Goal: Task Accomplishment & Management: Use online tool/utility

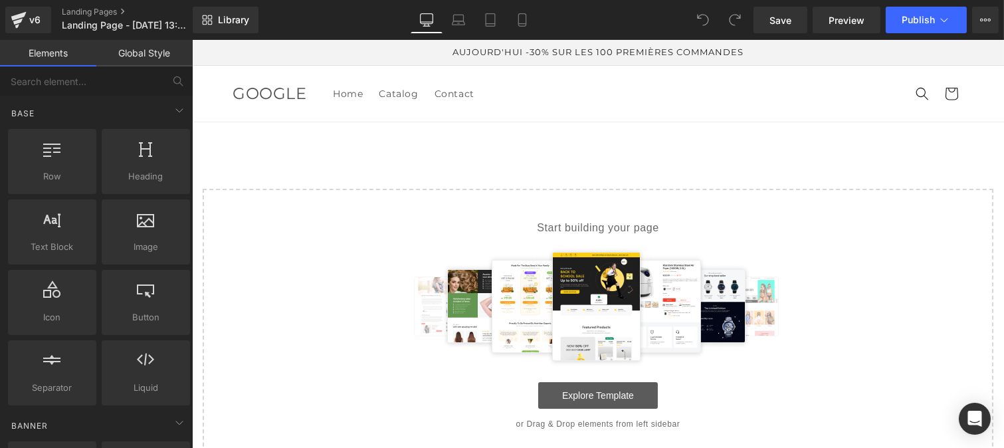
click at [559, 394] on link "Explore Template" at bounding box center [597, 395] width 120 height 27
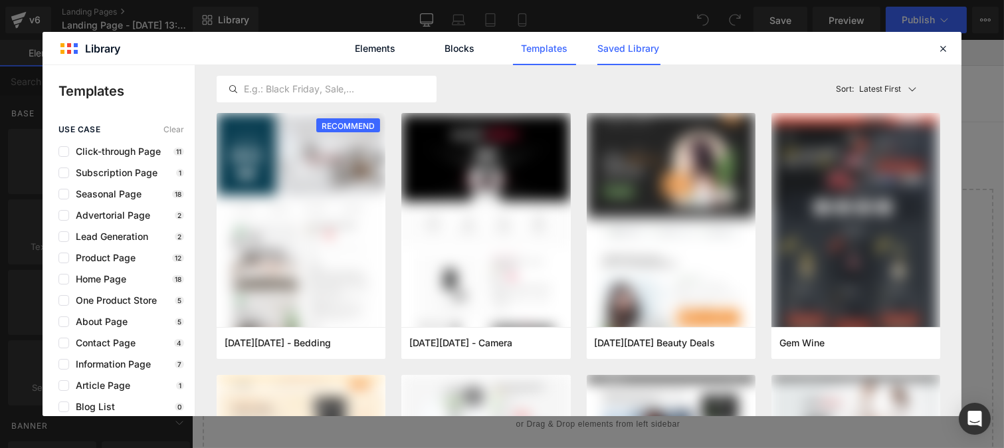
click at [613, 57] on link "Saved Library" at bounding box center [628, 48] width 63 height 33
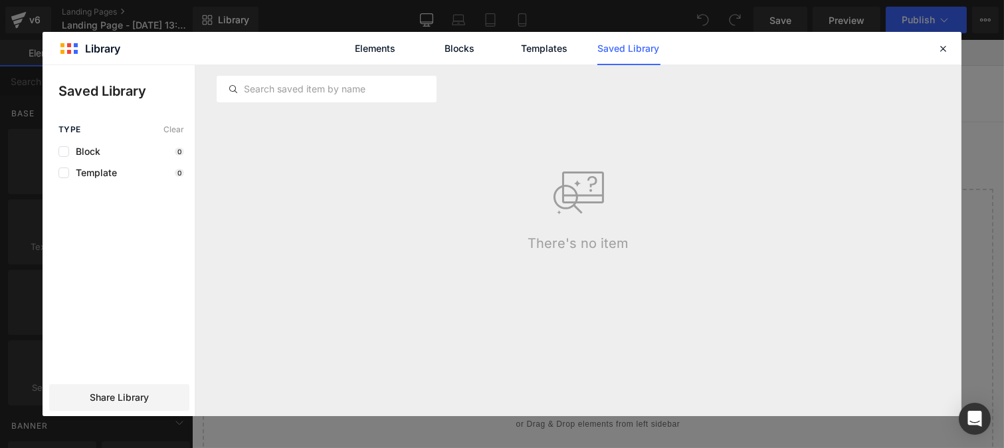
click at [611, 49] on link "Saved Library" at bounding box center [628, 48] width 63 height 33
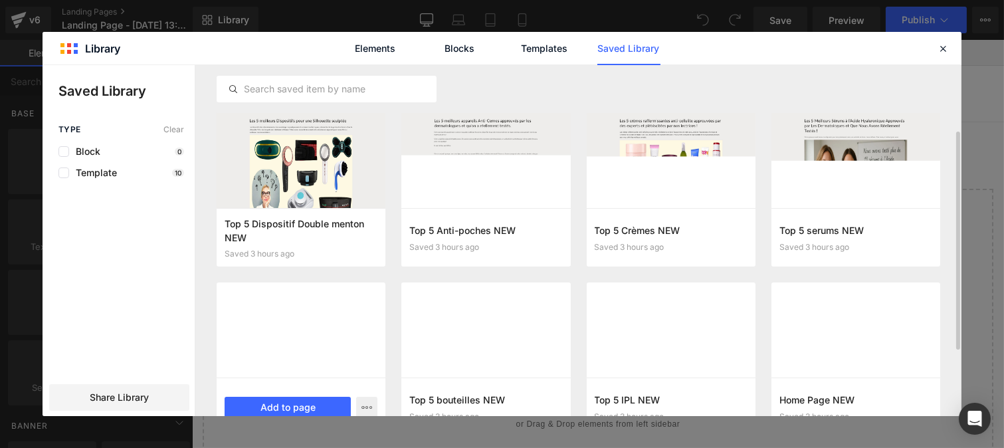
scroll to position [41, 0]
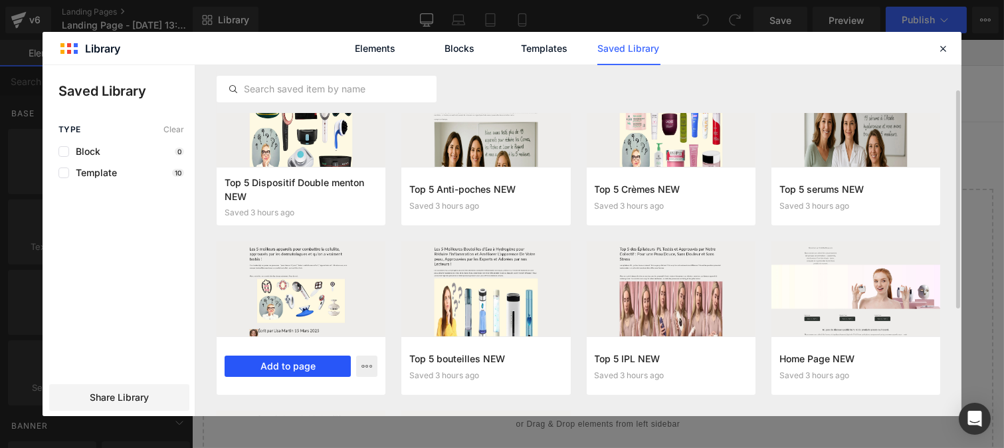
click at [279, 363] on button "Add to page" at bounding box center [287, 365] width 126 height 21
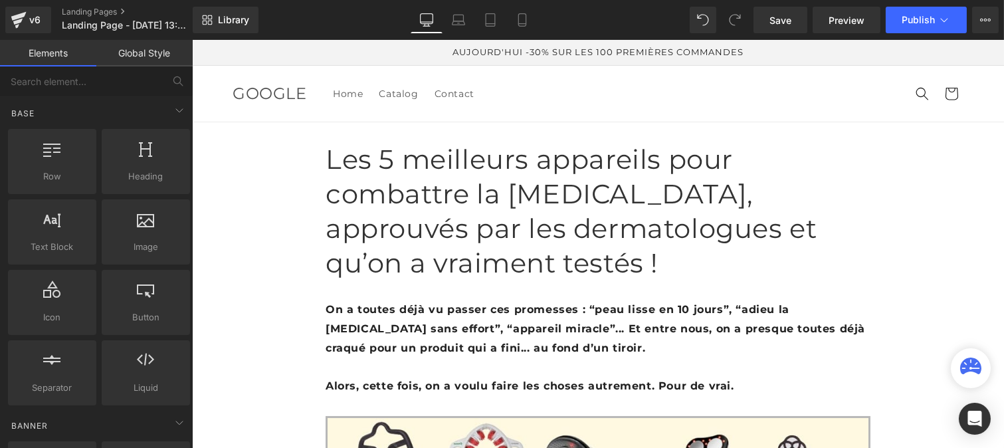
click at [135, 50] on link "Global Style" at bounding box center [144, 53] width 96 height 27
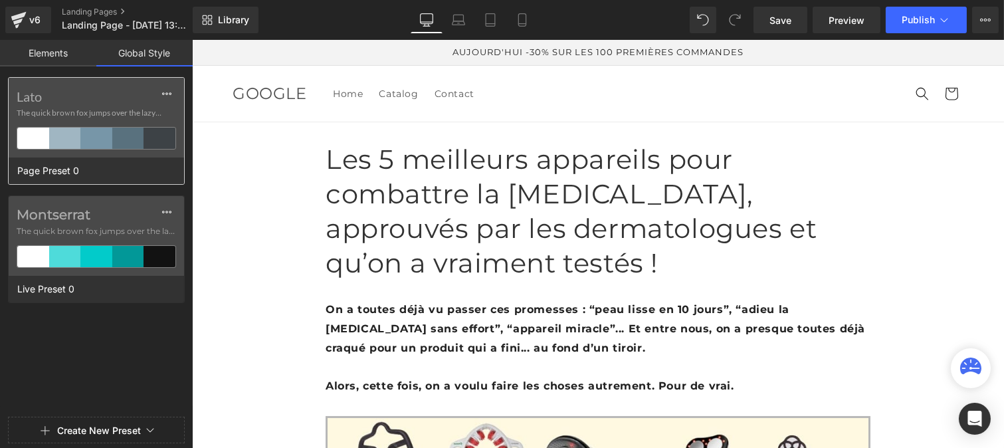
click at [89, 100] on label "Lato" at bounding box center [96, 96] width 159 height 16
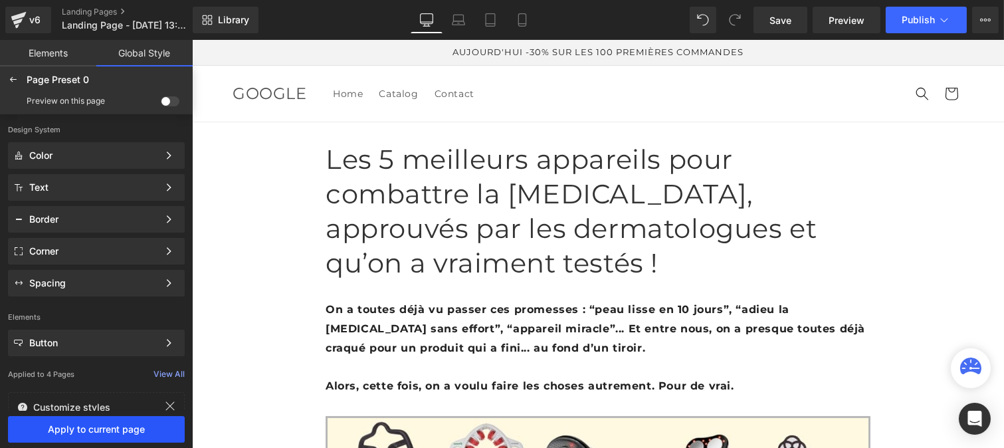
click at [90, 432] on span "Apply to current page" at bounding box center [96, 429] width 161 height 11
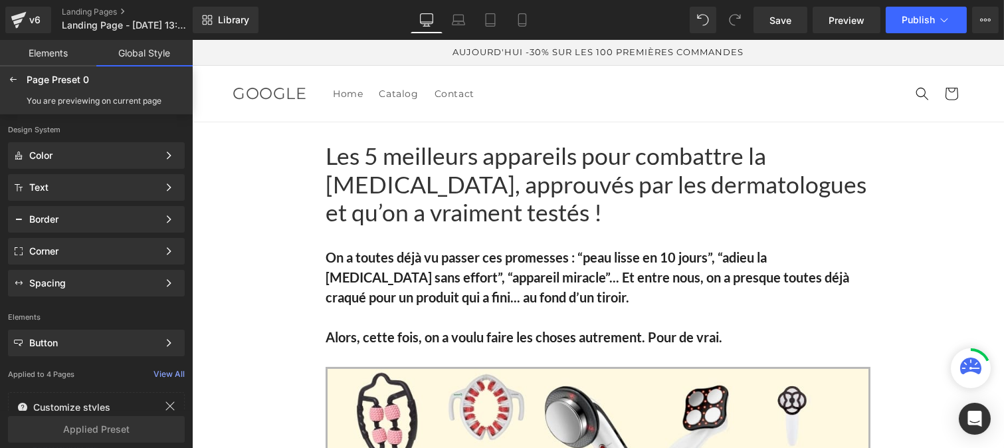
click at [387, 189] on h1 "Les 5 meilleurs appareils pour combattre la [MEDICAL_DATA], approuvés par les d…" at bounding box center [597, 184] width 545 height 85
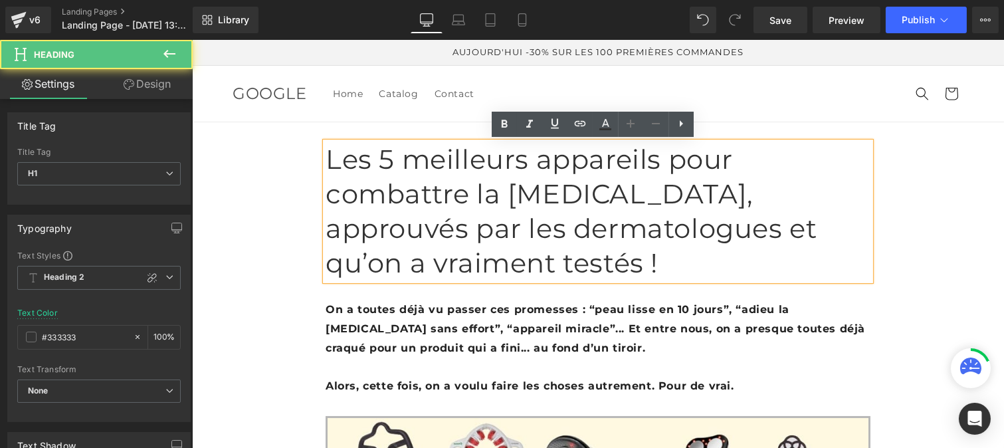
drag, startPoint x: 314, startPoint y: 155, endPoint x: 325, endPoint y: 155, distance: 10.6
click at [325, 155] on h1 "Les 5 meilleurs appareils pour combattre la [MEDICAL_DATA], approuvés par les d…" at bounding box center [597, 211] width 545 height 138
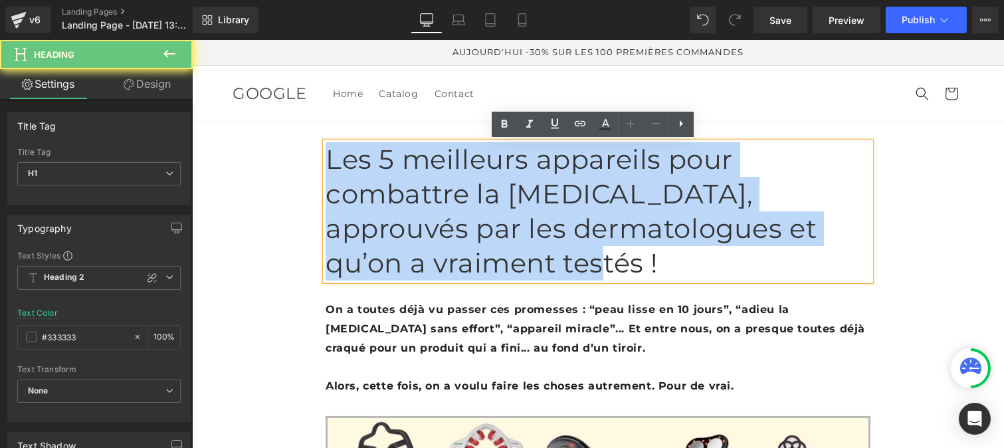
drag, startPoint x: 320, startPoint y: 155, endPoint x: 436, endPoint y: 221, distance: 133.3
click at [436, 221] on h1 "Les 5 meilleurs appareils pour combattre la [MEDICAL_DATA], approuvés par les d…" at bounding box center [597, 211] width 545 height 138
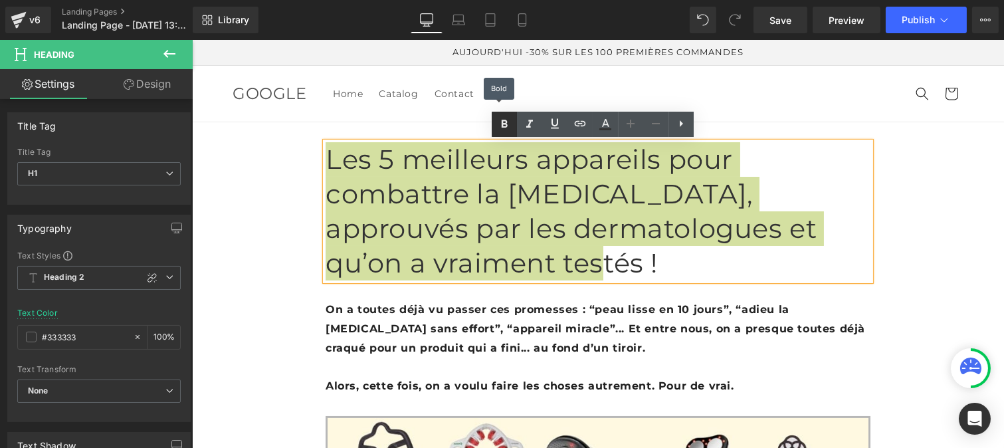
click at [501, 125] on icon at bounding box center [504, 124] width 6 height 8
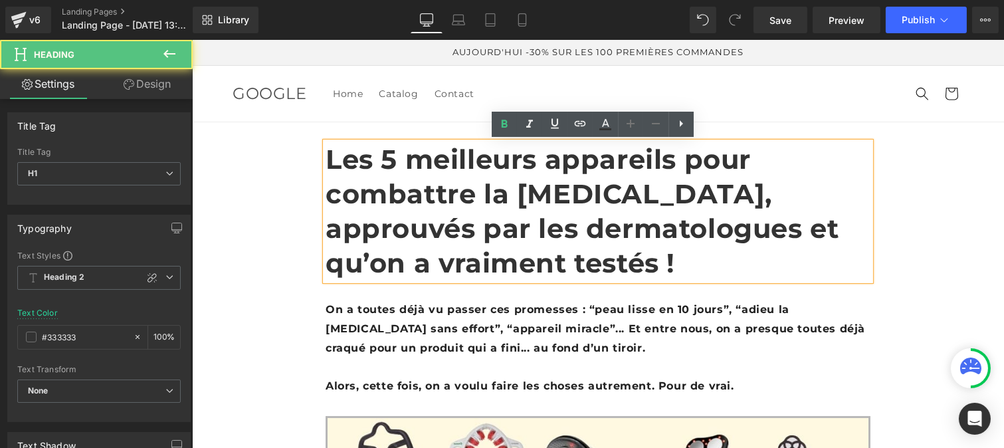
click at [417, 190] on strong "Les 5 meilleurs appareils pour combattre la [MEDICAL_DATA], approuvés par les d…" at bounding box center [581, 211] width 513 height 136
click at [387, 303] on b "On a toutes déjà vu passer ces promesses : “peau lisse en 10 jours”, “adieu la …" at bounding box center [594, 328] width 539 height 51
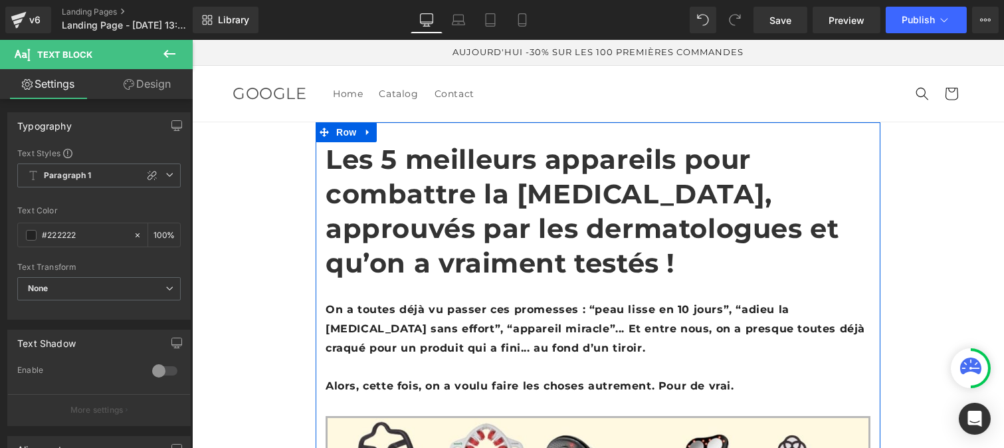
click at [376, 303] on b "On a toutes déjà vu passer ces promesses : “peau lisse en 10 jours”, “adieu la …" at bounding box center [594, 328] width 539 height 51
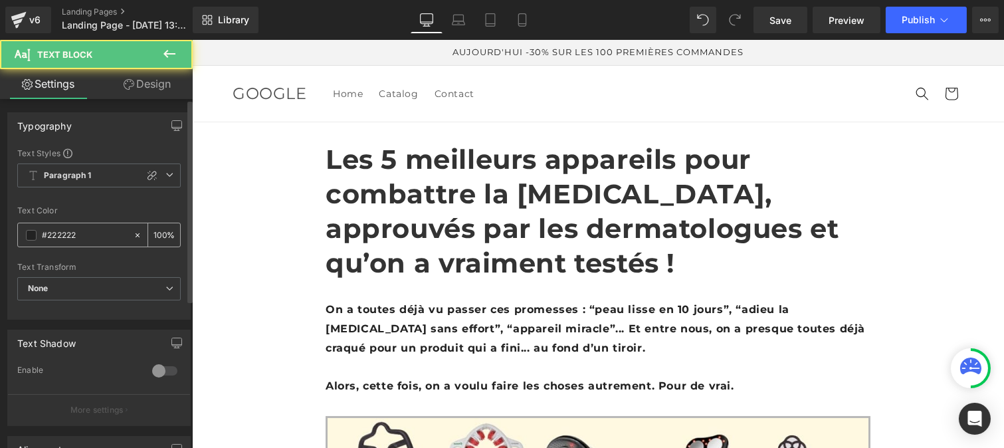
click at [76, 234] on input "#222222" at bounding box center [84, 235] width 85 height 15
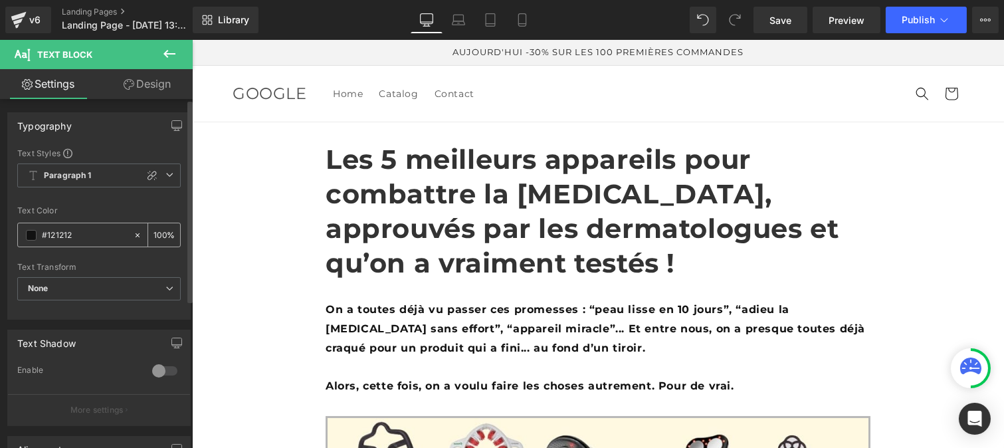
type input "#121212"
click at [162, 230] on div "100 %" at bounding box center [164, 234] width 32 height 23
click at [160, 228] on input "100" at bounding box center [159, 234] width 13 height 15
type input "1"
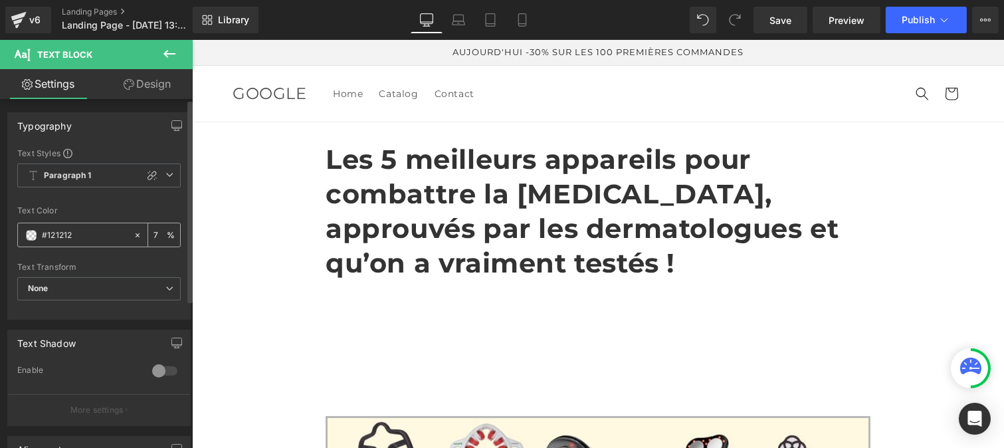
type input "75"
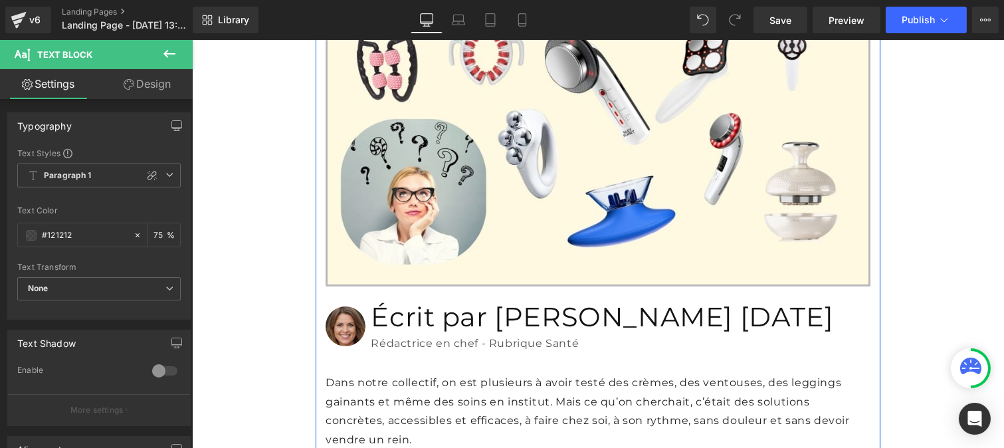
scroll to position [406, 0]
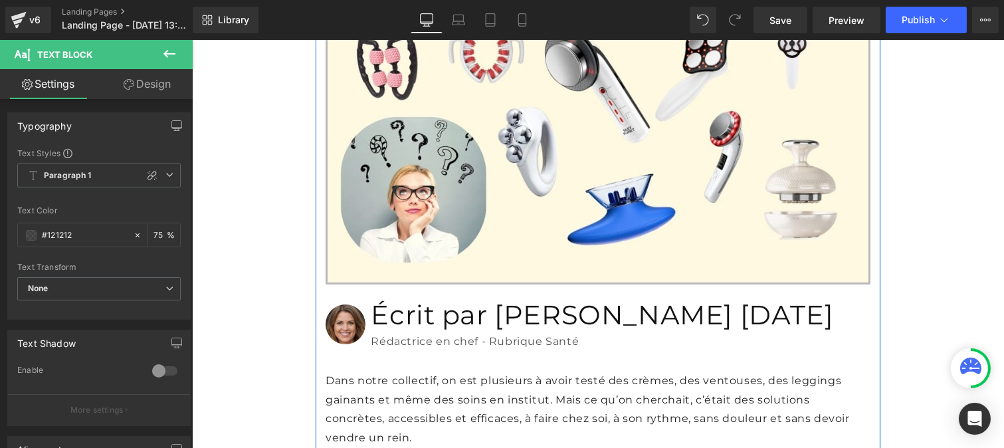
click at [395, 298] on h1 "Écrit par [PERSON_NAME] [DATE]" at bounding box center [619, 315] width 499 height 35
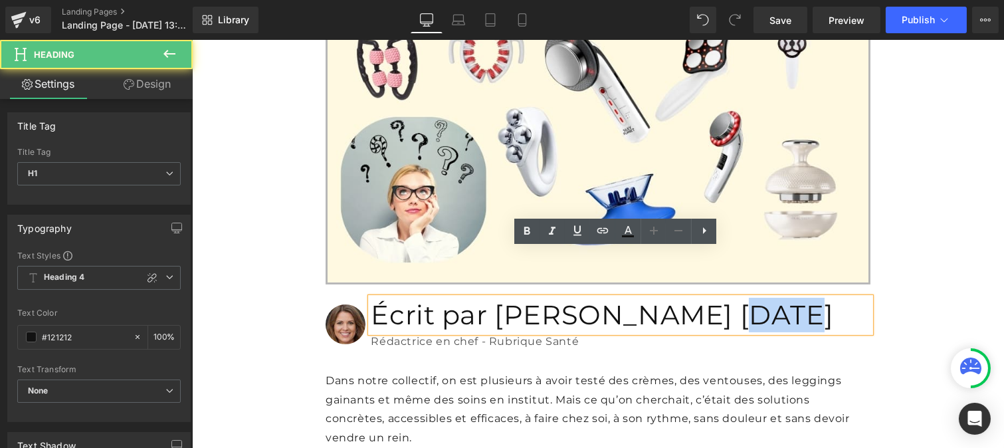
drag, startPoint x: 530, startPoint y: 259, endPoint x: 507, endPoint y: 258, distance: 23.3
click at [507, 298] on h1 "Écrit par [PERSON_NAME] [DATE]" at bounding box center [619, 315] width 499 height 35
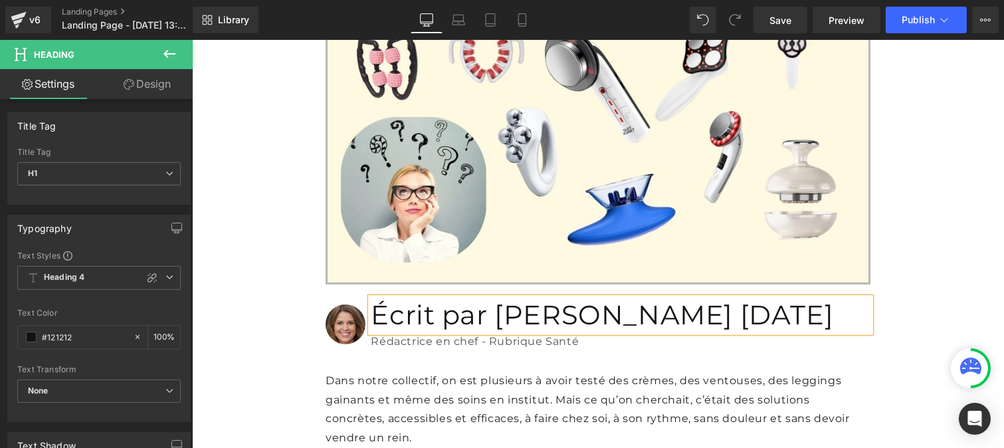
click at [443, 298] on h1 "Écrit par [PERSON_NAME] [DATE]" at bounding box center [619, 315] width 499 height 35
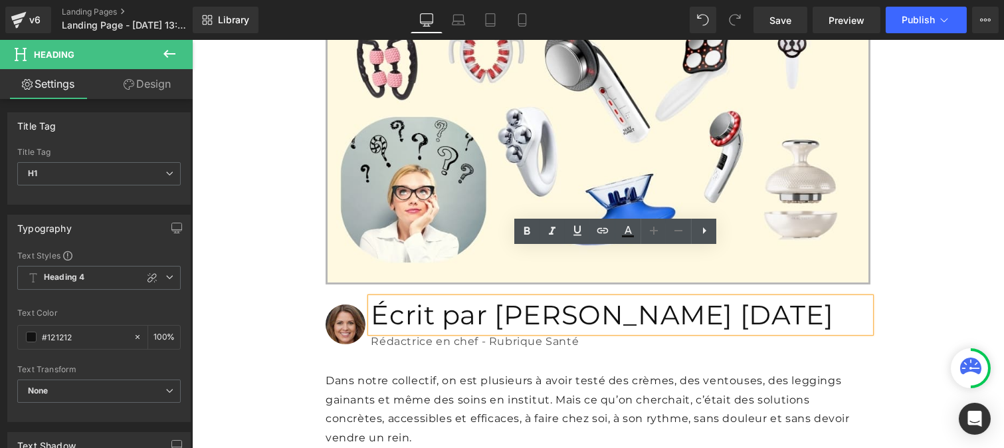
drag, startPoint x: 606, startPoint y: 262, endPoint x: 368, endPoint y: 260, distance: 237.8
click at [370, 298] on h1 "Écrit par [PERSON_NAME] [DATE]" at bounding box center [619, 315] width 499 height 35
click at [522, 234] on icon at bounding box center [527, 231] width 16 height 16
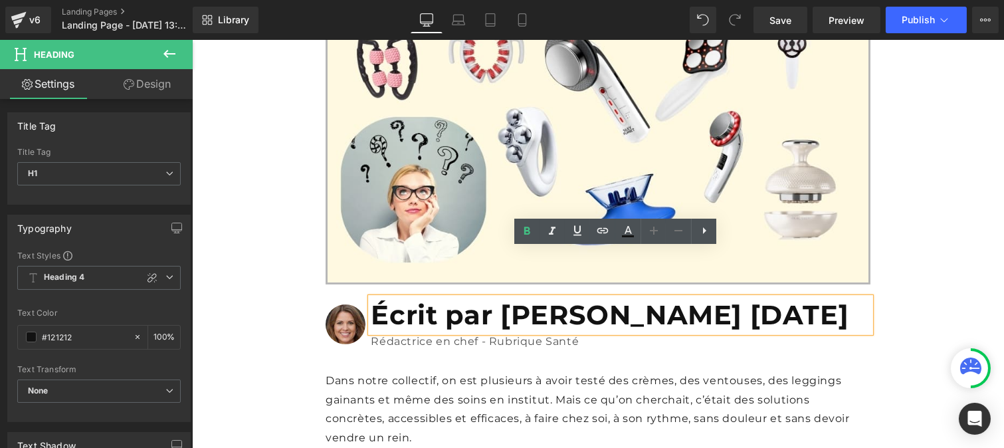
click at [487, 332] on p "Rédactrice en chef - Rubrique Santé" at bounding box center [619, 341] width 499 height 19
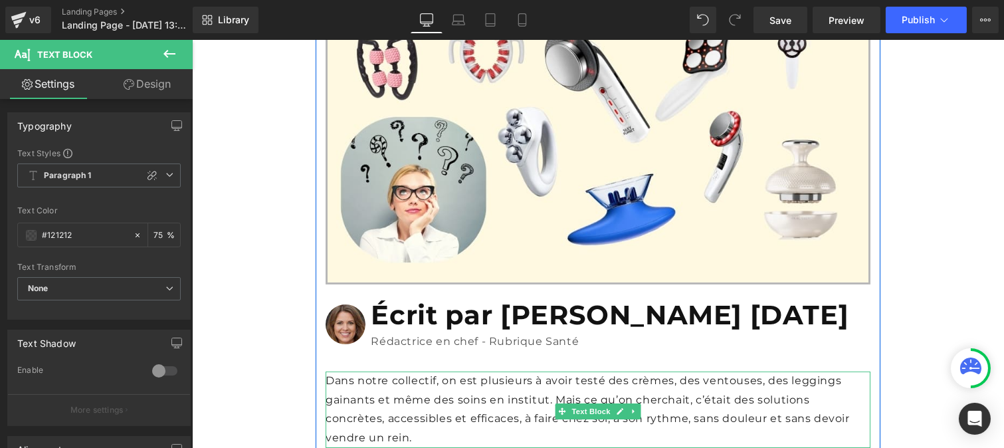
click at [408, 371] on p "Dans notre collectif, on est plusieurs à avoir testé des crèmes, des ventouses,…" at bounding box center [597, 409] width 545 height 76
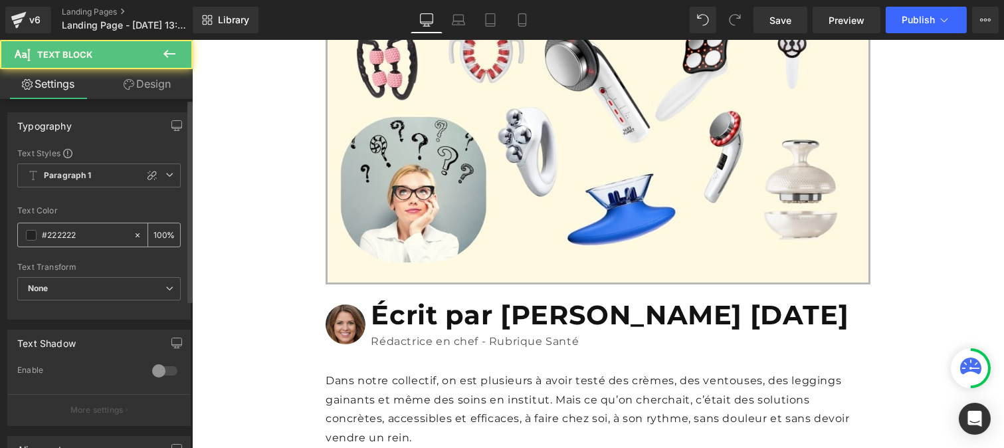
click at [91, 240] on input "#222222" at bounding box center [84, 235] width 85 height 15
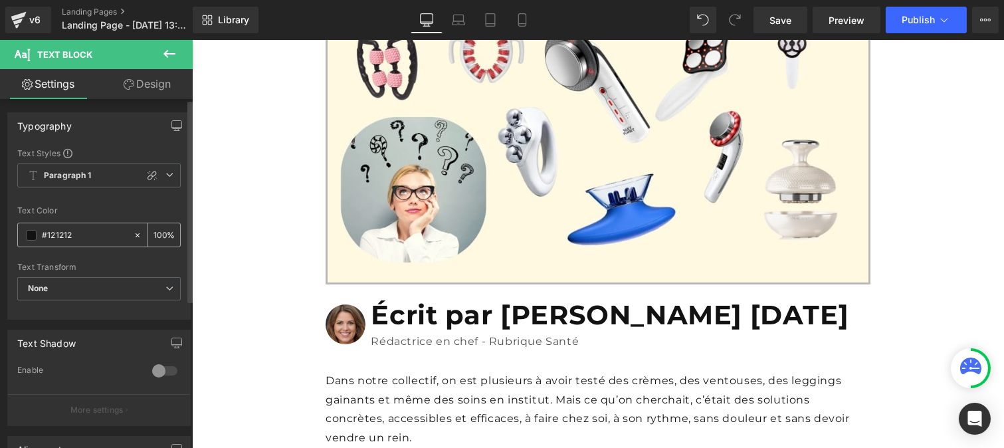
type input "#121212"
click at [161, 229] on input "100" at bounding box center [159, 234] width 13 height 15
type input "1"
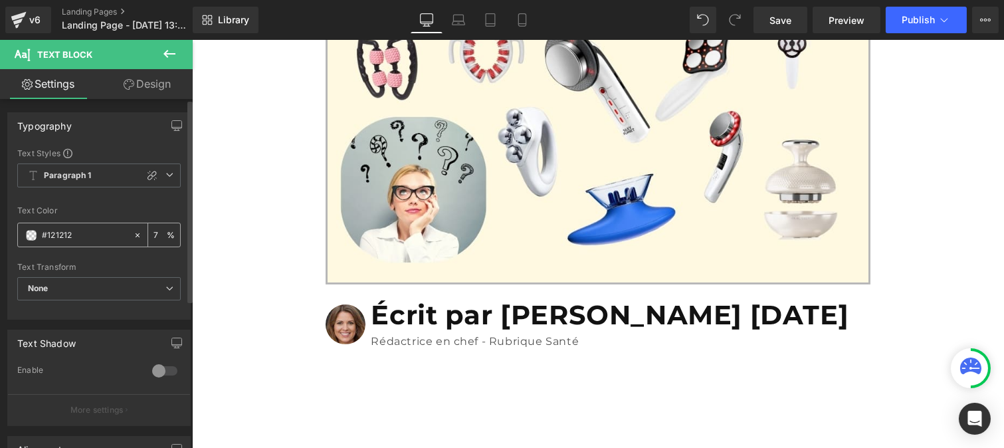
type input "75"
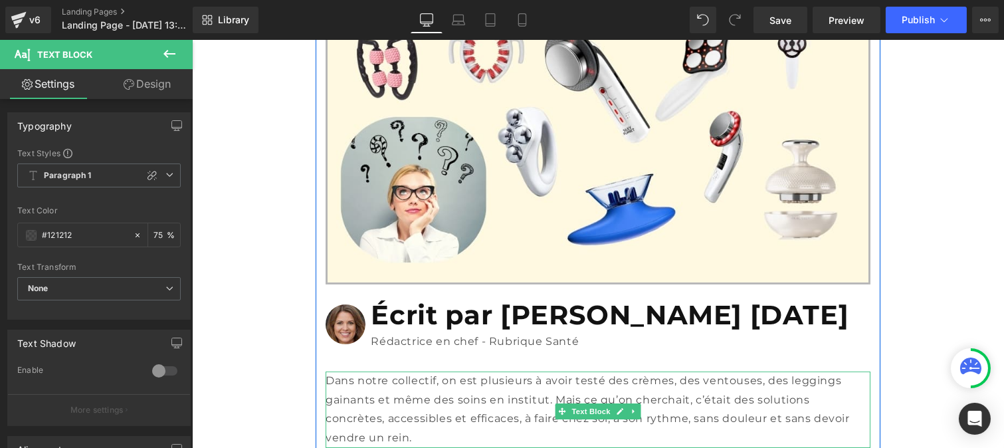
scroll to position [488, 0]
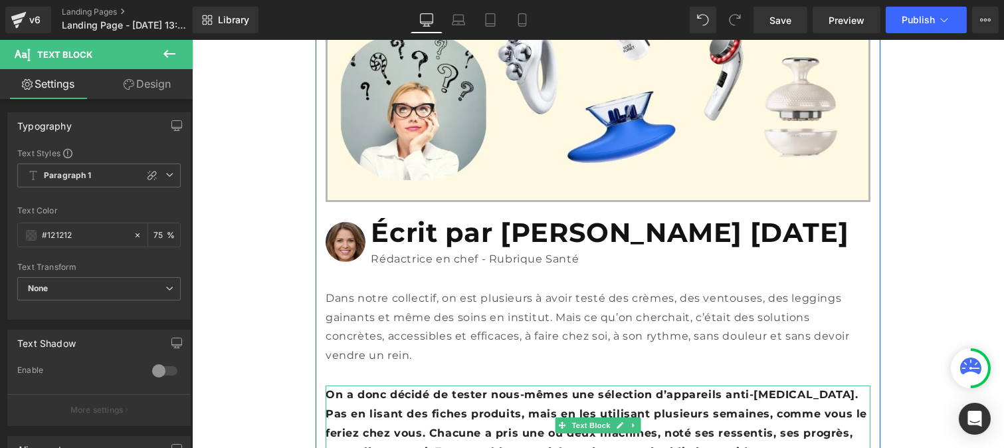
click at [389, 388] on b "On a donc décidé de tester nous-mêmes une sélection d’appareils anti-[MEDICAL_D…" at bounding box center [595, 423] width 541 height 70
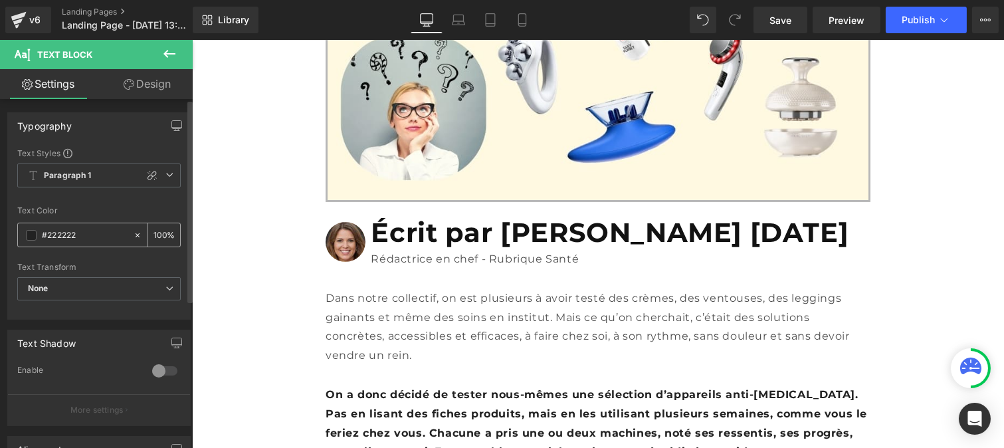
click at [93, 233] on input "#222222" at bounding box center [84, 235] width 85 height 15
type input "#121212"
click at [157, 233] on input "100" at bounding box center [159, 234] width 13 height 15
type input "0"
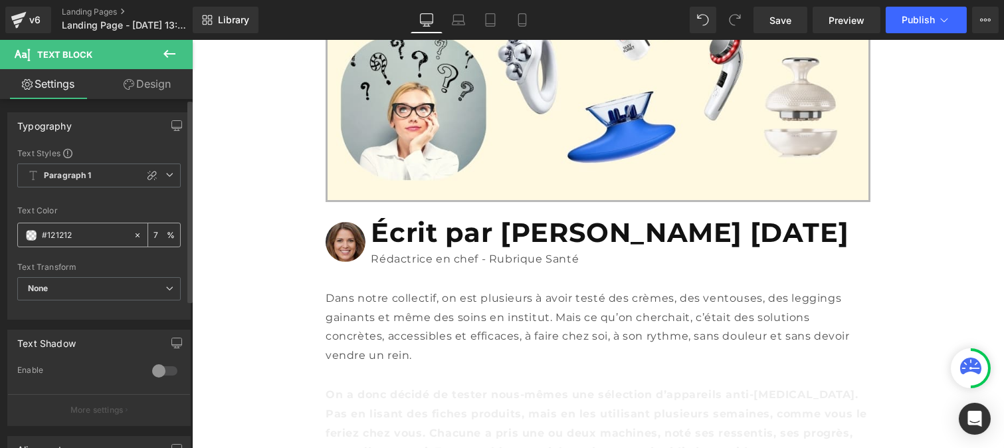
type input "75"
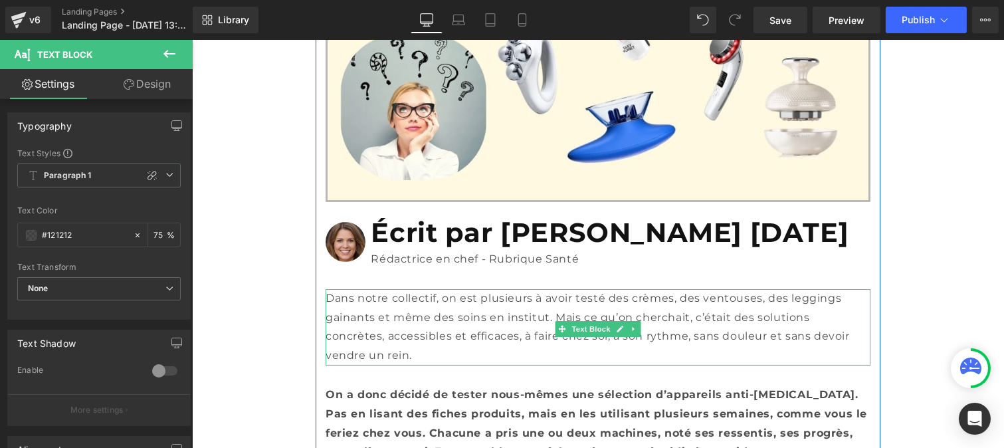
drag, startPoint x: 417, startPoint y: 283, endPoint x: 500, endPoint y: 241, distance: 93.0
click at [417, 289] on p "Dans notre collectif, on est plusieurs à avoir testé des crèmes, des ventouses,…" at bounding box center [597, 327] width 545 height 76
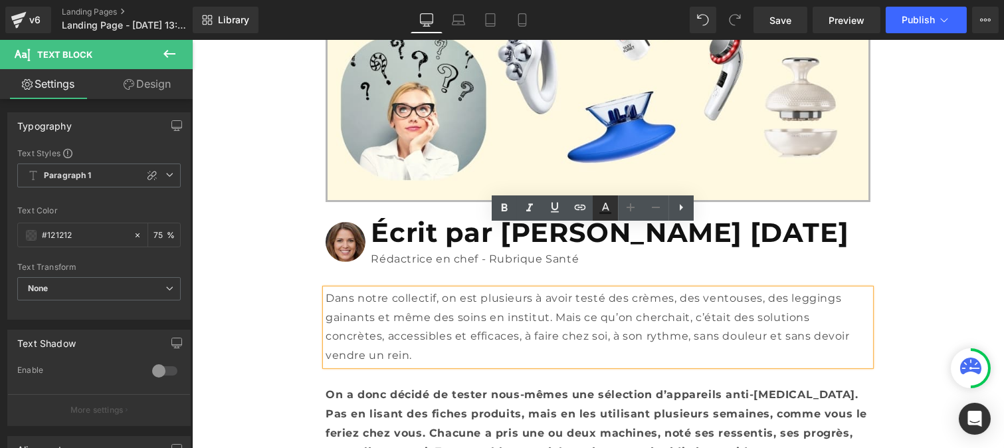
click at [602, 209] on icon at bounding box center [605, 207] width 7 height 8
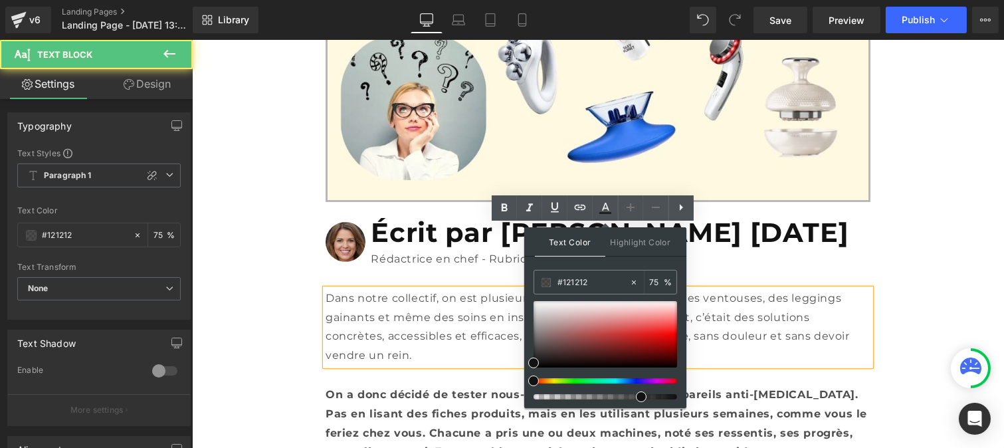
click at [462, 289] on p "Dans notre collectif, on est plusieurs à avoir testé des crèmes, des ventouses,…" at bounding box center [597, 327] width 545 height 76
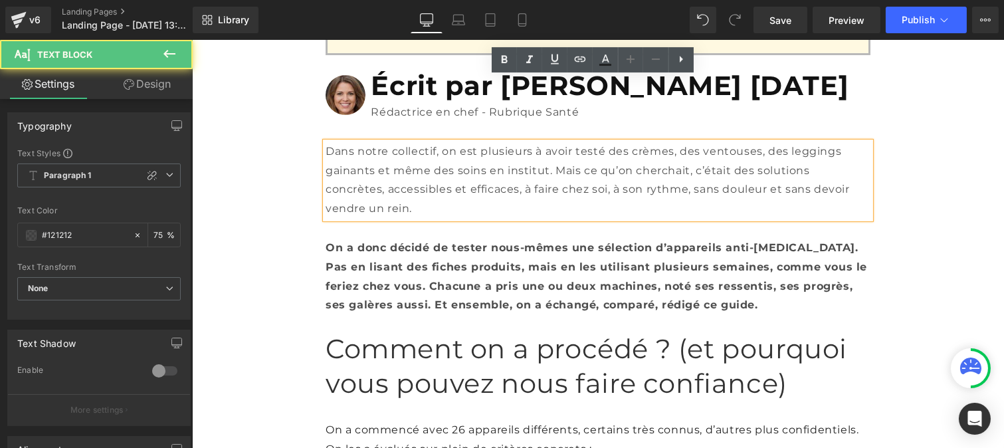
scroll to position [638, 0]
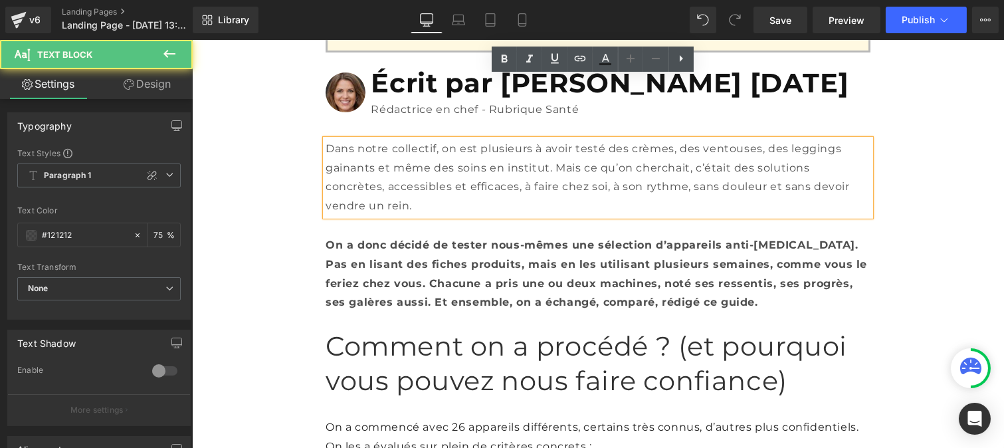
click at [402, 329] on h1 "Comment on a procédé ? (et pourquoi vous pouvez nous faire confiance)" at bounding box center [597, 363] width 545 height 69
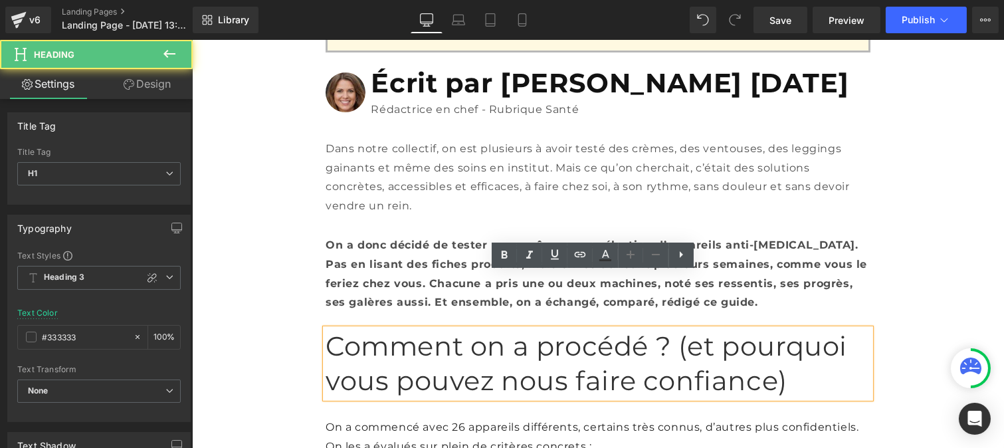
drag, startPoint x: 404, startPoint y: 309, endPoint x: 315, endPoint y: 284, distance: 91.9
click at [325, 329] on div "Comment on a procédé ? (et pourquoi vous pouvez nous faire confiance)" at bounding box center [597, 363] width 545 height 69
drag, startPoint x: 369, startPoint y: 284, endPoint x: 429, endPoint y: 300, distance: 62.0
click at [432, 329] on div "Comment on a procédé ? (et pourquoi vous pouvez nous faire confiance)" at bounding box center [597, 363] width 545 height 69
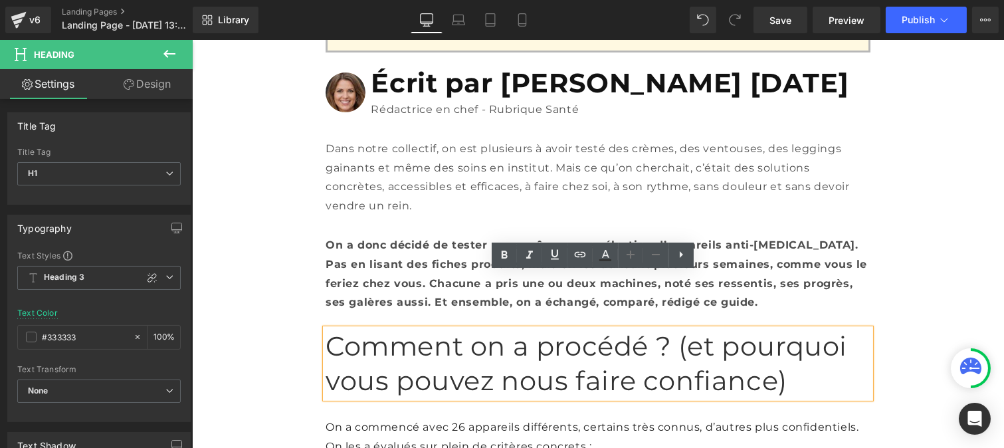
drag, startPoint x: 422, startPoint y: 306, endPoint x: 317, endPoint y: 280, distance: 108.1
click at [325, 329] on div "Comment on a procédé ? (et pourquoi vous pouvez nous faire confiance)" at bounding box center [597, 363] width 545 height 69
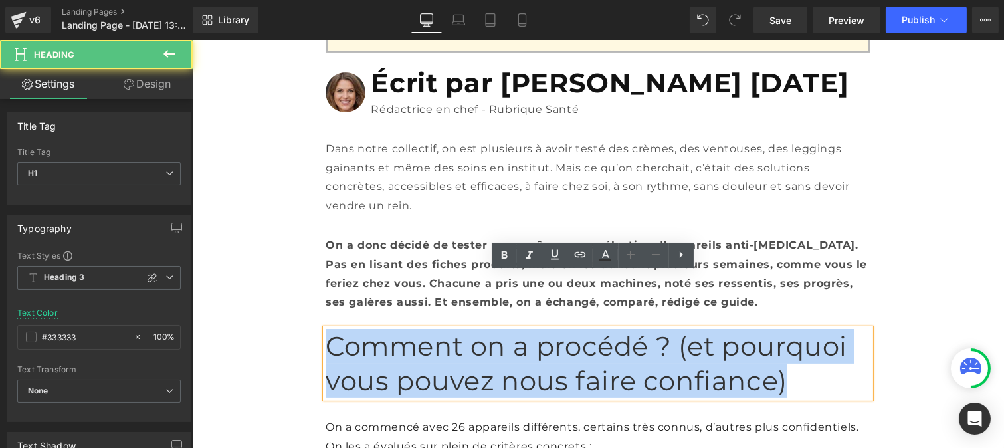
drag, startPoint x: 321, startPoint y: 282, endPoint x: 422, endPoint y: 301, distance: 103.4
click at [422, 329] on h1 "Comment on a procédé ? (et pourquoi vous pouvez nous faire confiance)" at bounding box center [597, 363] width 545 height 69
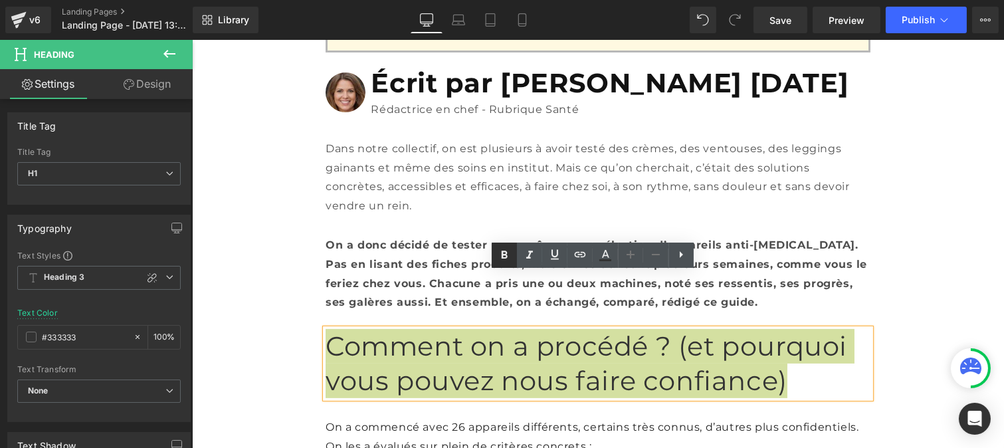
drag, startPoint x: 500, startPoint y: 256, endPoint x: 137, endPoint y: 280, distance: 363.5
click at [500, 256] on icon at bounding box center [504, 255] width 16 height 16
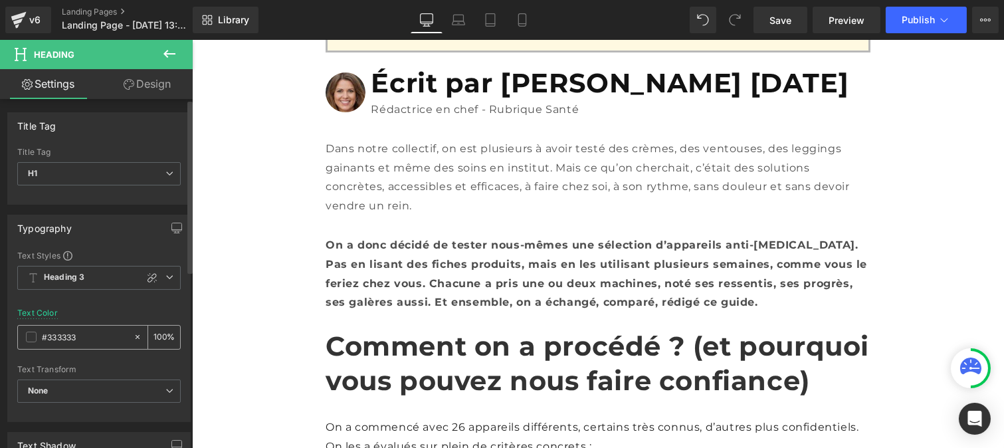
click at [97, 343] on input "#333333" at bounding box center [84, 336] width 85 height 15
paste input "121212"
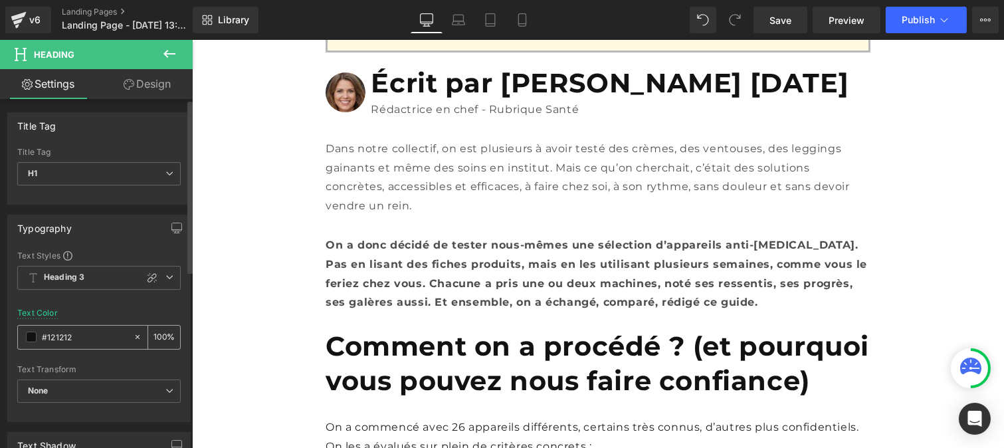
type input "#121212"
click at [160, 332] on input "100" at bounding box center [159, 336] width 13 height 15
type input "1"
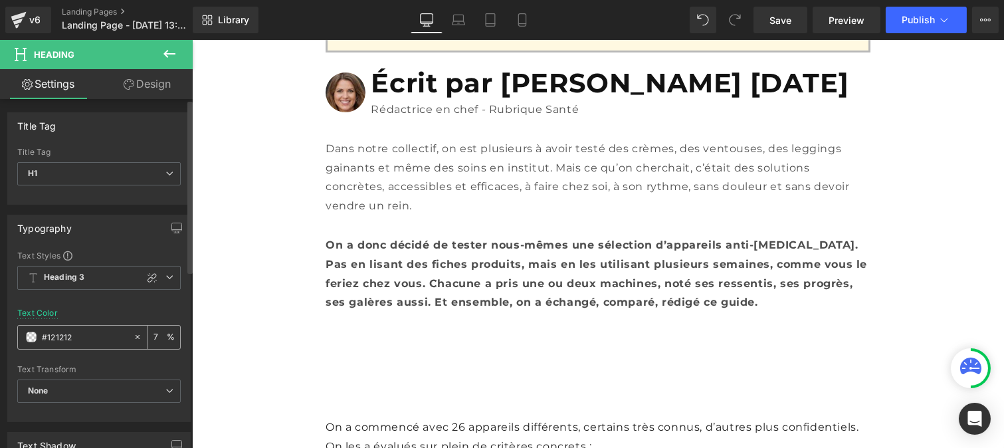
type input "75"
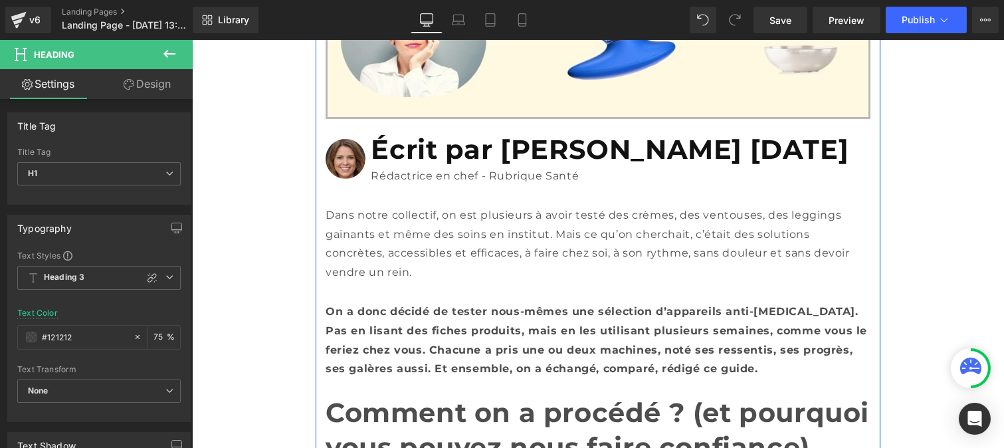
scroll to position [570, 0]
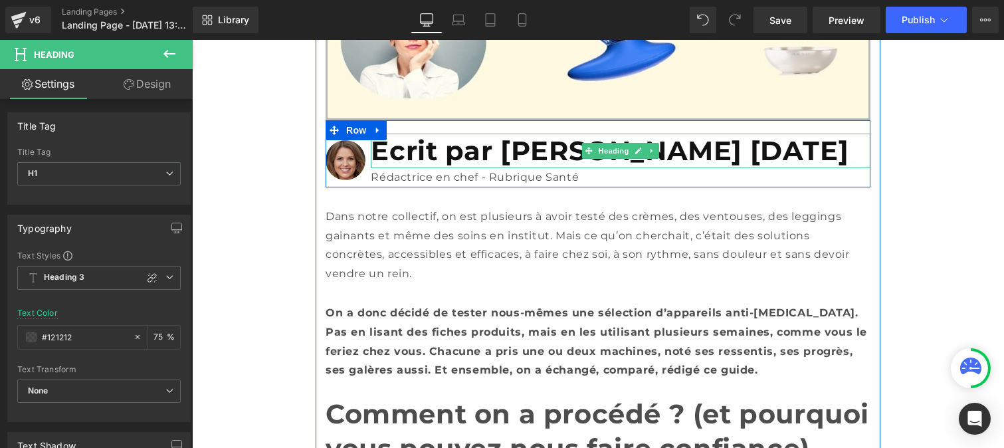
click at [408, 165] on div at bounding box center [619, 166] width 499 height 3
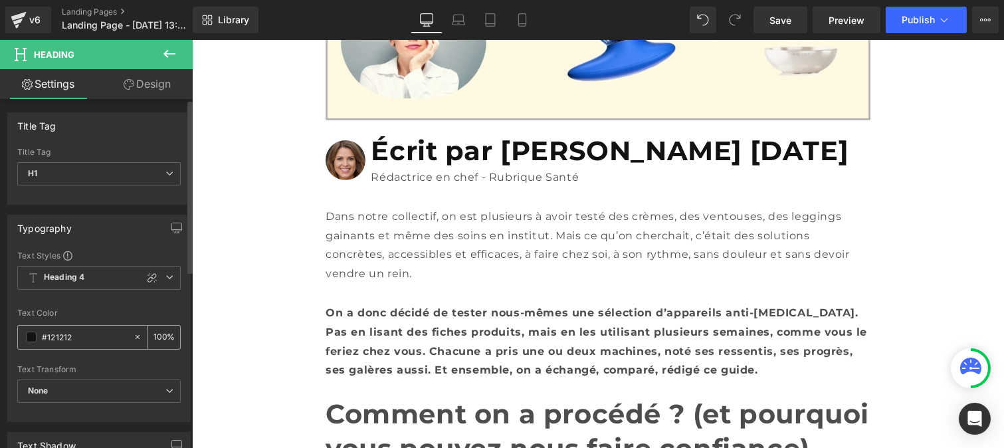
click at [84, 339] on input "#121212" at bounding box center [84, 336] width 85 height 15
click at [370, 397] on strong "Comment on a procédé ? (et pourquoi vous pouvez nous faire confiance)" at bounding box center [596, 430] width 543 height 67
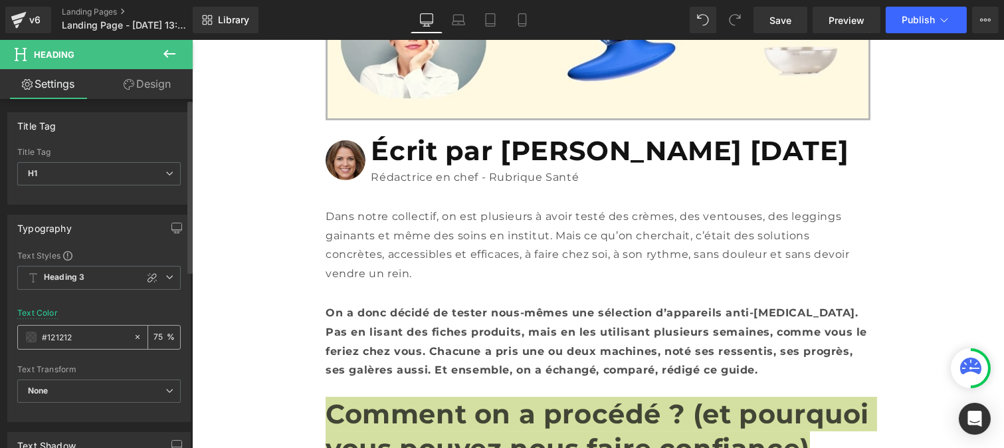
click at [83, 333] on input "#121212" at bounding box center [84, 336] width 85 height 15
click at [157, 333] on input "75" at bounding box center [159, 336] width 13 height 15
type input "7"
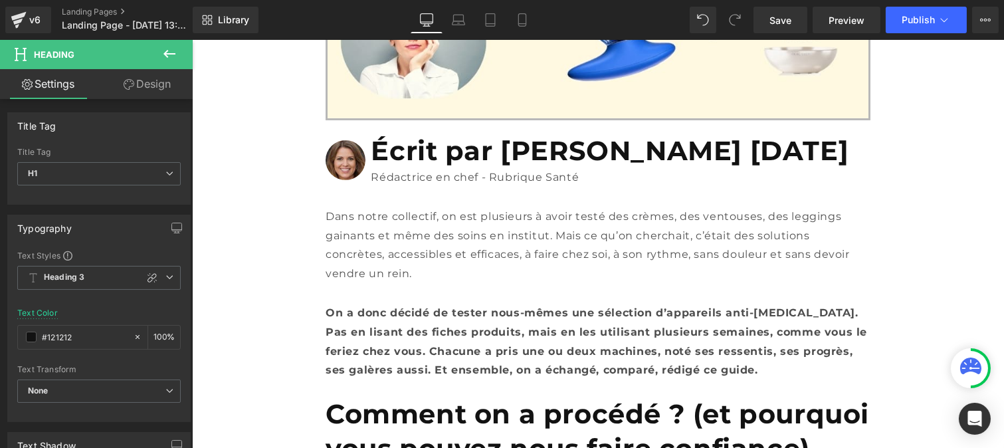
type input "100"
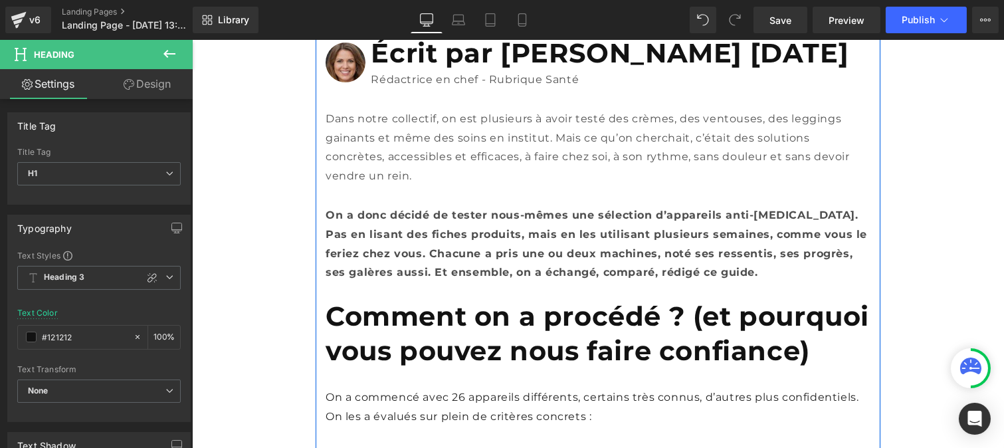
scroll to position [671, 0]
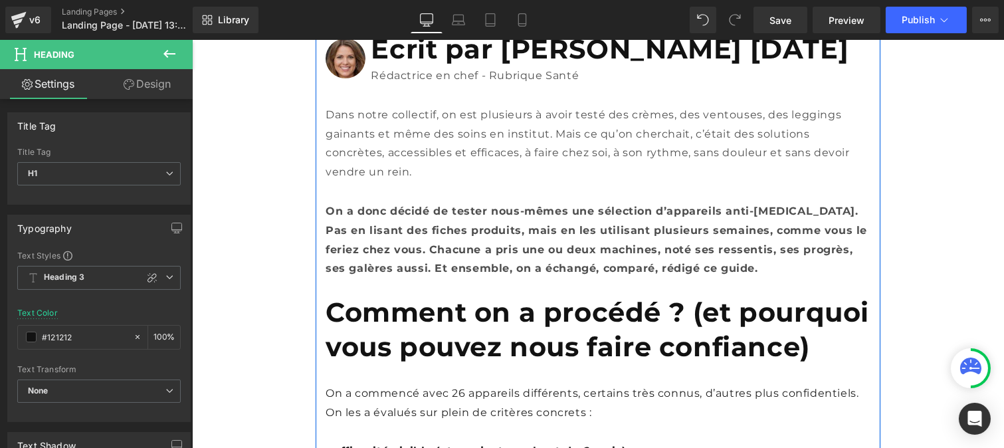
click at [374, 384] on p "On a commencé avec 26 appareils différents, certains très connus, d’autres plus…" at bounding box center [597, 403] width 545 height 39
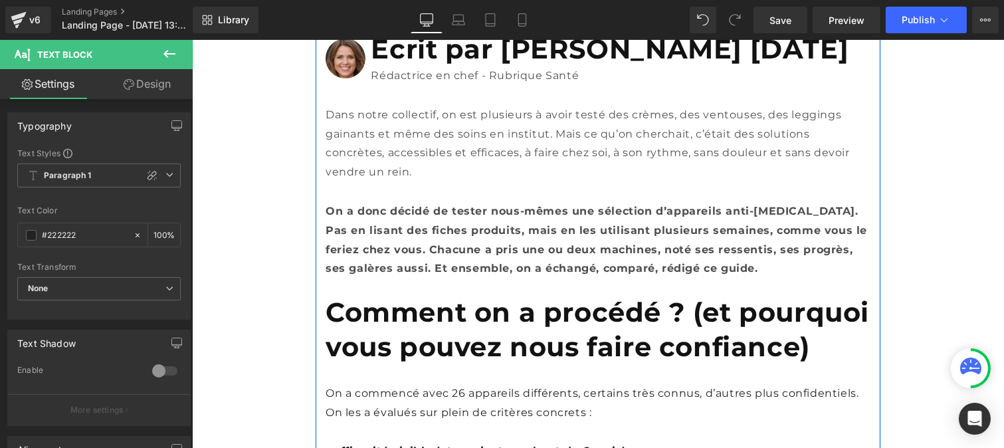
scroll to position [579, 0]
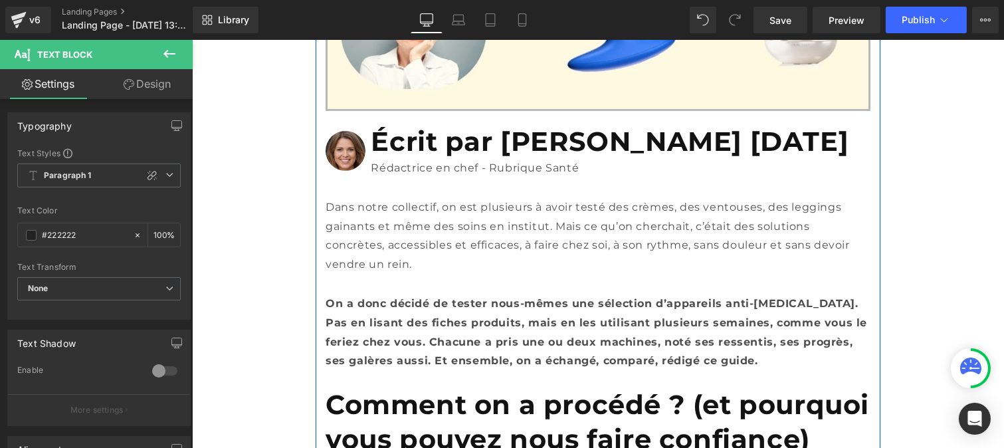
click at [377, 198] on p "Dans notre collectif, on est plusieurs à avoir testé des crèmes, des ventouses,…" at bounding box center [597, 236] width 545 height 76
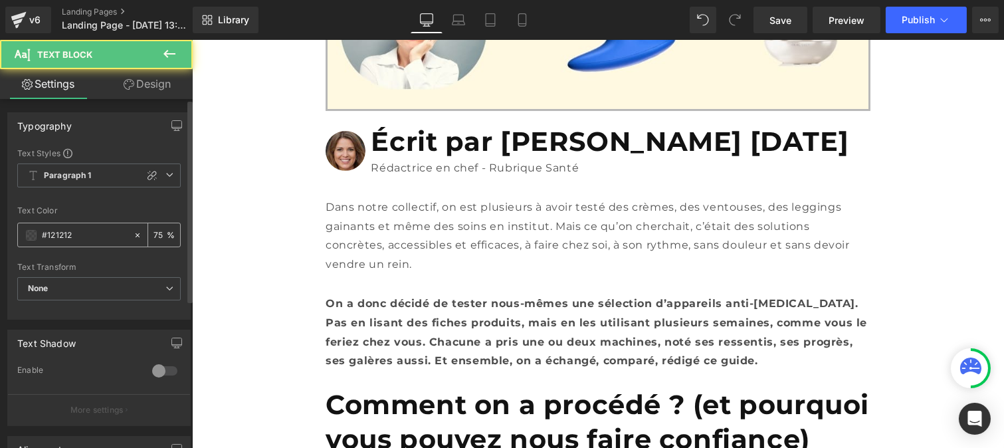
click at [76, 238] on input "#121212" at bounding box center [84, 235] width 85 height 15
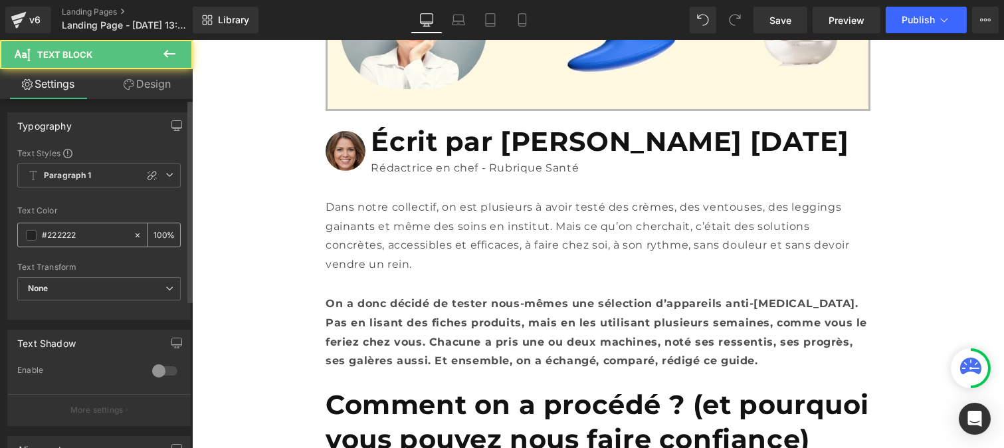
click at [82, 236] on input "#222222" at bounding box center [84, 235] width 85 height 15
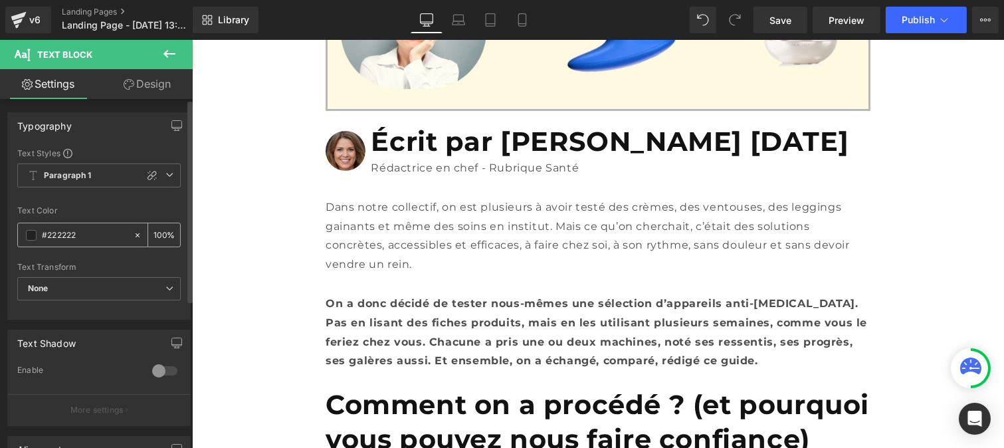
paste input "12121"
type input "#121212"
click at [160, 234] on input "100" at bounding box center [159, 234] width 13 height 15
type input "1"
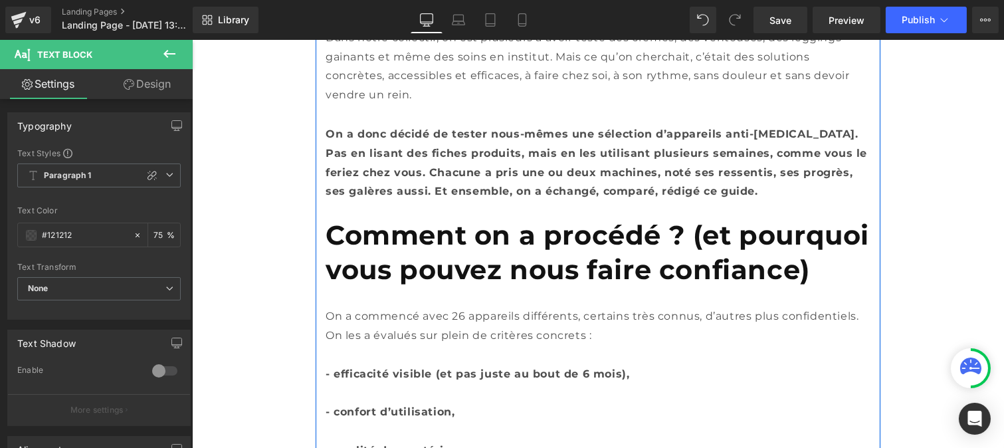
scroll to position [749, 0]
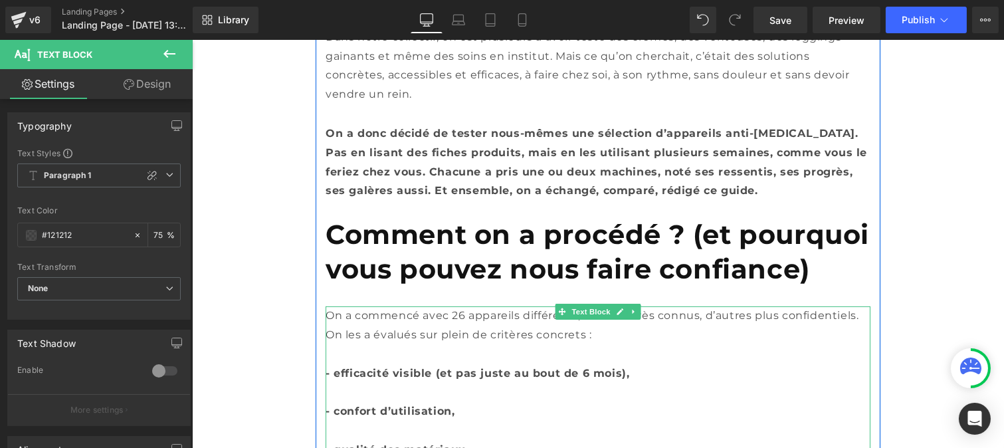
type input "75"
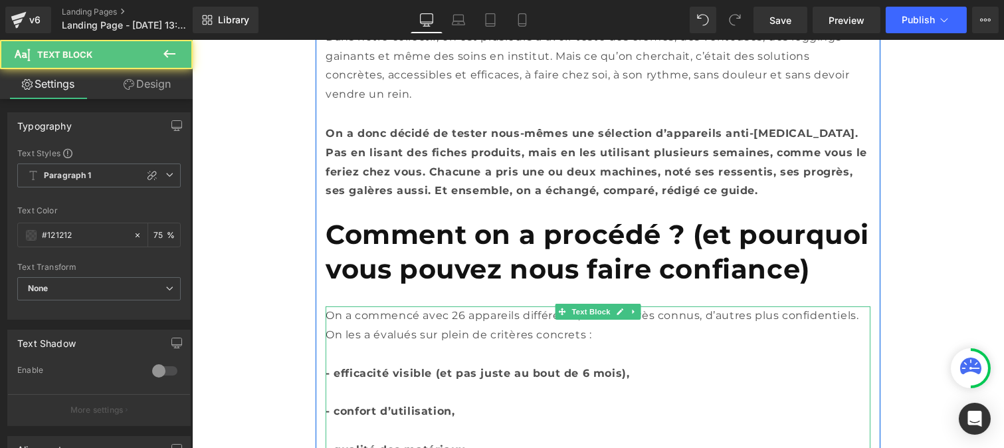
click at [353, 383] on p at bounding box center [597, 392] width 545 height 19
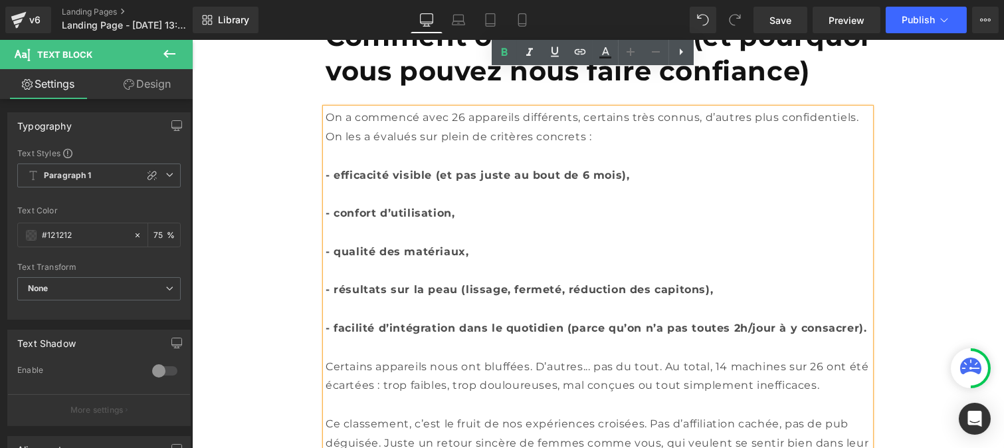
scroll to position [948, 0]
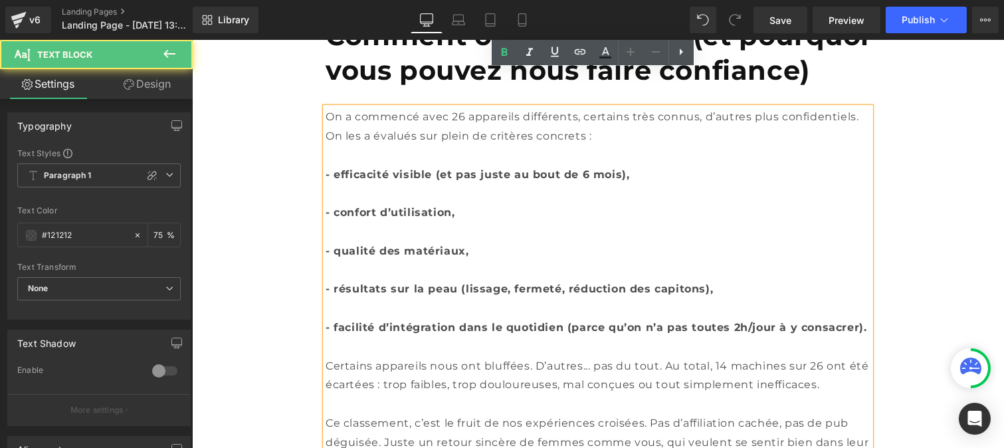
click at [353, 357] on p "Certains appareils nous ont bluffées. D’autres... pas du tout. Au total, 14 mac…" at bounding box center [597, 376] width 545 height 39
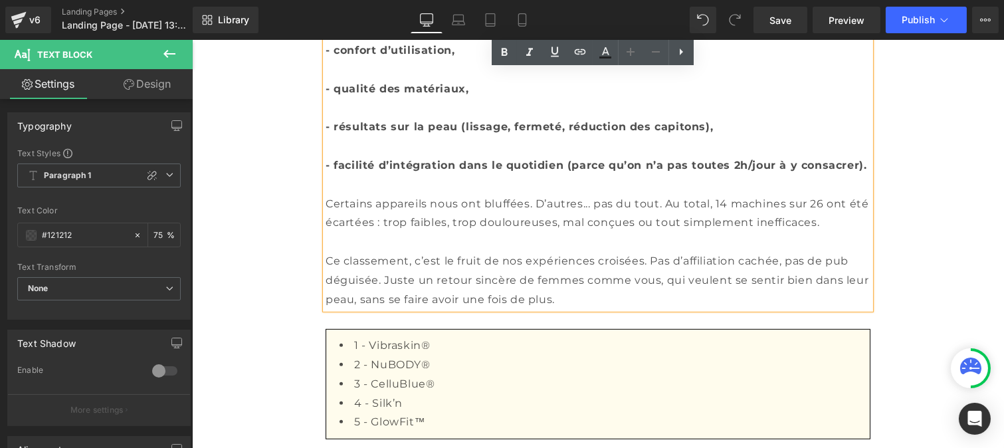
scroll to position [1112, 0]
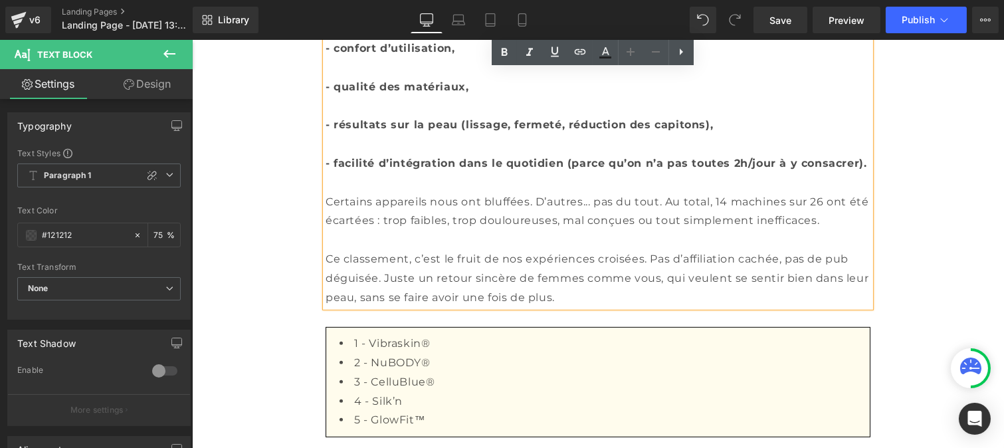
click at [398, 373] on li "3 - CelluBlue®" at bounding box center [604, 382] width 530 height 19
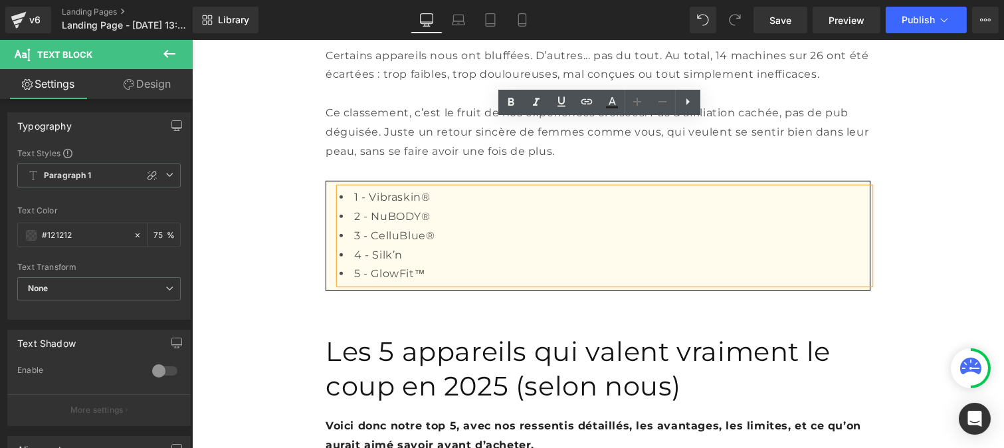
scroll to position [1259, 0]
click at [375, 333] on h1 "Les 5 appareils qui valent vraiment le coup en 2025 (selon nous)" at bounding box center [597, 367] width 545 height 69
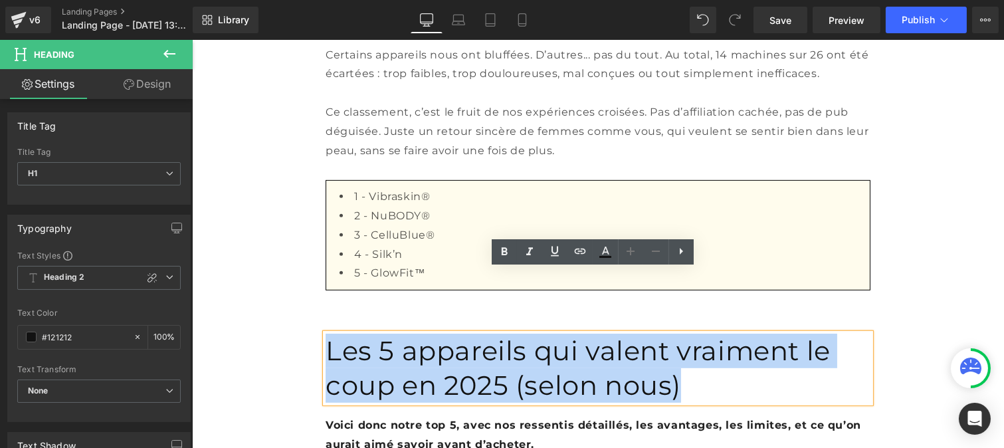
drag, startPoint x: 456, startPoint y: 319, endPoint x: 322, endPoint y: 288, distance: 137.1
click at [325, 333] on h1 "Les 5 appareils qui valent vraiment le coup en 2025 (selon nous)" at bounding box center [597, 367] width 545 height 69
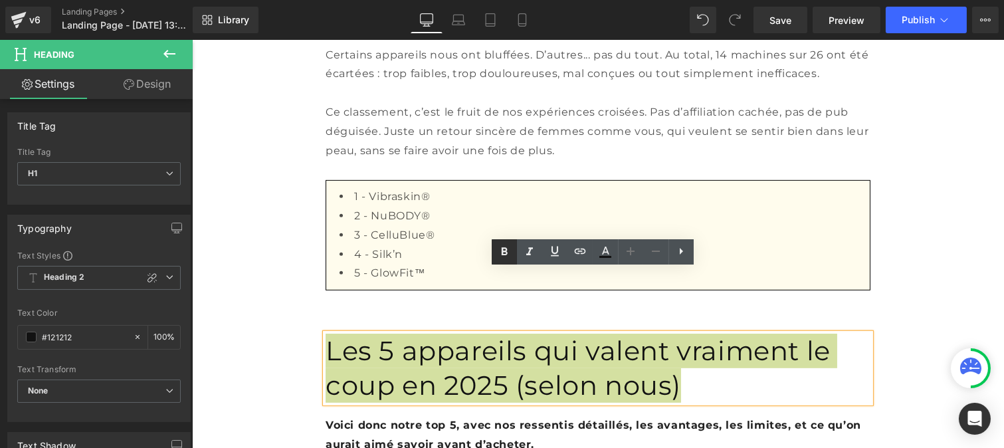
click at [514, 246] on link at bounding box center [503, 251] width 25 height 25
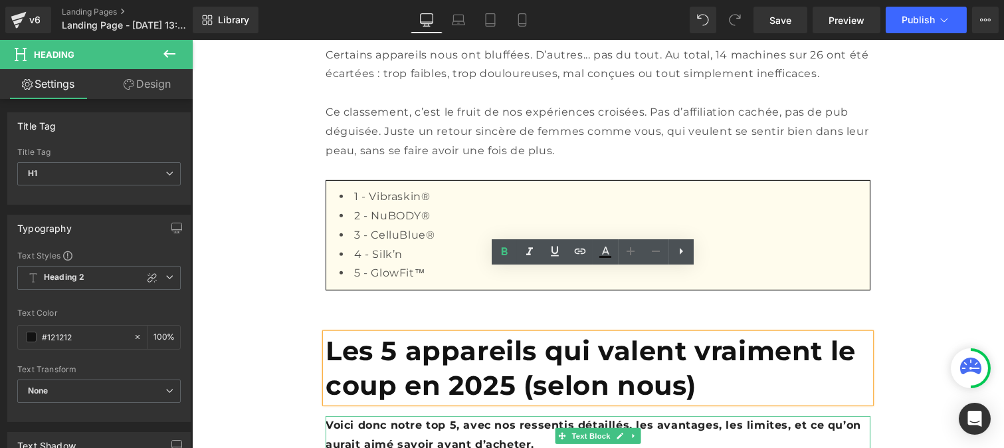
click at [411, 418] on b "Voici donc notre top 5, avec nos ressentis détaillés, les avantages, les limite…" at bounding box center [592, 434] width 535 height 32
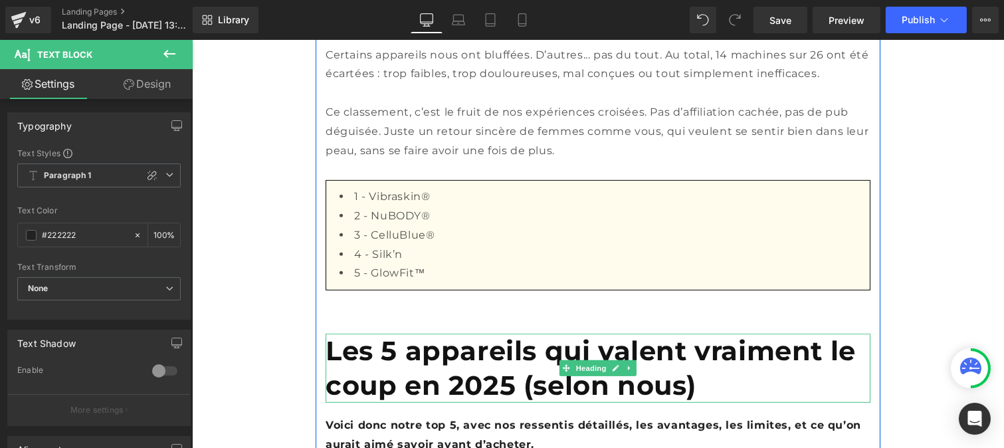
click at [364, 334] on strong "Les 5 appareils qui valent vraiment le coup en 2025 (selon nous)" at bounding box center [590, 367] width 530 height 67
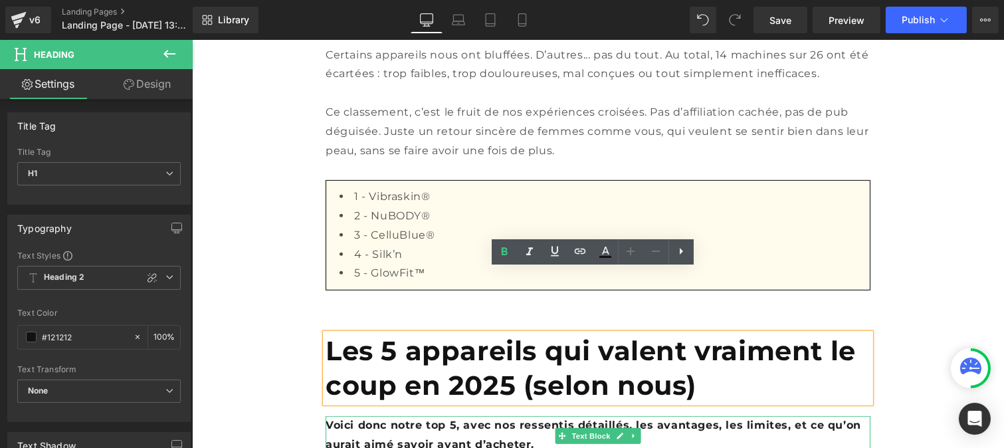
click at [380, 418] on b "Voici donc notre top 5, avec nos ressentis détaillés, les avantages, les limite…" at bounding box center [592, 434] width 535 height 32
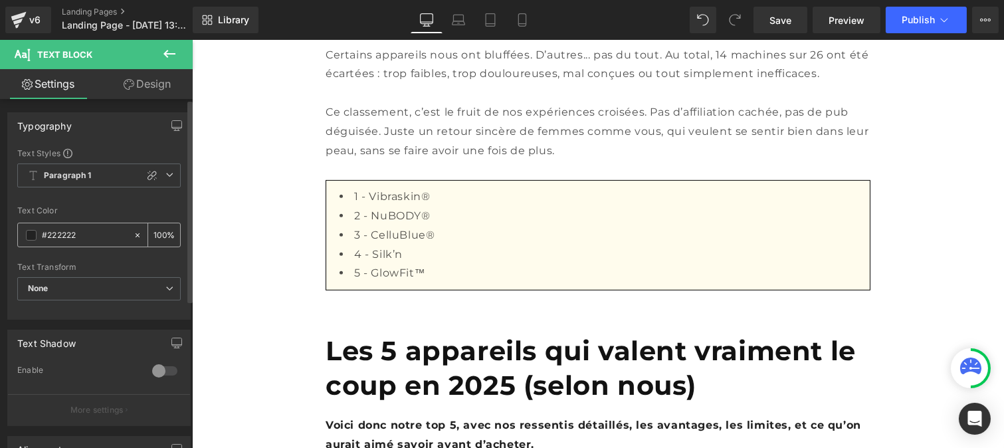
click at [84, 233] on input "#222222" at bounding box center [84, 235] width 85 height 15
paste input "12121"
type input "#121212"
click at [156, 235] on input "100" at bounding box center [159, 234] width 13 height 15
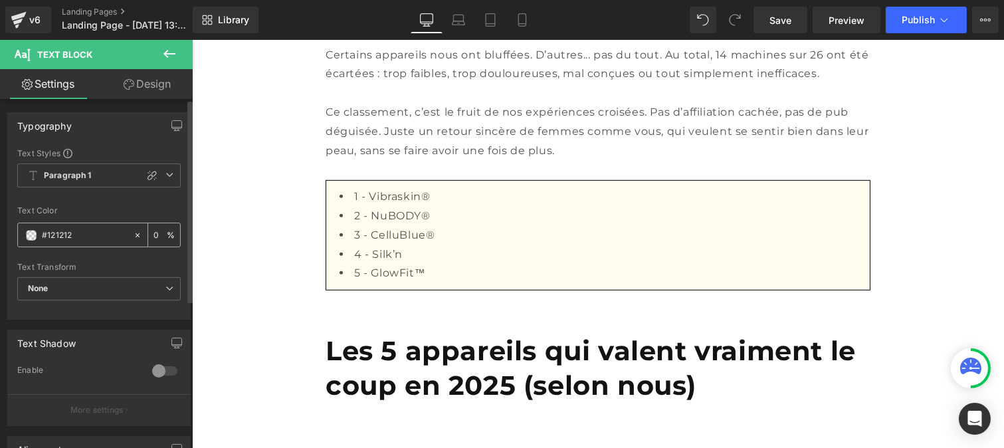
type input "0"
type input "75"
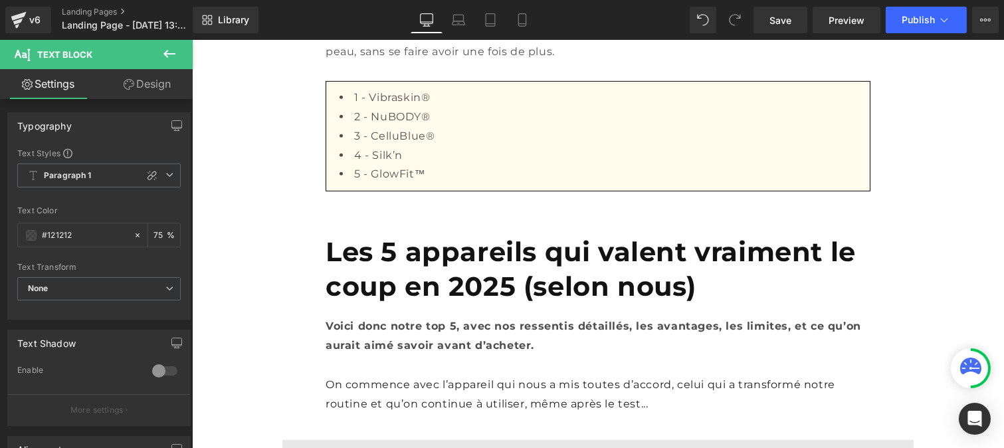
scroll to position [1358, 0]
click at [355, 375] on p "On commence avec l’appareil qui nous a mis toutes d’accord, celui qui a transfo…" at bounding box center [597, 394] width 545 height 39
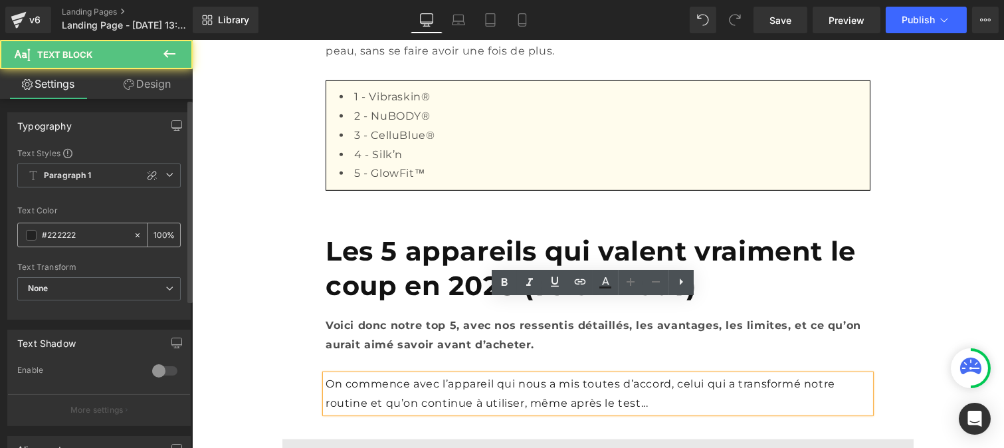
click at [95, 237] on input "#222222" at bounding box center [84, 235] width 85 height 15
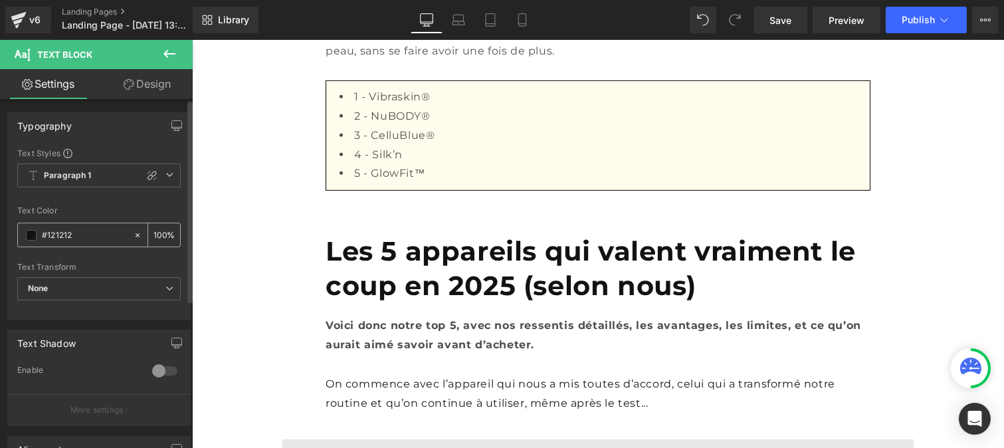
type input "#121212"
click at [160, 228] on input "100" at bounding box center [159, 234] width 13 height 15
type input "1"
type input "75"
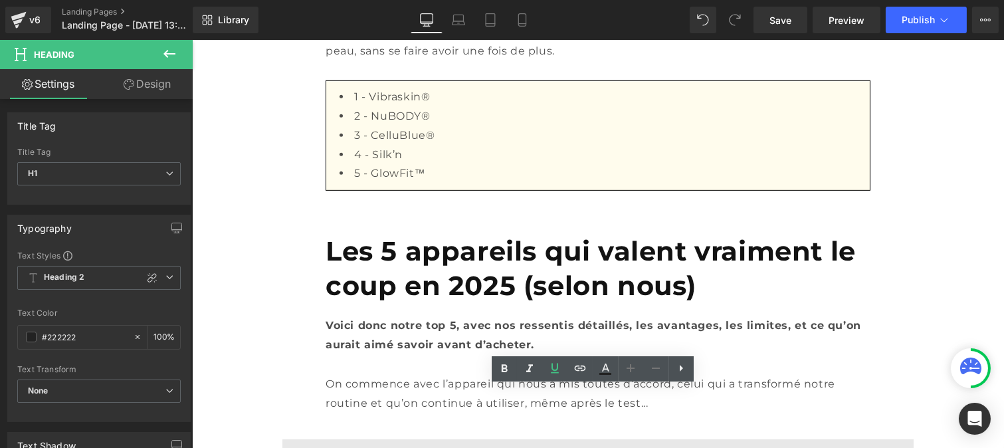
drag, startPoint x: 363, startPoint y: 402, endPoint x: 671, endPoint y: 426, distance: 309.8
click at [499, 367] on icon at bounding box center [504, 369] width 16 height 16
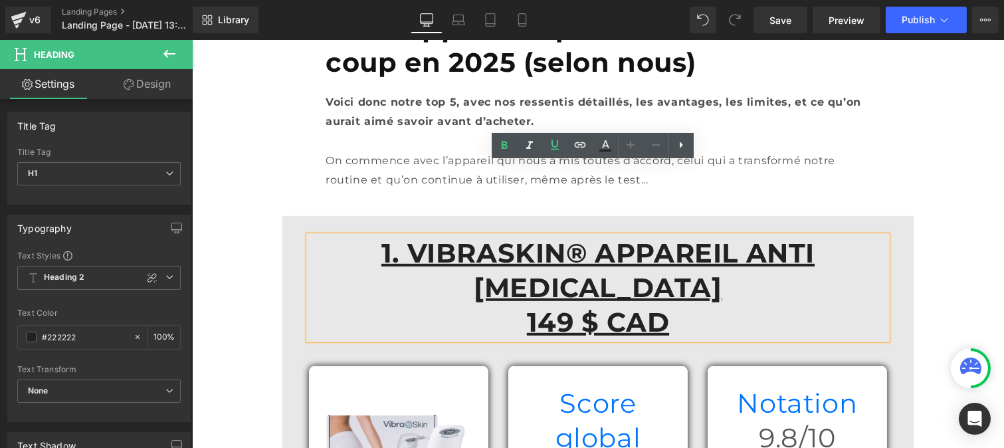
scroll to position [1582, 0]
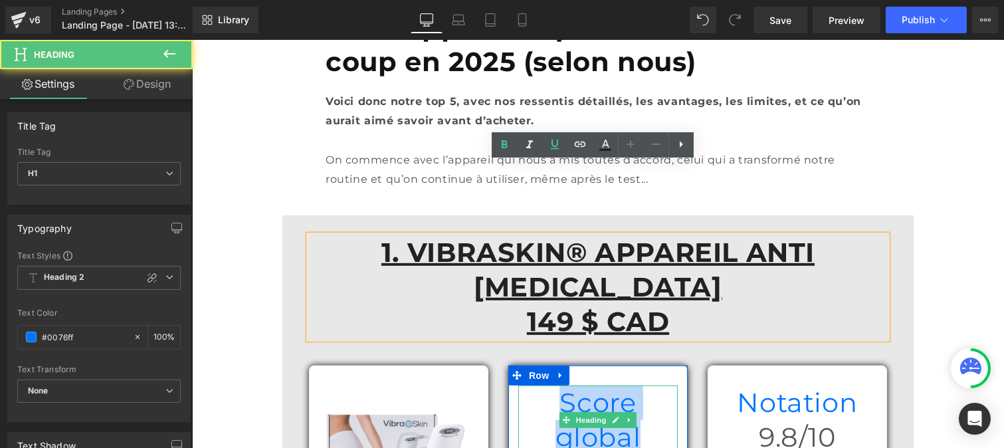
drag, startPoint x: 531, startPoint y: 274, endPoint x: 653, endPoint y: 278, distance: 122.3
click at [653, 385] on h1 "Score global" at bounding box center [596, 419] width 159 height 69
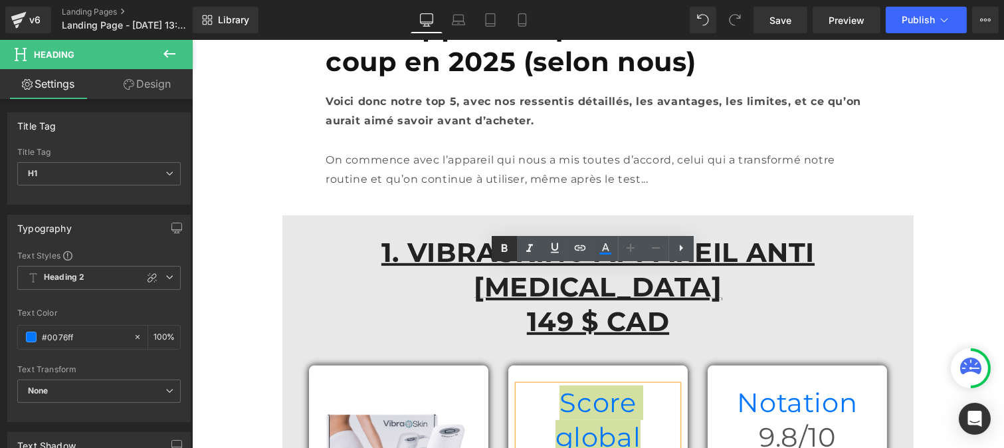
click at [506, 243] on icon at bounding box center [504, 248] width 16 height 16
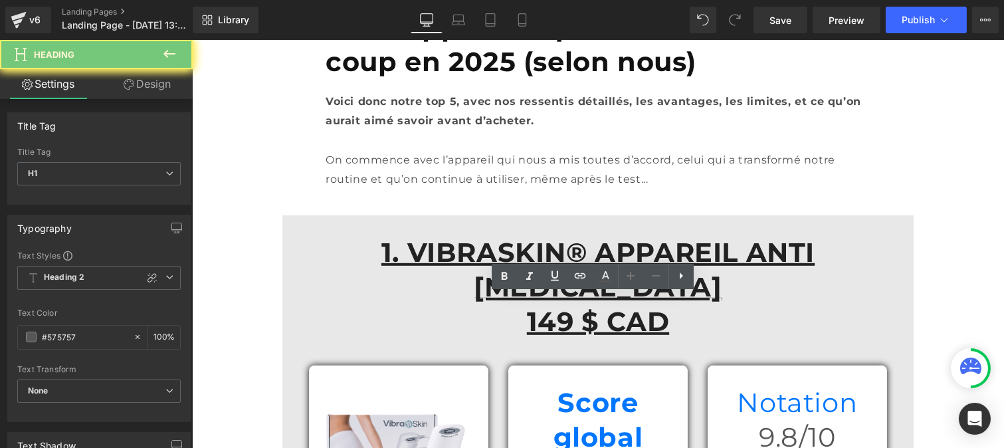
drag, startPoint x: 646, startPoint y: 306, endPoint x: 664, endPoint y: 311, distance: 17.9
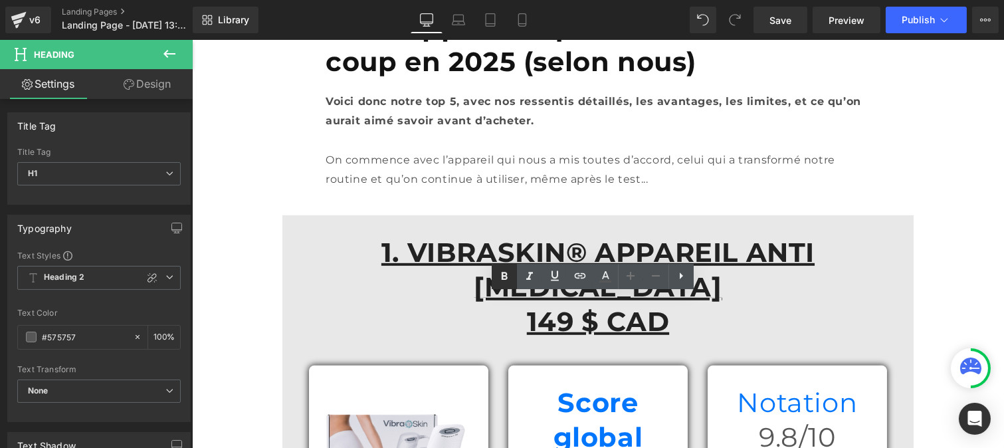
click at [496, 271] on icon at bounding box center [504, 276] width 16 height 16
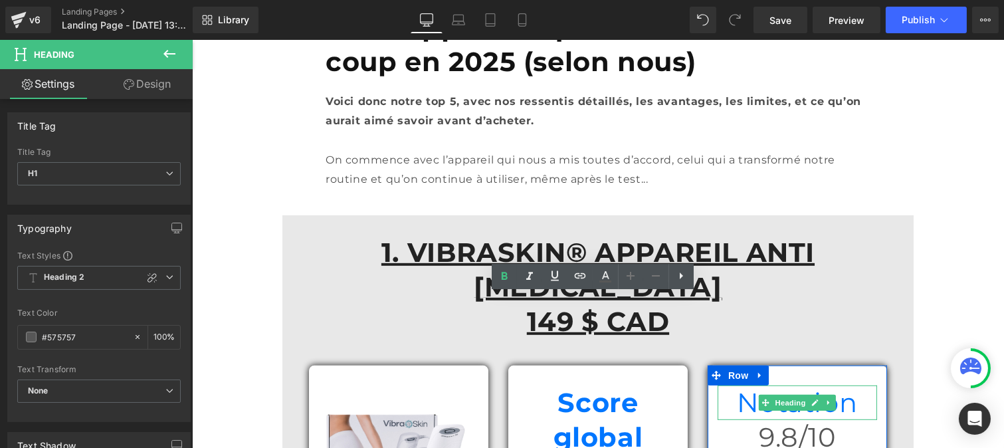
click at [737, 385] on h1 "Notation" at bounding box center [796, 402] width 159 height 35
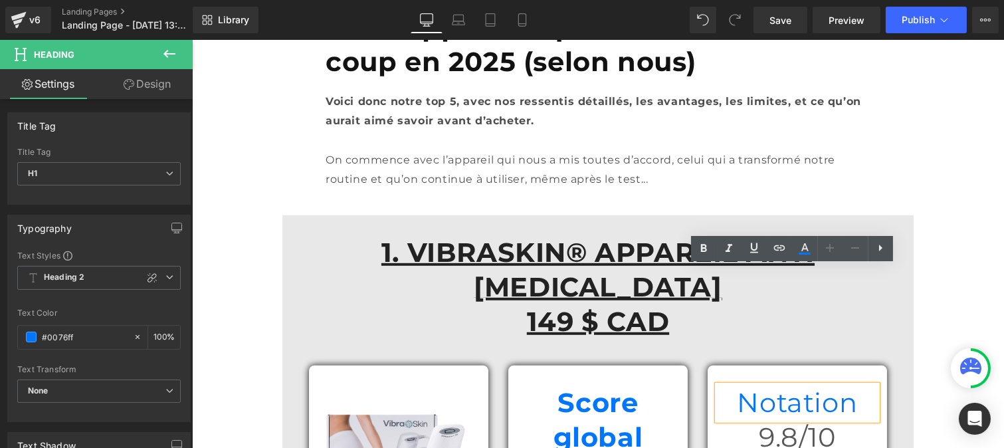
drag, startPoint x: 737, startPoint y: 283, endPoint x: 836, endPoint y: 280, distance: 99.0
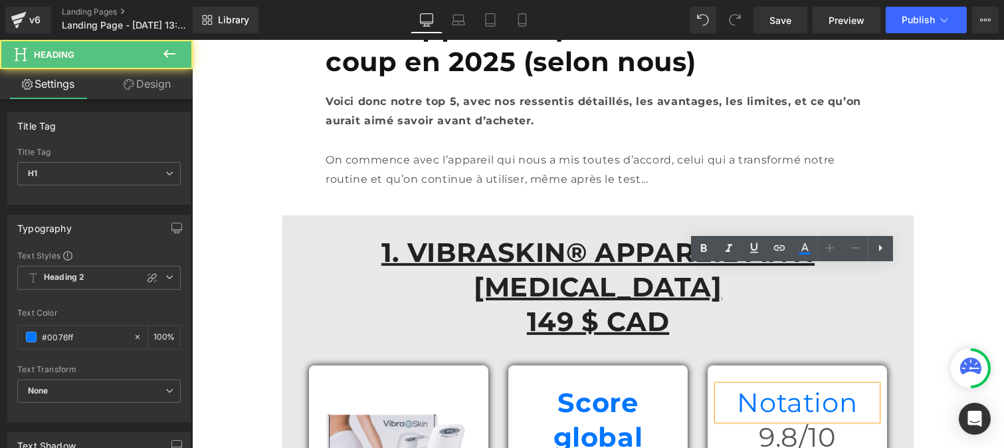
click at [753, 385] on h1 "Notation" at bounding box center [796, 402] width 159 height 35
drag, startPoint x: 742, startPoint y: 279, endPoint x: 834, endPoint y: 271, distance: 92.7
click at [834, 385] on h1 "Notation" at bounding box center [796, 402] width 159 height 35
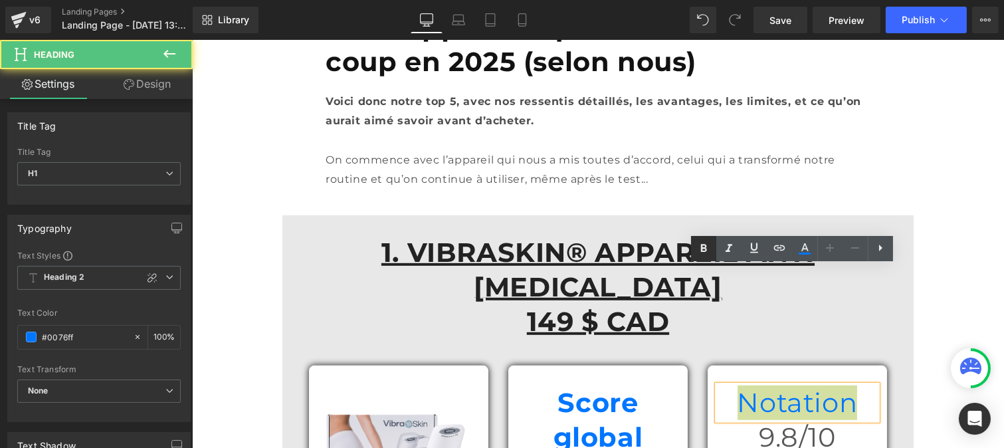
drag, startPoint x: 707, startPoint y: 249, endPoint x: 572, endPoint y: 260, distance: 135.3
click at [707, 249] on icon at bounding box center [703, 248] width 16 height 16
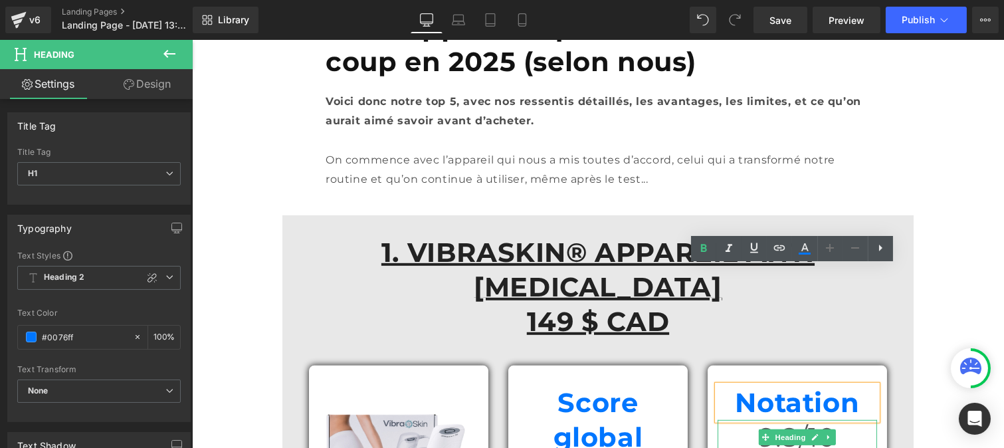
drag, startPoint x: 756, startPoint y: 310, endPoint x: 740, endPoint y: 308, distance: 16.1
click at [761, 434] on icon at bounding box center [764, 437] width 7 height 7
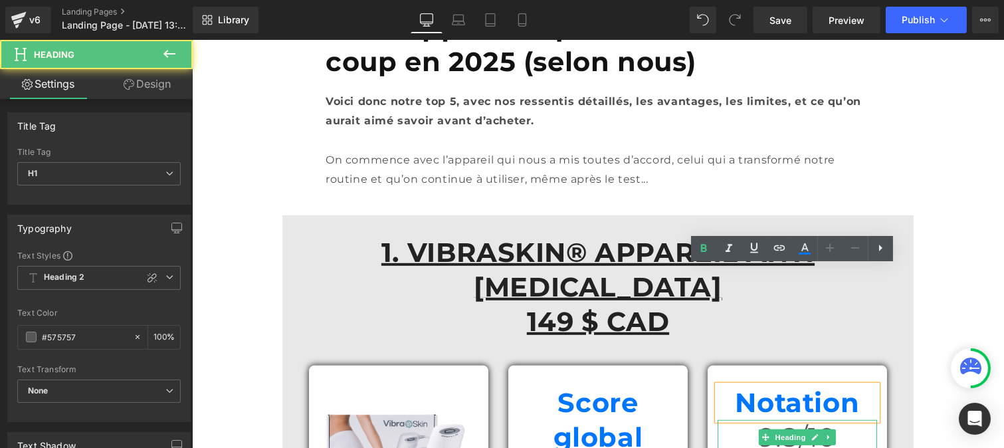
click at [740, 420] on h1 "9.8/10" at bounding box center [796, 437] width 159 height 35
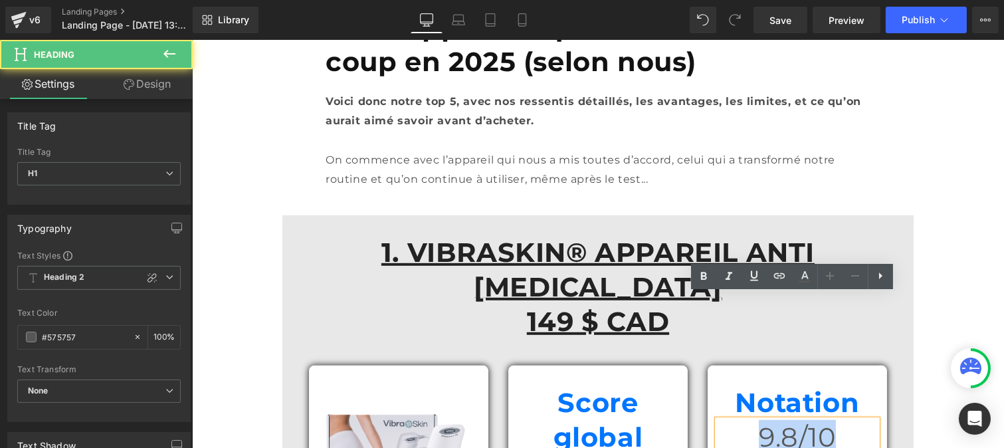
drag, startPoint x: 740, startPoint y: 308, endPoint x: 824, endPoint y: 308, distance: 84.3
click at [824, 420] on h1 "9.8/10" at bounding box center [796, 437] width 159 height 35
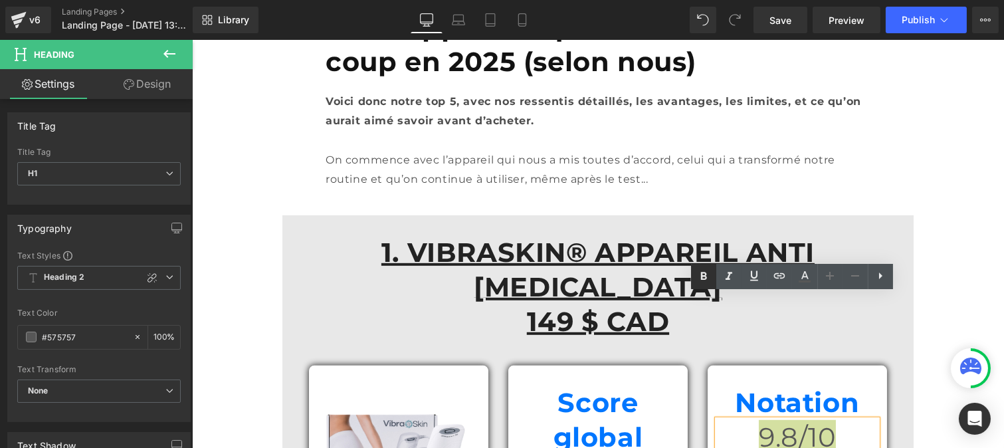
click at [693, 277] on link at bounding box center [703, 276] width 25 height 25
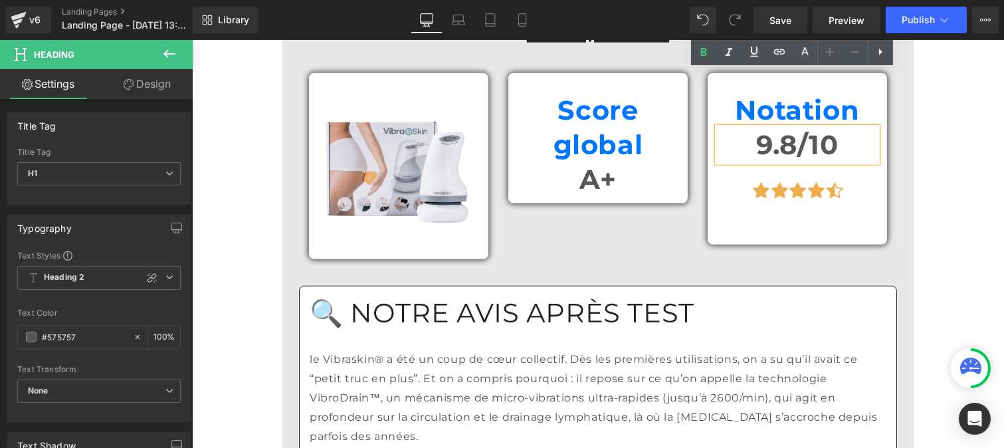
scroll to position [1875, 0]
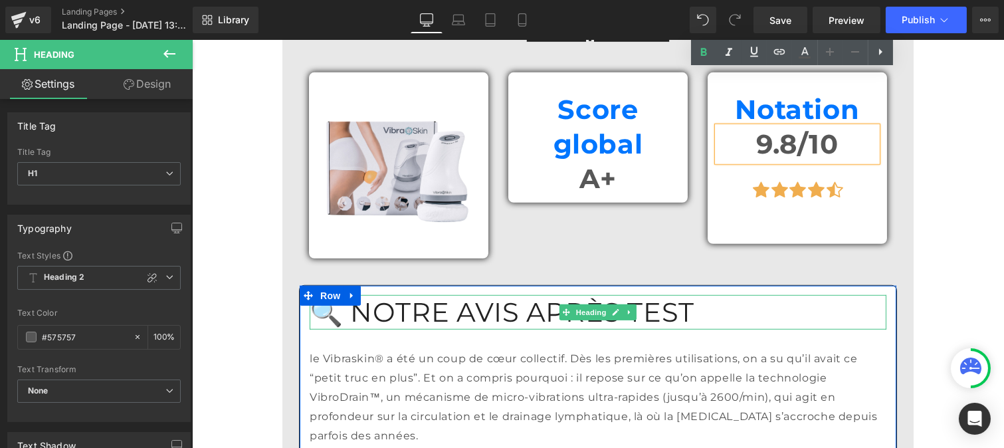
drag, startPoint x: 409, startPoint y: 181, endPoint x: 348, endPoint y: 191, distance: 61.8
click at [409, 295] on h1 "🔍 NOTRE AVIS APRÈS TEST" at bounding box center [597, 312] width 576 height 35
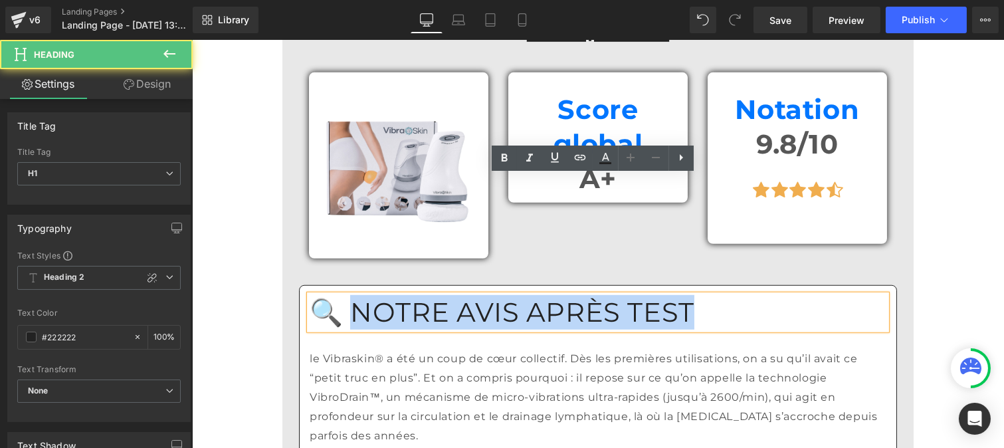
drag, startPoint x: 420, startPoint y: 188, endPoint x: 674, endPoint y: 200, distance: 254.7
click at [674, 295] on h1 "🔍 NOTRE AVIS APRÈS TEST" at bounding box center [597, 312] width 576 height 35
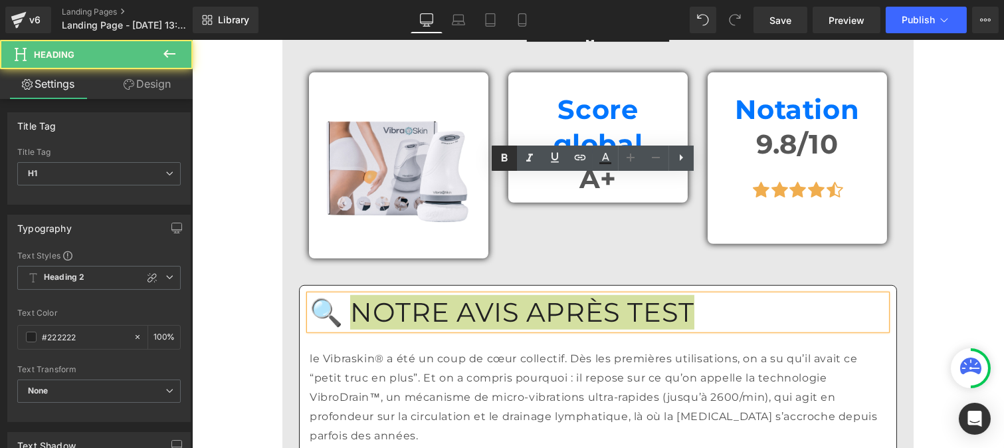
click at [501, 160] on icon at bounding box center [504, 157] width 6 height 8
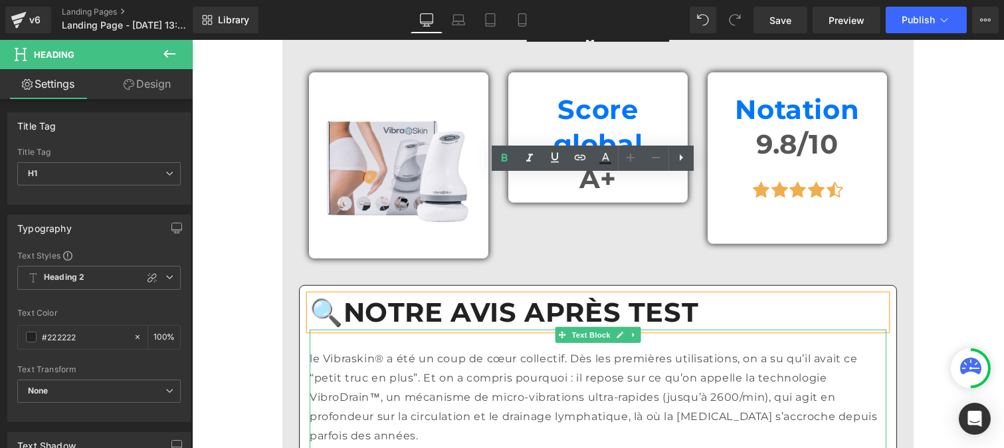
click at [375, 349] on p "le Vibraskin® a été un coup de cœur collectif. Dès les premières utilisations, …" at bounding box center [597, 397] width 576 height 96
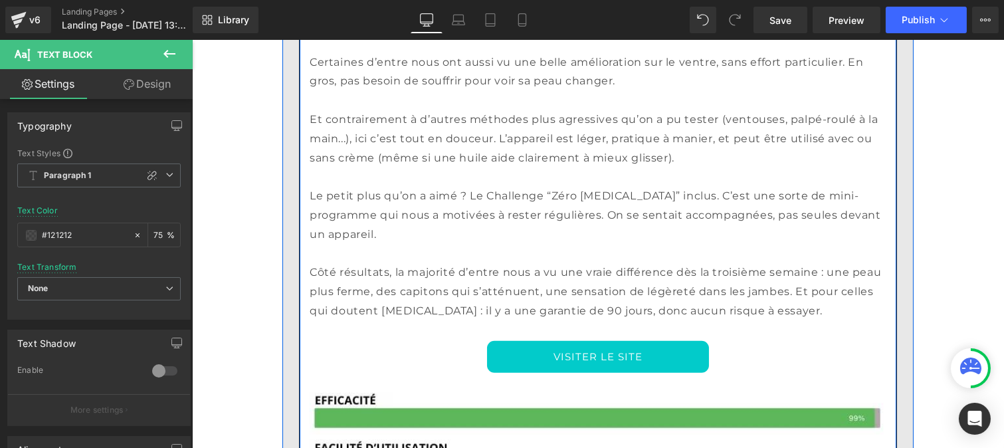
scroll to position [2440, 0]
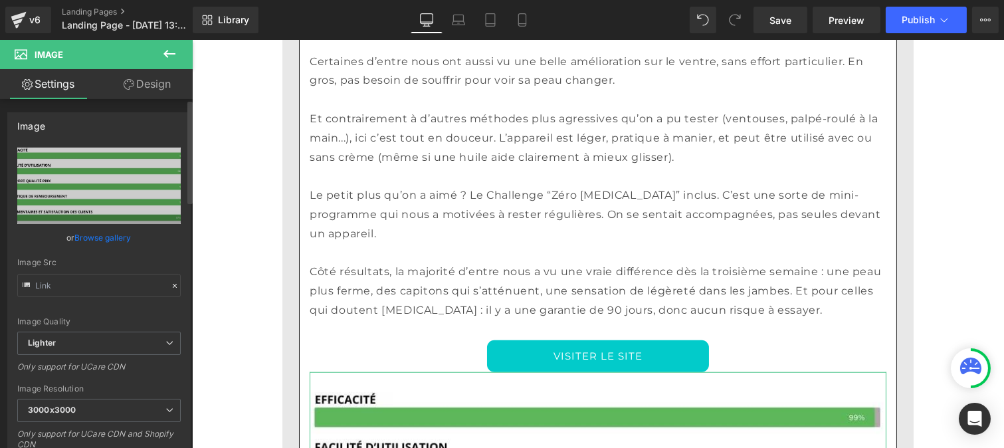
click at [170, 286] on icon at bounding box center [174, 285] width 9 height 9
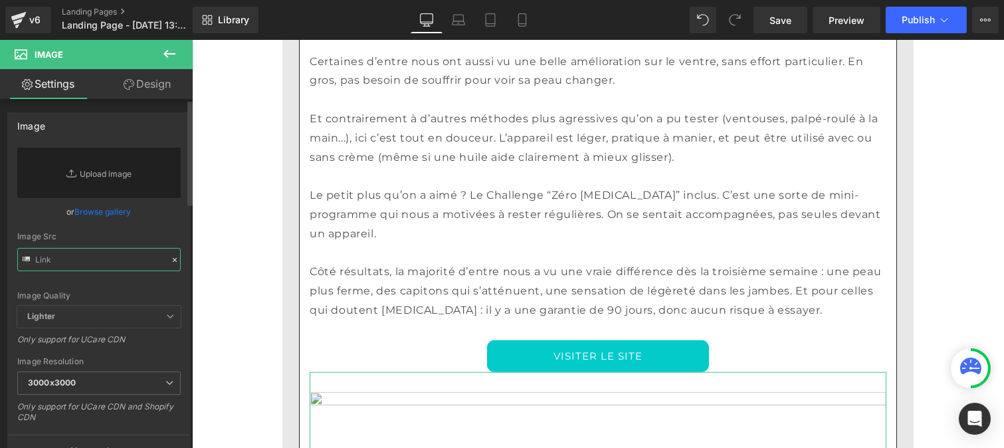
click at [114, 267] on input "text" at bounding box center [98, 259] width 163 height 23
paste input "[URL][DOMAIN_NAME]"
type input "[URL][DOMAIN_NAME]"
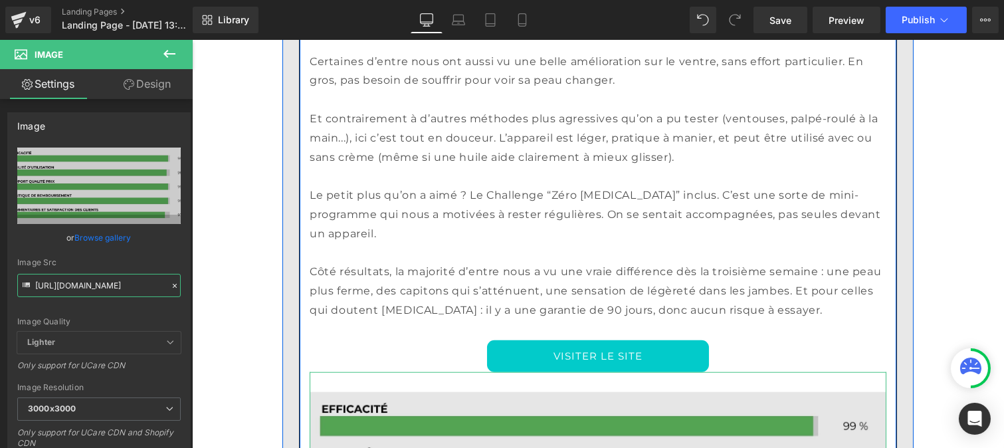
scroll to position [2690, 0]
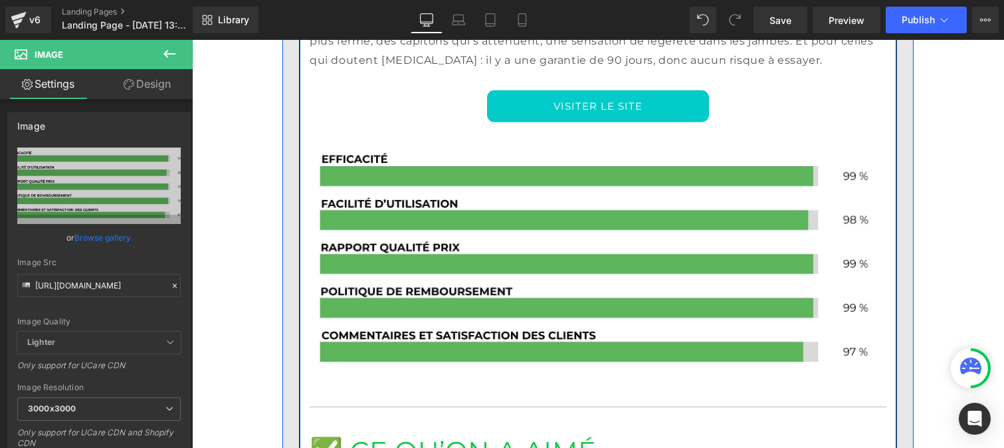
click at [442, 434] on h1 "✅ CE QU’ON A AIMÉ" at bounding box center [597, 451] width 576 height 35
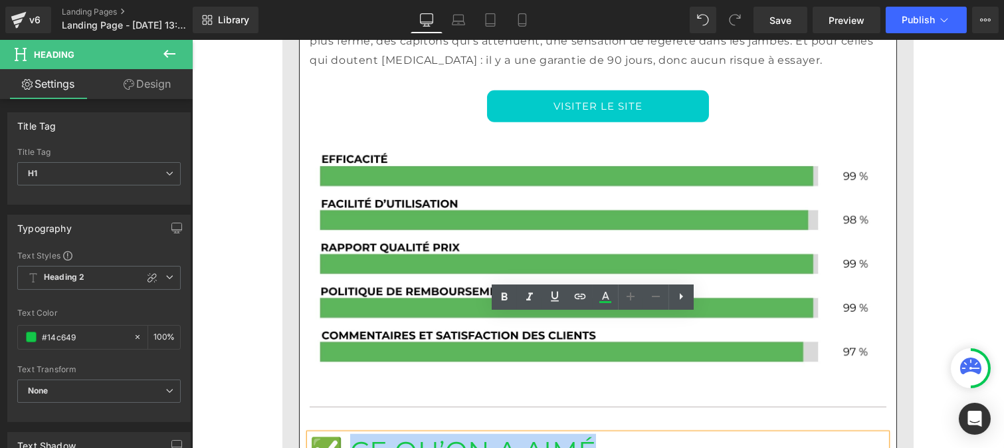
drag, startPoint x: 543, startPoint y: 323, endPoint x: 345, endPoint y: 325, distance: 197.9
click at [345, 434] on h1 "✅ CE QU’ON A AIMÉ" at bounding box center [597, 451] width 576 height 35
click at [501, 298] on icon at bounding box center [504, 296] width 6 height 8
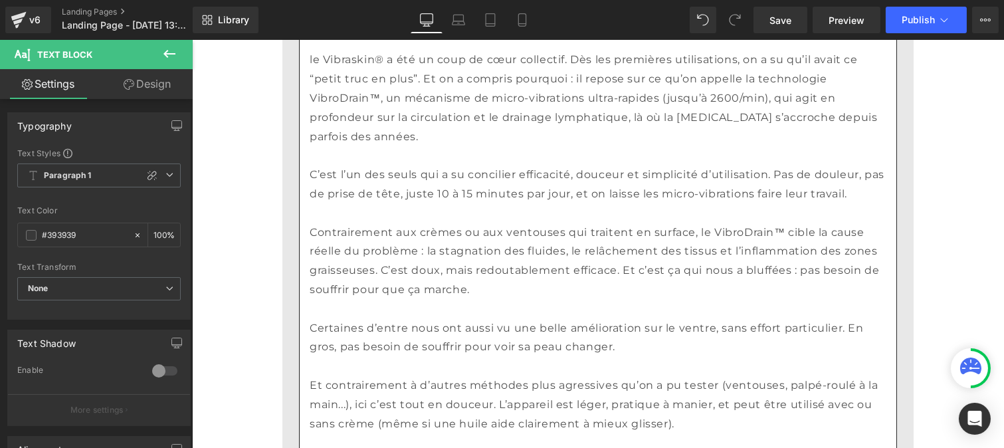
scroll to position [2135, 0]
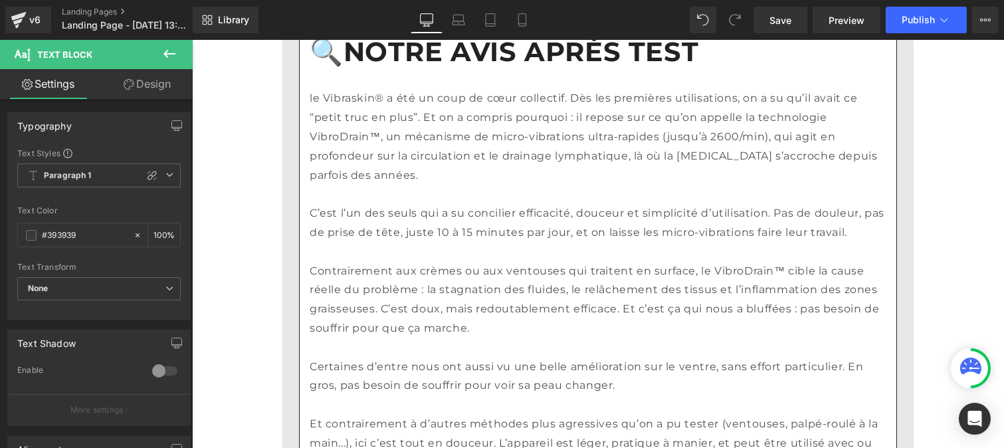
click at [371, 414] on p "Et contrairement à d’autres méthodes plus agressives qu’on a pu tester (ventous…" at bounding box center [597, 442] width 576 height 57
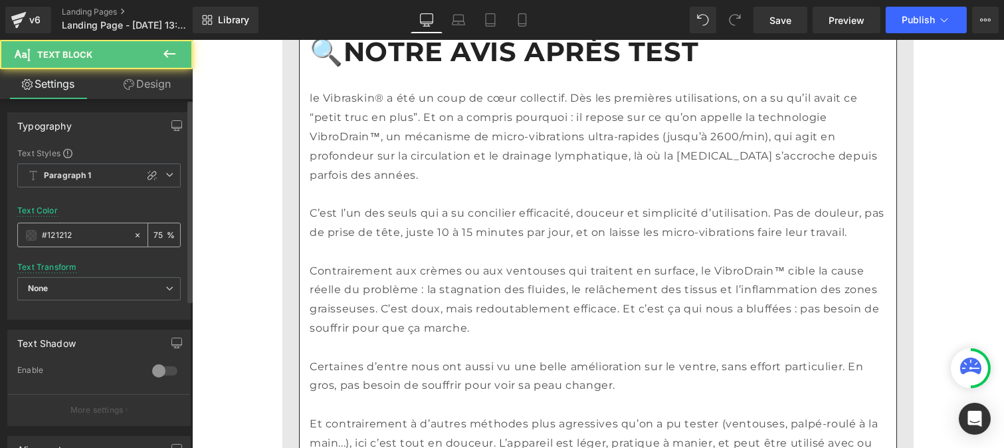
click at [94, 237] on input "#121212" at bounding box center [84, 235] width 85 height 15
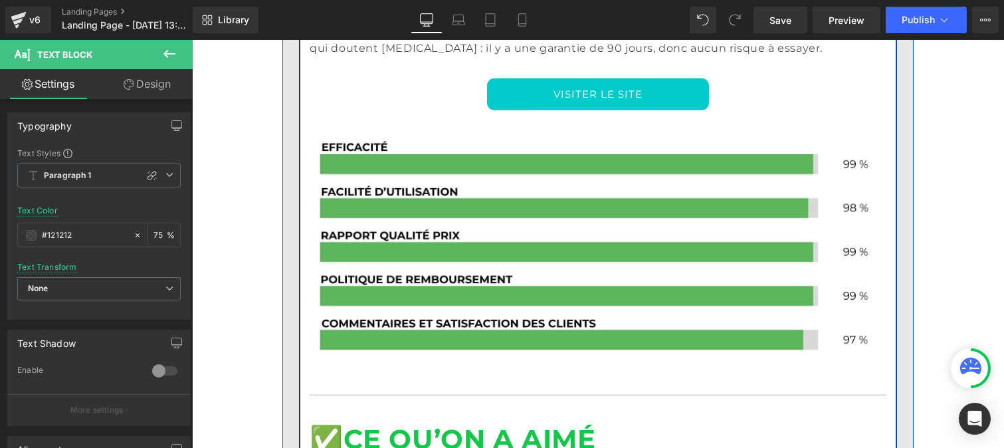
scroll to position [2703, 0]
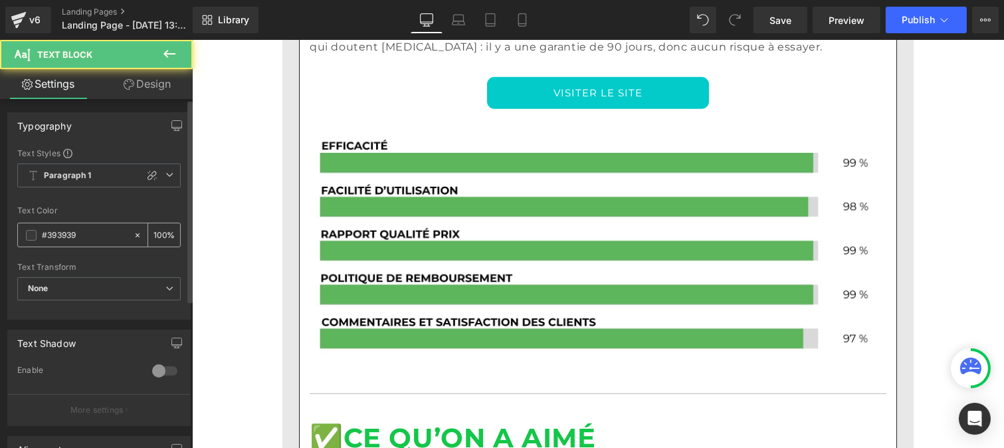
click at [80, 230] on input "#393939" at bounding box center [84, 235] width 85 height 15
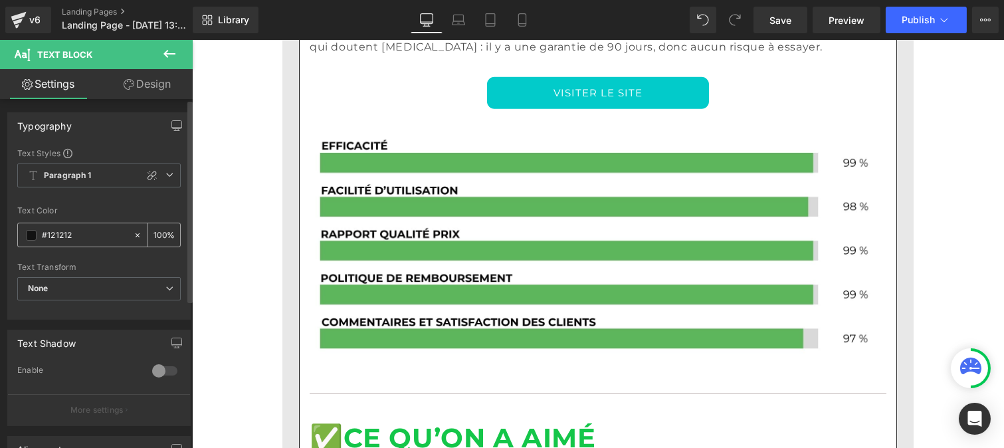
type input "#121212"
click at [160, 230] on input "100" at bounding box center [159, 234] width 13 height 15
type input "1"
type input "75"
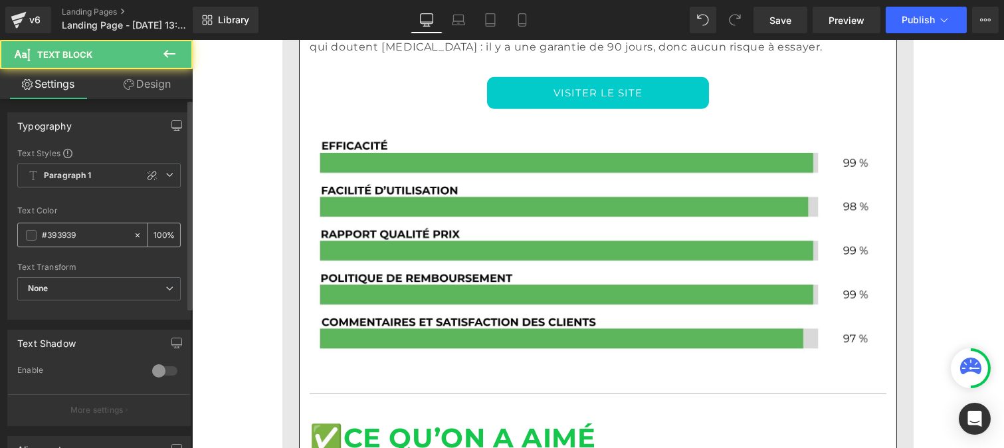
click at [94, 240] on input "#393939" at bounding box center [84, 235] width 85 height 15
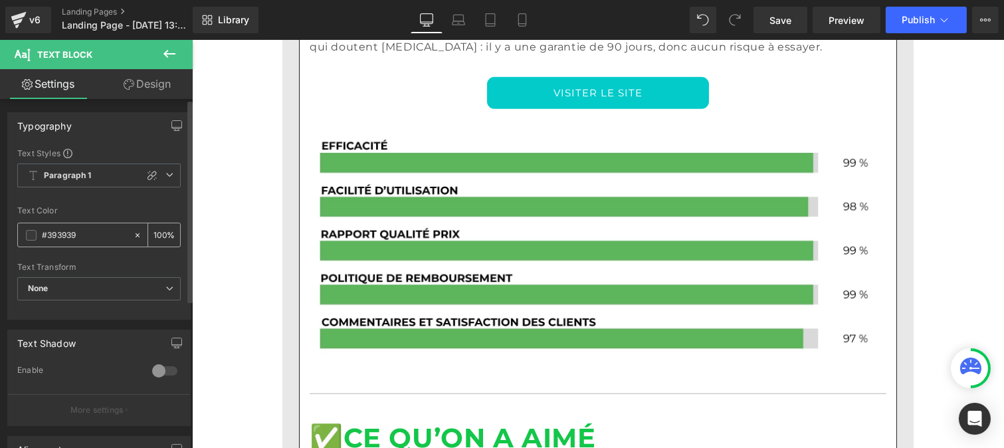
paste input "121212"
type input "#121212"
click at [158, 230] on input "100" at bounding box center [159, 234] width 13 height 15
type input "0"
type input "75"
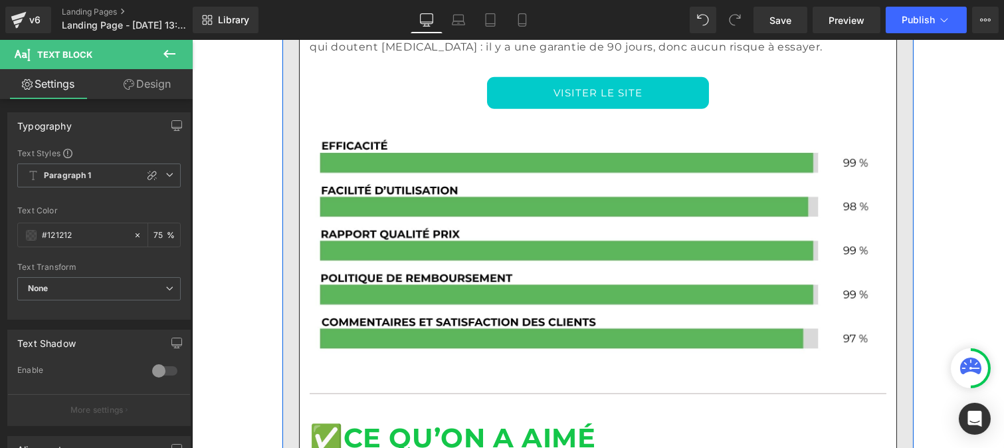
scroll to position [2859, 0]
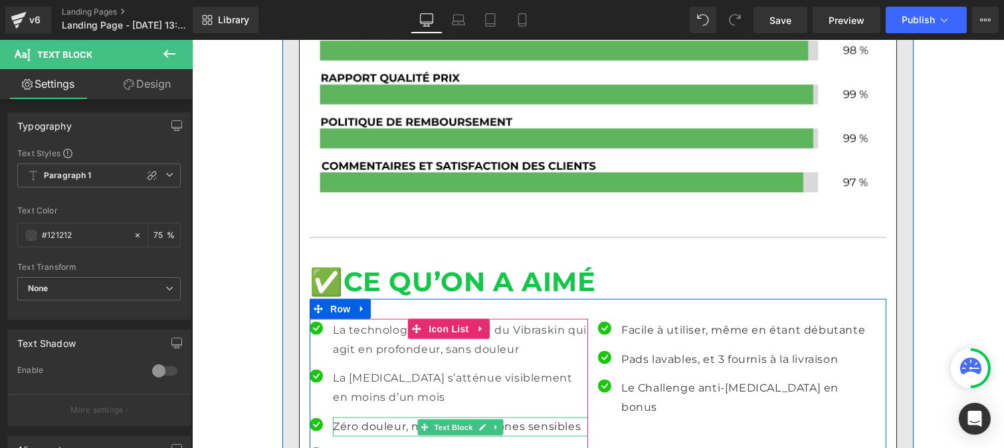
click at [342, 417] on p "Zéro douleur, même sur les zones sensibles" at bounding box center [459, 426] width 255 height 19
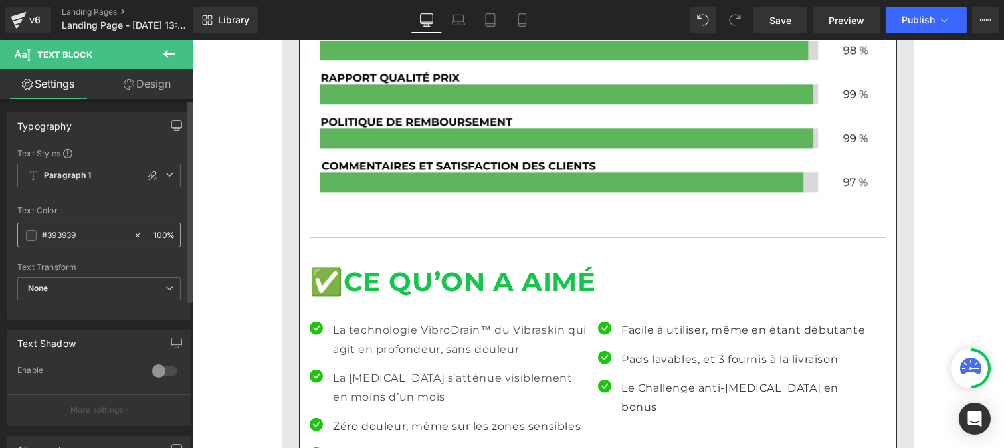
click at [80, 240] on input "#393939" at bounding box center [84, 235] width 85 height 15
paste input "121212"
type input "#121212"
click at [161, 230] on div "100 %" at bounding box center [164, 234] width 32 height 23
click at [159, 230] on input "100" at bounding box center [159, 234] width 13 height 15
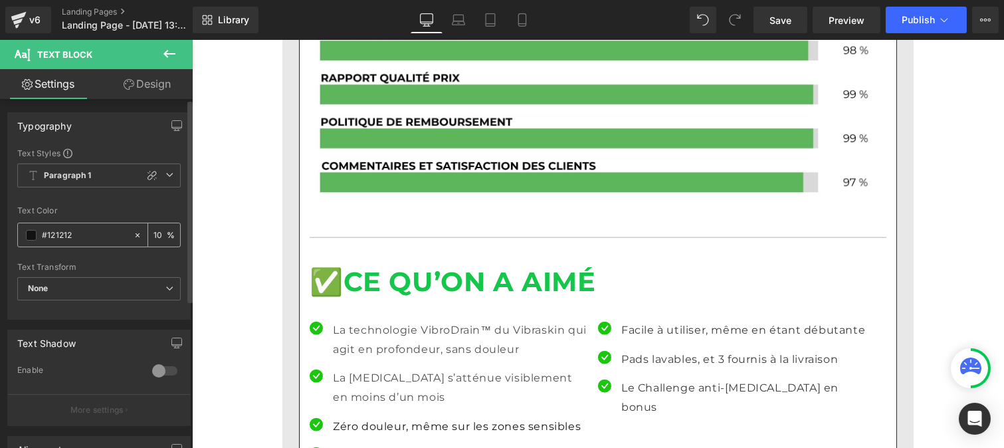
type input "1"
type input "75"
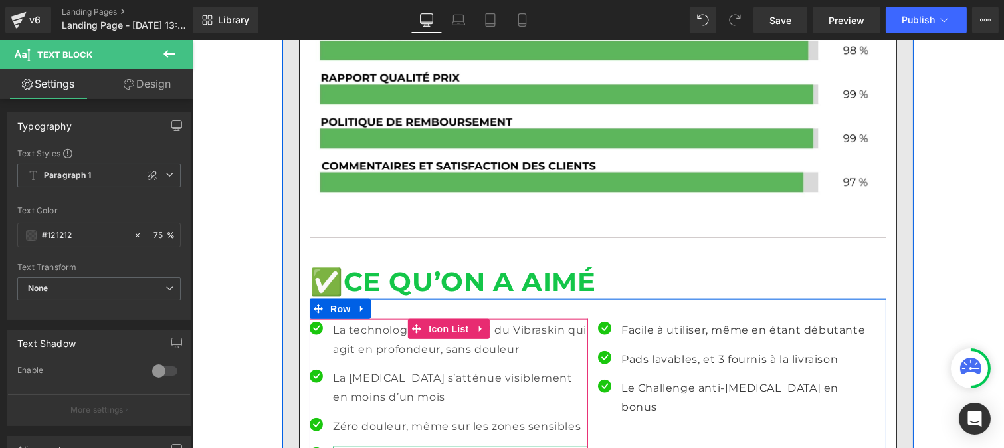
click at [347, 446] on p "La peau devient plus lisse, plus tonique" at bounding box center [459, 455] width 255 height 19
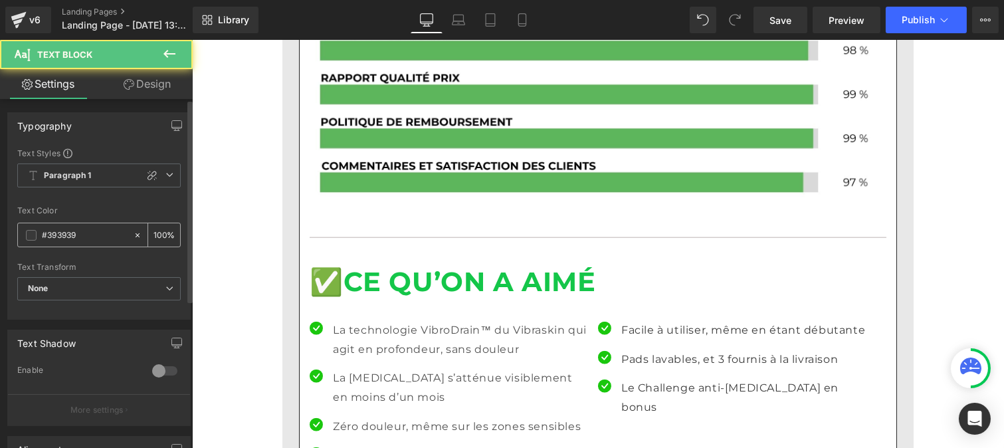
click at [81, 244] on div "#393939" at bounding box center [75, 234] width 115 height 23
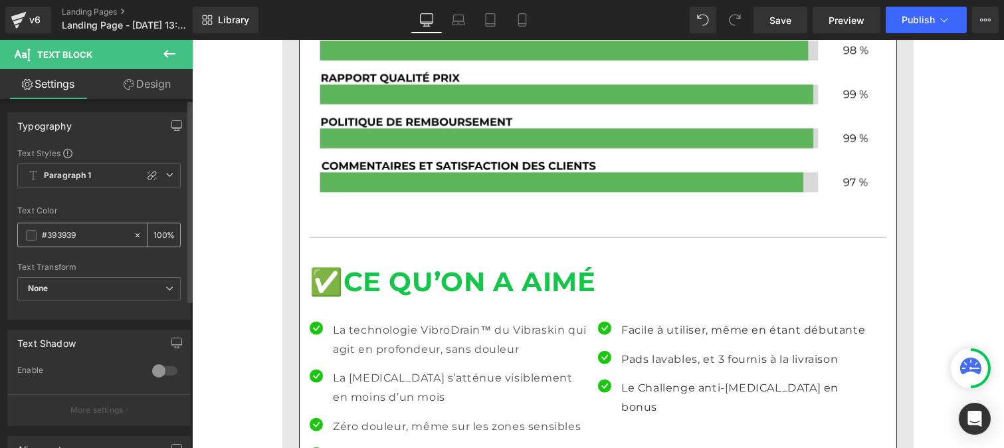
type textarea "#393939"
click at [82, 236] on input "#393939" at bounding box center [84, 235] width 85 height 15
paste input "121212"
type input "#121212"
click at [160, 232] on input "100" at bounding box center [159, 234] width 13 height 15
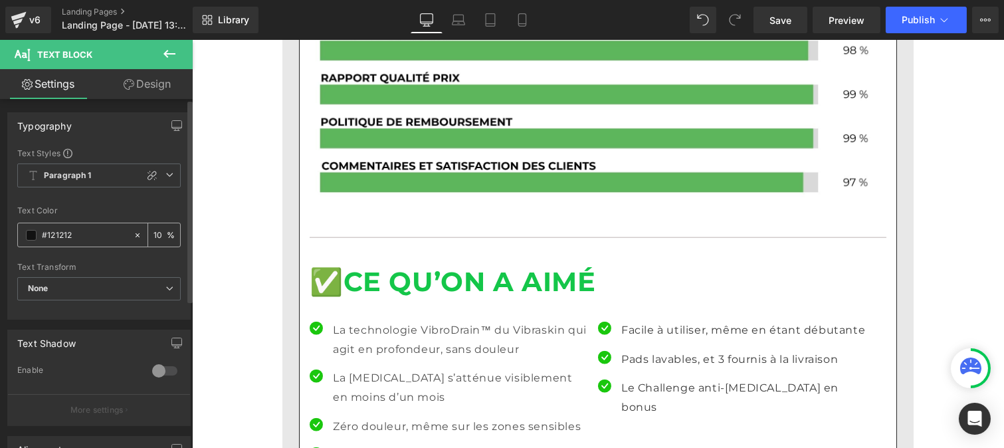
type input "1"
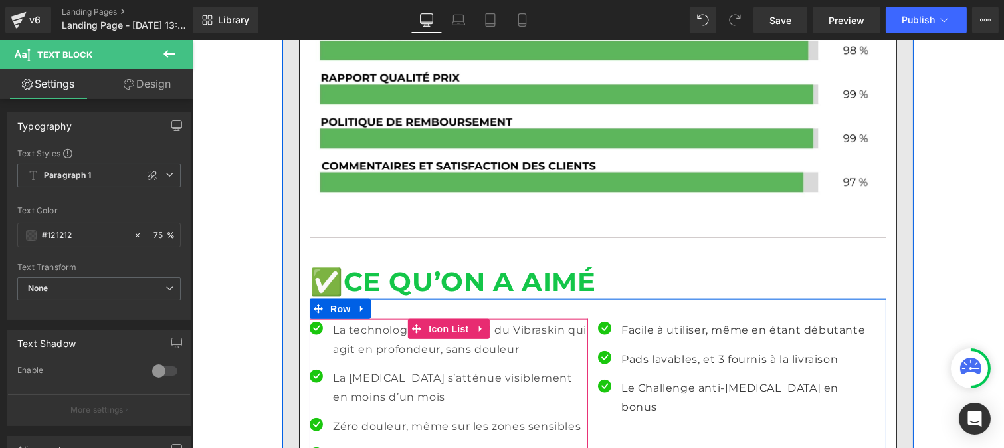
type input "75"
click at [349, 446] on p "La peau devient plus lisse, plus tonique" at bounding box center [459, 455] width 255 height 19
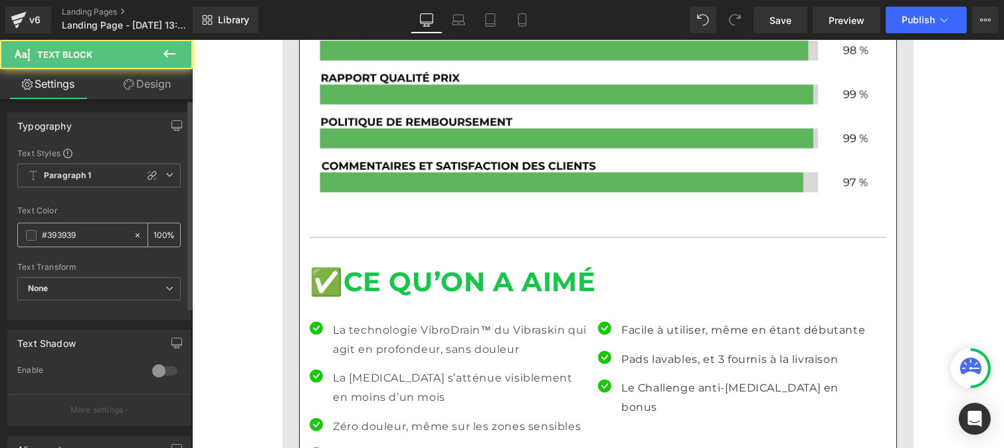
click at [80, 238] on input "#393939" at bounding box center [84, 235] width 85 height 15
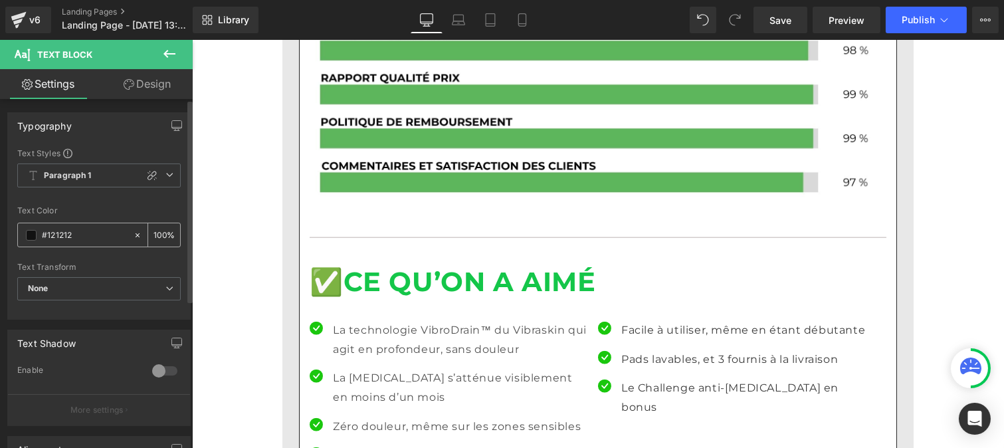
type input "#121212"
click at [158, 230] on input "100" at bounding box center [159, 234] width 13 height 15
type input "0"
type input "75"
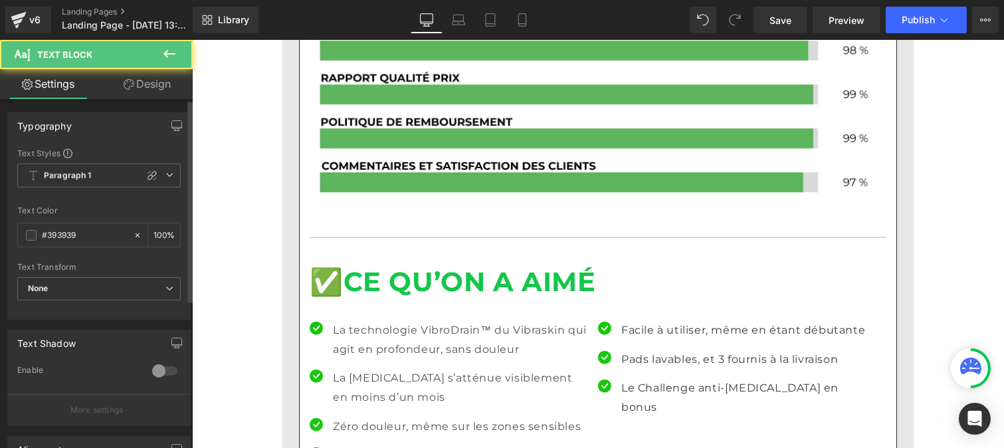
click at [84, 221] on div "Text Color #393939 100 %" at bounding box center [98, 234] width 163 height 56
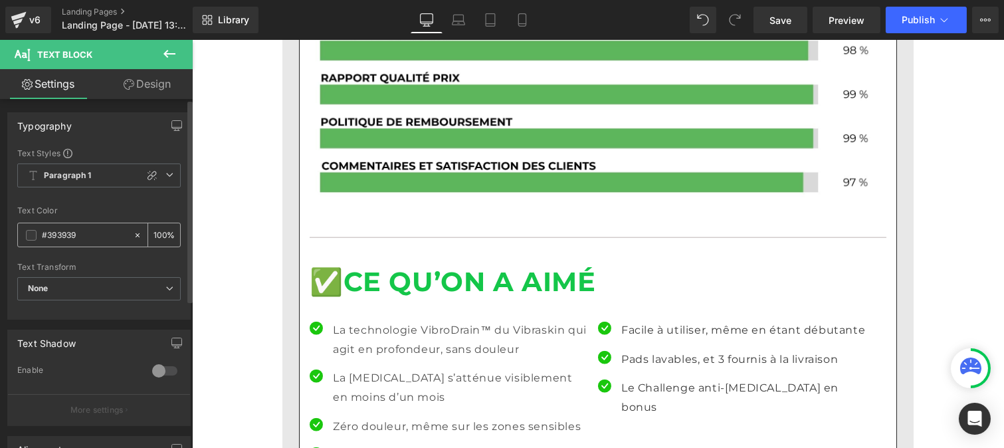
click at [82, 232] on input "#393939" at bounding box center [84, 235] width 85 height 15
paste input "121212"
type input "#121212"
click at [160, 230] on input "100" at bounding box center [159, 234] width 13 height 15
type input "1"
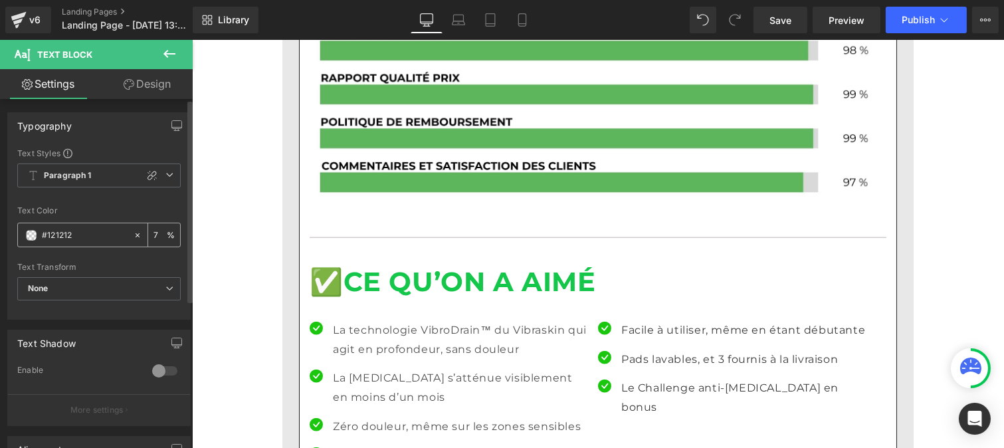
type input "75"
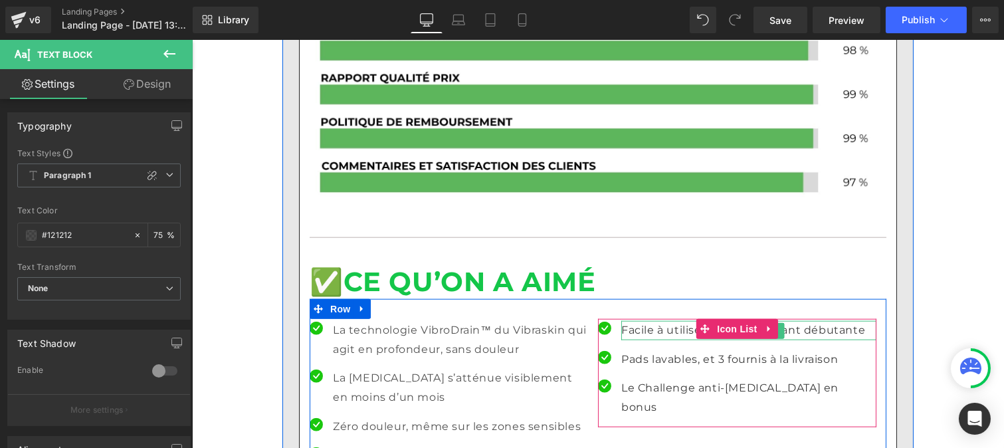
click at [633, 321] on p "Facile à utiliser, même en étant débutante" at bounding box center [747, 330] width 255 height 19
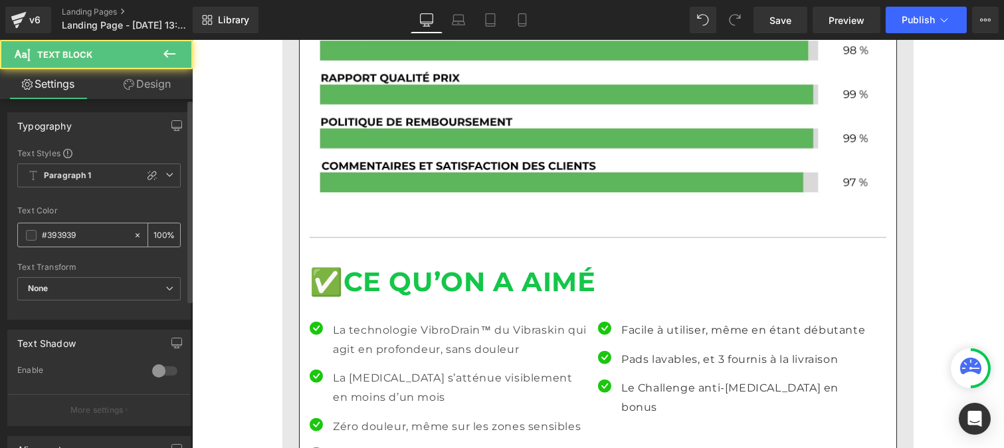
click at [98, 230] on input "#393939" at bounding box center [84, 235] width 85 height 15
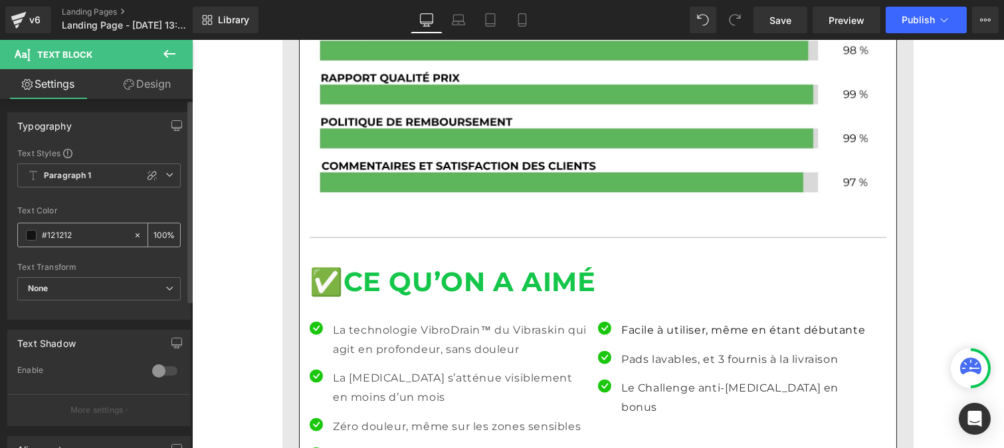
type input "#121212"
click at [159, 234] on input "100" at bounding box center [159, 234] width 13 height 15
type input "1"
type input "75"
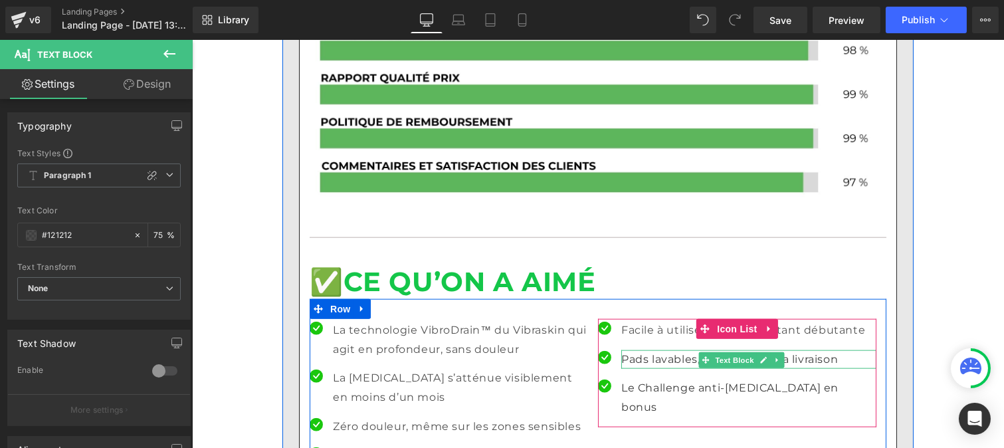
click at [657, 350] on p "Pads lavables, et 3 fournis à la livraison" at bounding box center [747, 359] width 255 height 19
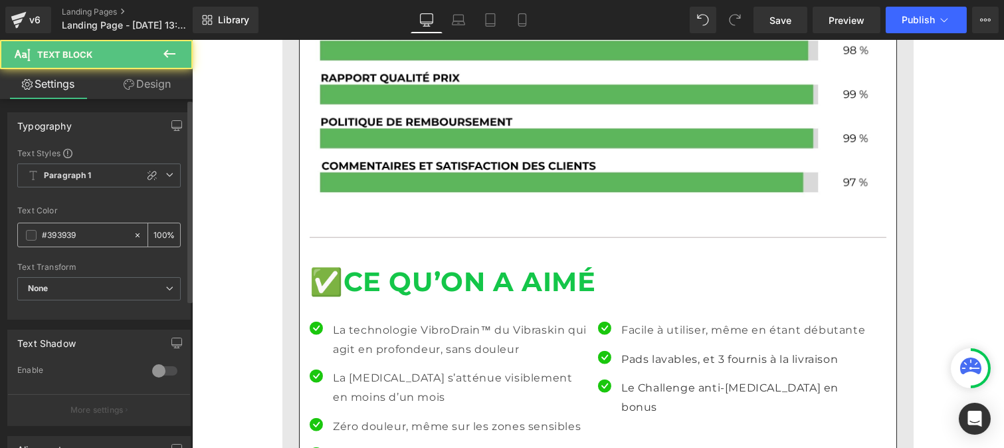
click at [89, 241] on input "#393939" at bounding box center [84, 235] width 85 height 15
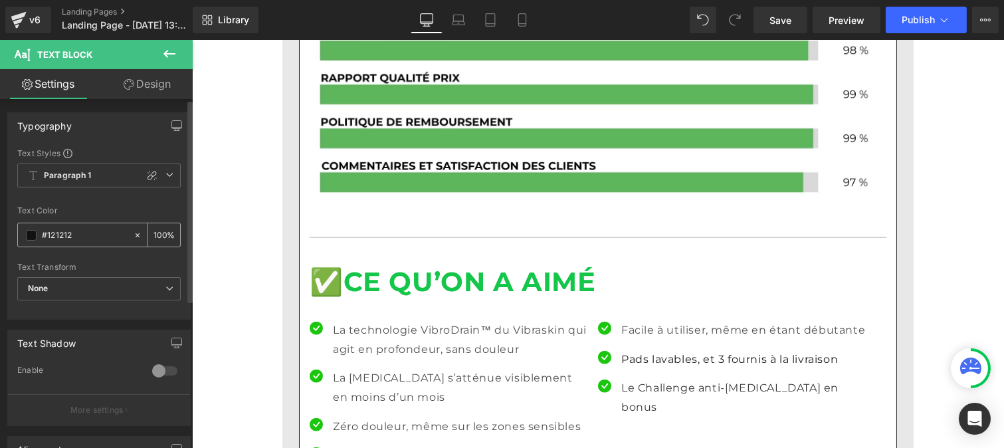
type input "#121212"
click at [161, 230] on div "100 %" at bounding box center [164, 234] width 32 height 23
click at [157, 228] on input "100" at bounding box center [159, 234] width 13 height 15
type input "0"
type input "75"
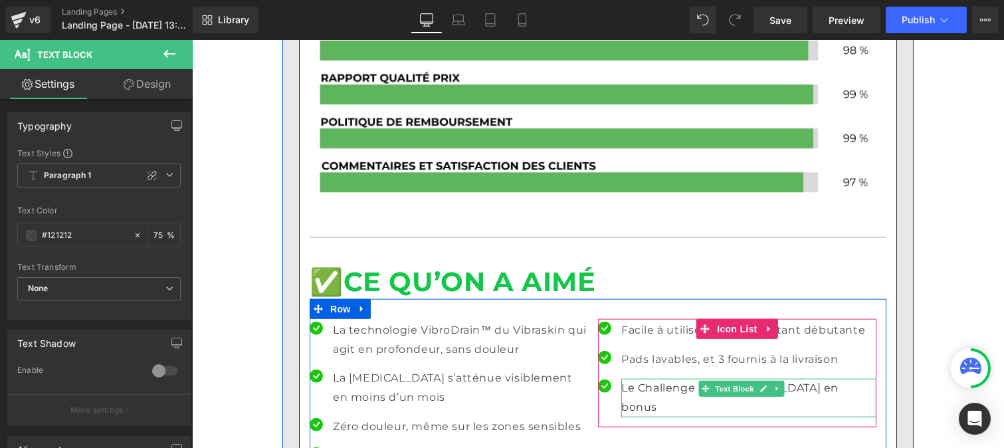
click at [644, 379] on p "Le Challenge anti-[MEDICAL_DATA] en bonus" at bounding box center [747, 398] width 255 height 39
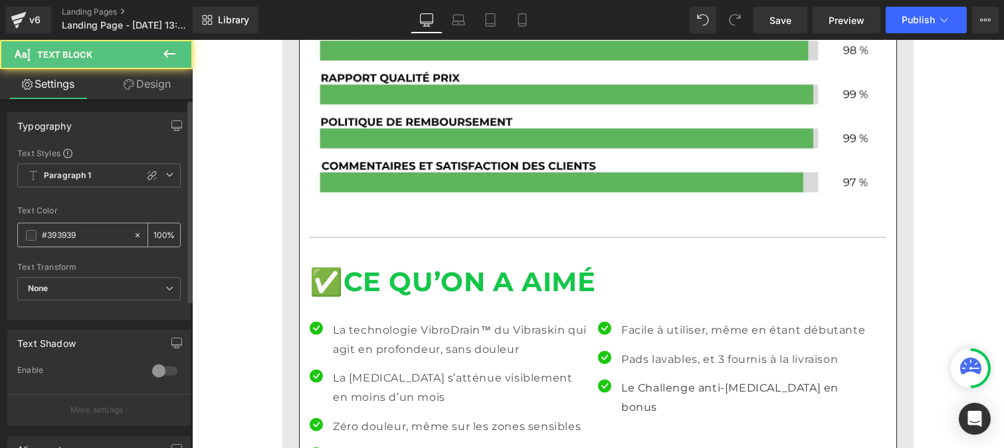
click at [92, 226] on div "#393939" at bounding box center [75, 234] width 115 height 23
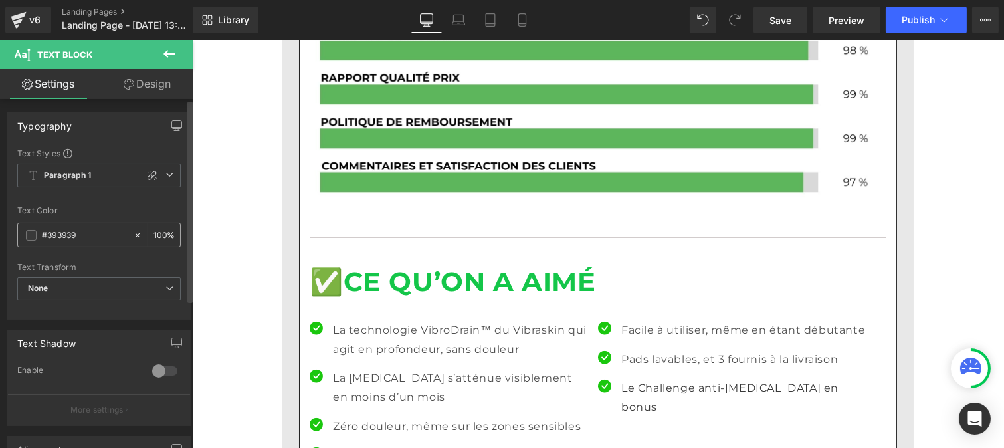
click at [82, 236] on input "#393939" at bounding box center [84, 235] width 85 height 15
paste input "121212"
type input "#121212"
click at [161, 231] on div "100 %" at bounding box center [164, 234] width 32 height 23
click at [160, 228] on input "100" at bounding box center [159, 234] width 13 height 15
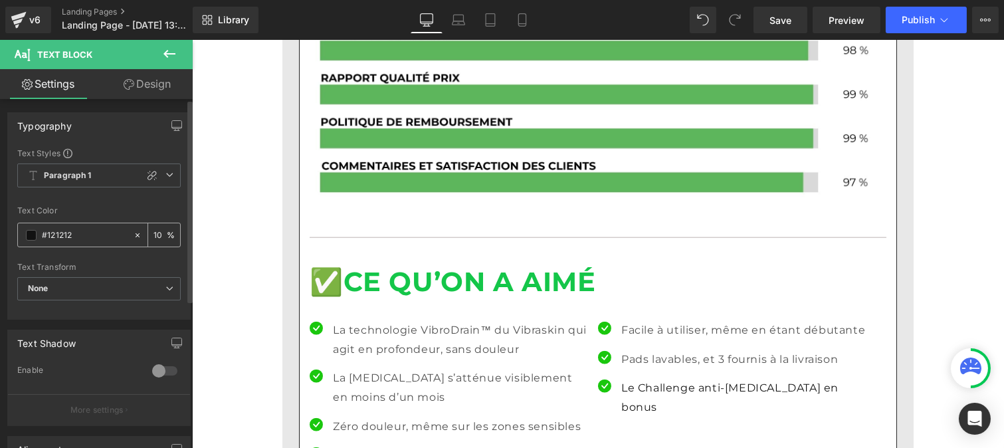
type input "1"
type input "75"
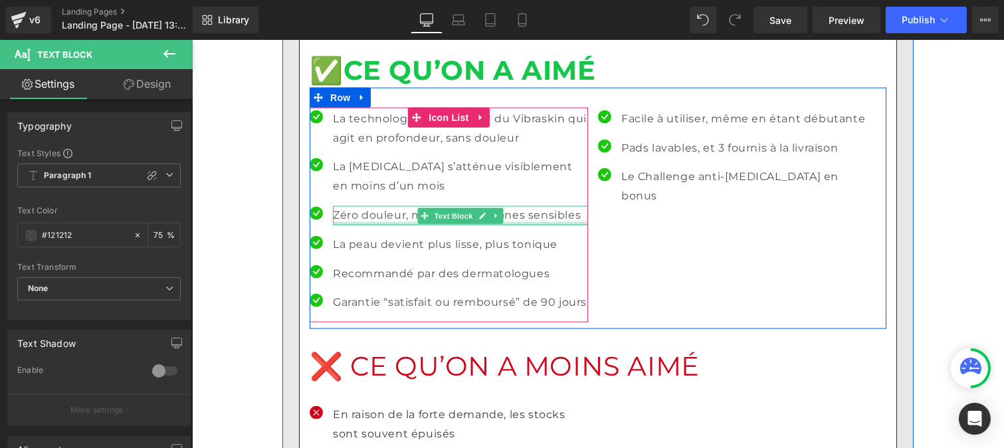
scroll to position [3071, 0]
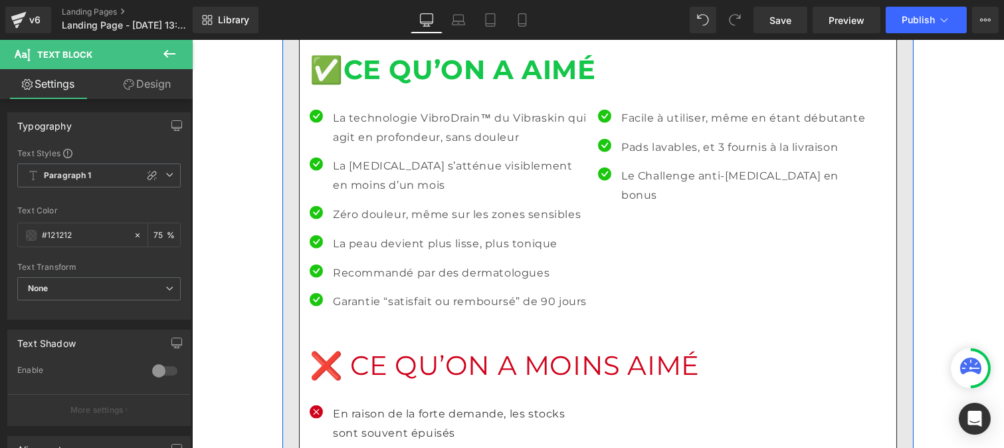
click at [370, 348] on h1 "❌ CE QU’ON A MOINS AIMÉ" at bounding box center [597, 365] width 576 height 35
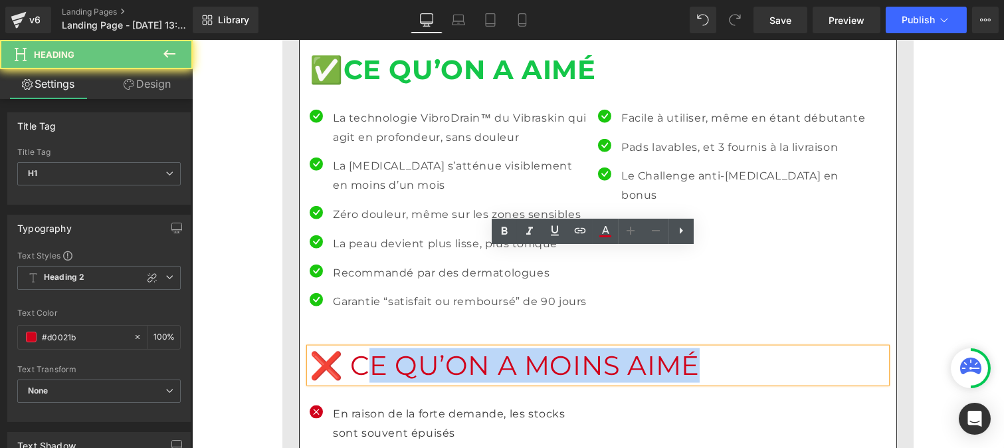
drag, startPoint x: 630, startPoint y: 276, endPoint x: 659, endPoint y: 274, distance: 29.3
click at [659, 348] on h1 "❌ CE QU’ON A MOINS AIMÉ" at bounding box center [597, 365] width 576 height 35
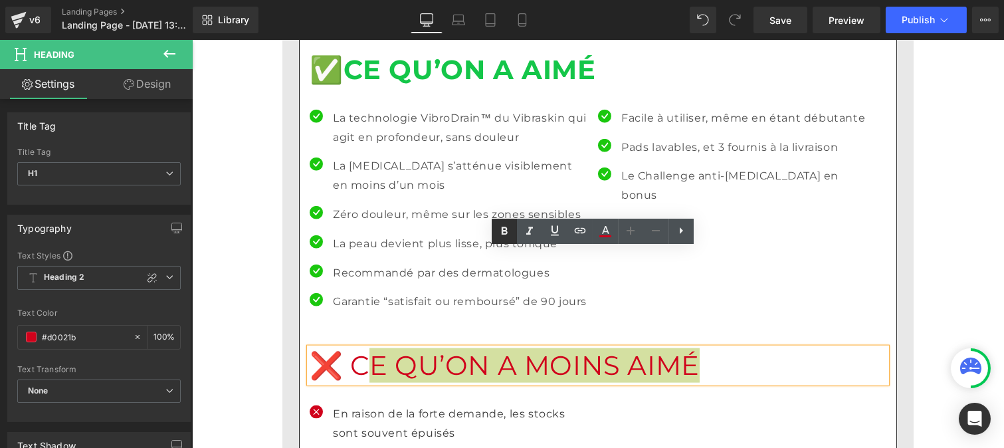
click at [502, 226] on icon at bounding box center [504, 231] width 16 height 16
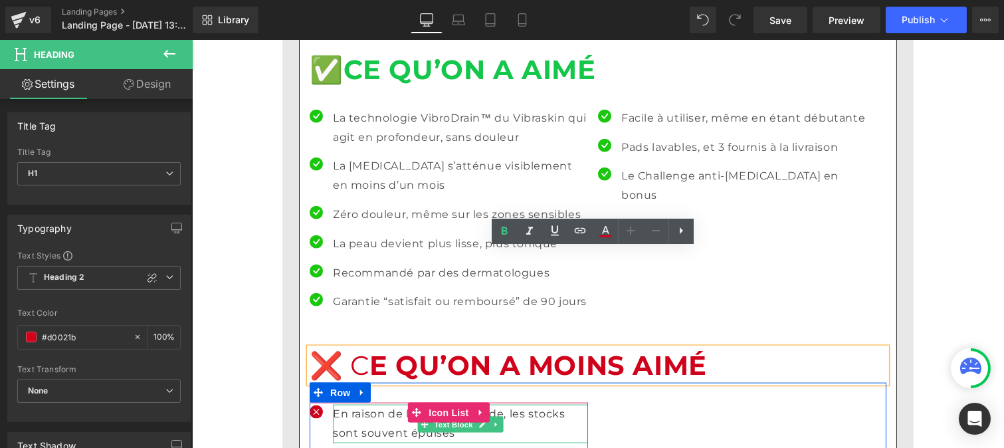
click at [363, 404] on p "En raison de la forte demande, les stocks sont souvent épuisés" at bounding box center [459, 423] width 255 height 39
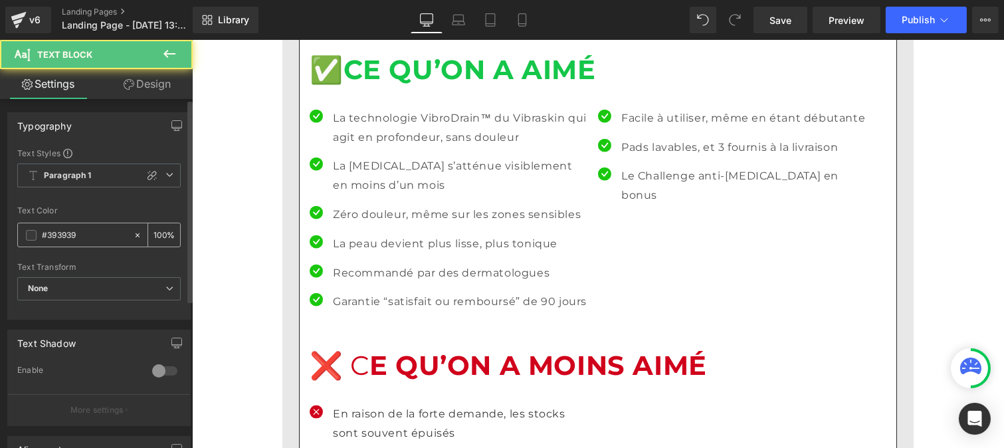
click at [82, 231] on input "#393939" at bounding box center [84, 235] width 85 height 15
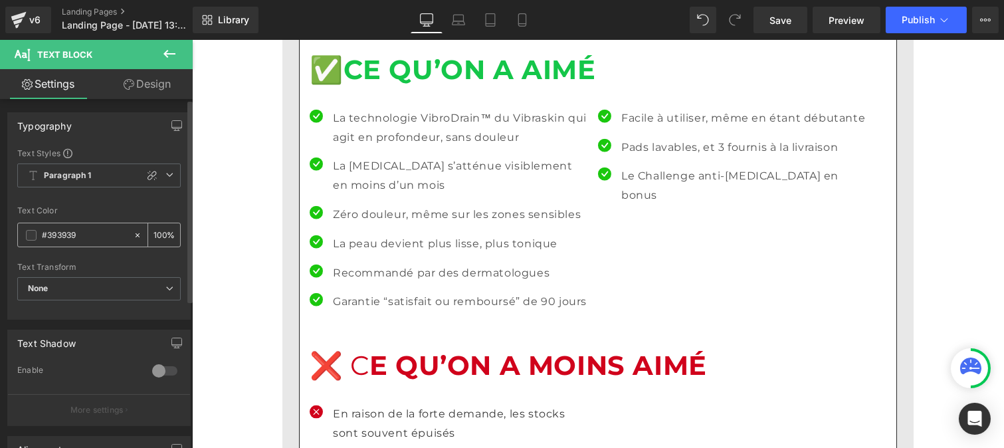
paste input "121212"
type input "#121212"
click at [158, 234] on input "100" at bounding box center [159, 234] width 13 height 15
type input "0"
type input "75"
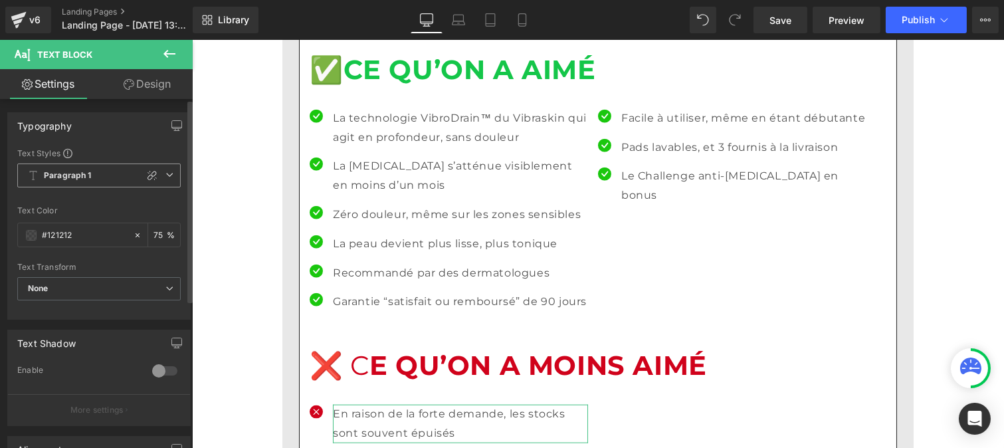
click at [104, 175] on span "Paragraph 1" at bounding box center [98, 175] width 163 height 24
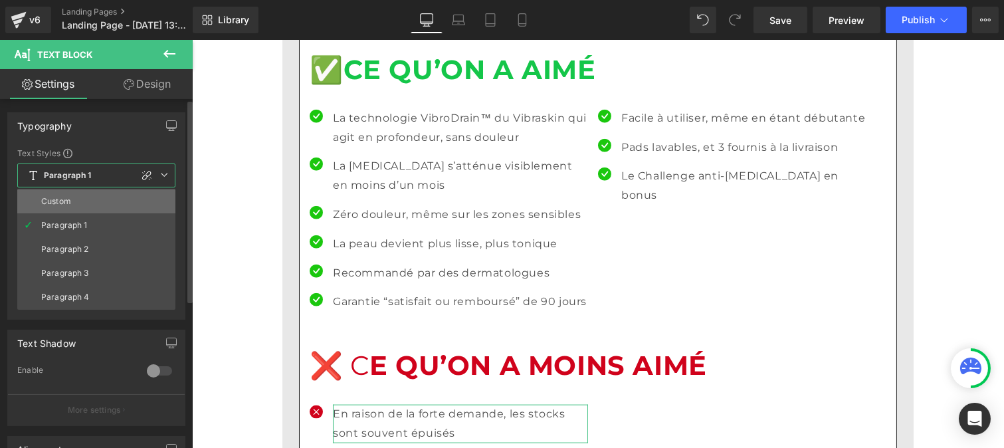
click at [50, 201] on div "Custom" at bounding box center [56, 201] width 30 height 9
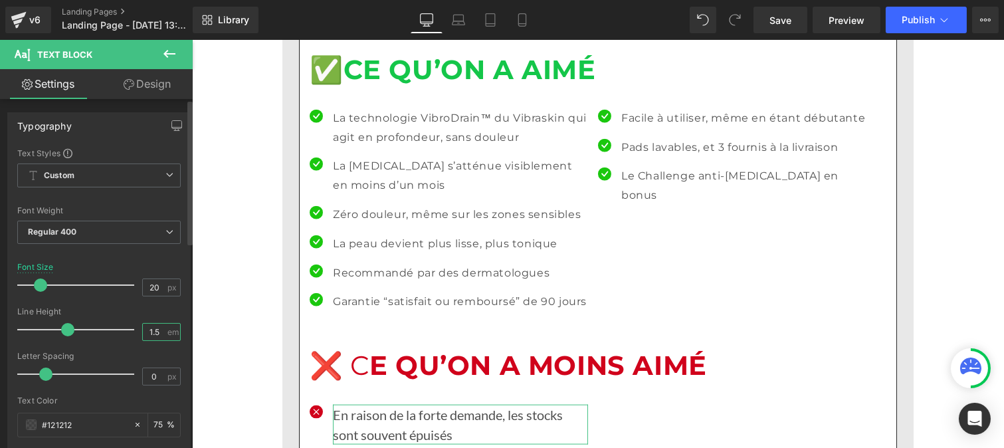
click at [161, 337] on input "1.5" at bounding box center [154, 331] width 23 height 17
type input "1"
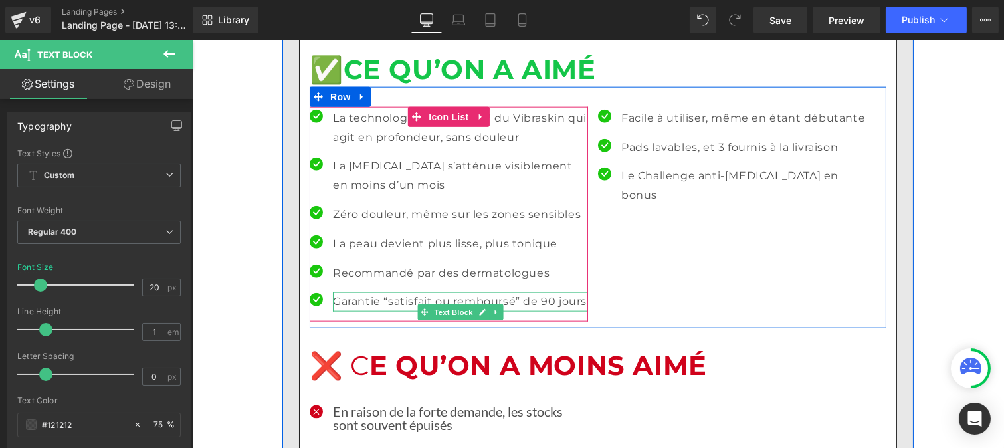
click at [356, 292] on p "Garantie “satisfait ou remboursé” de 90 jours" at bounding box center [459, 301] width 255 height 19
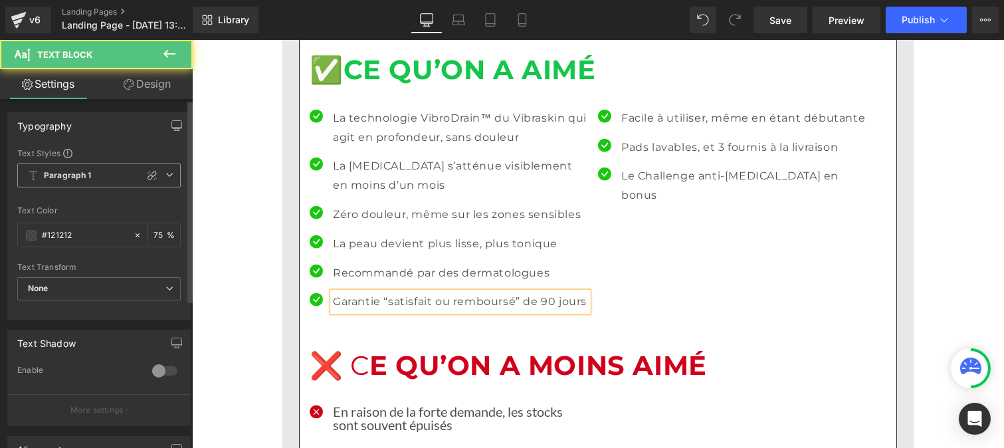
click at [84, 182] on span "Paragraph 1" at bounding box center [98, 175] width 163 height 24
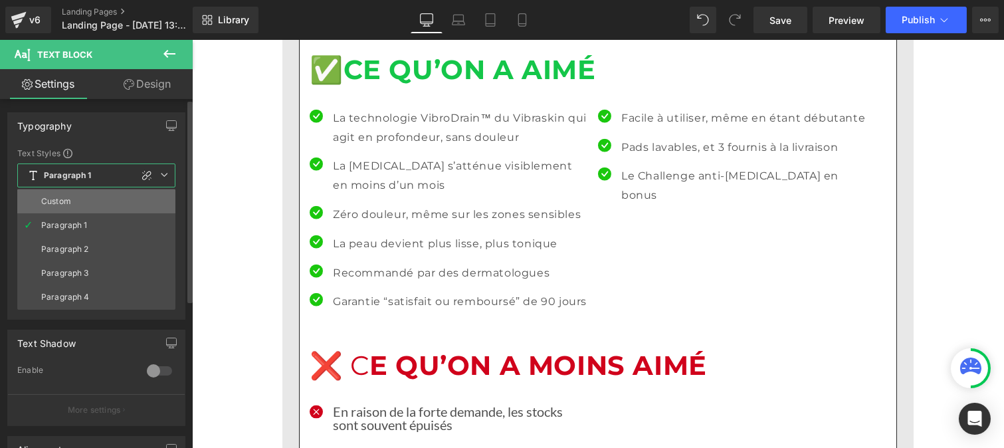
click at [71, 198] on li "Custom" at bounding box center [96, 201] width 158 height 24
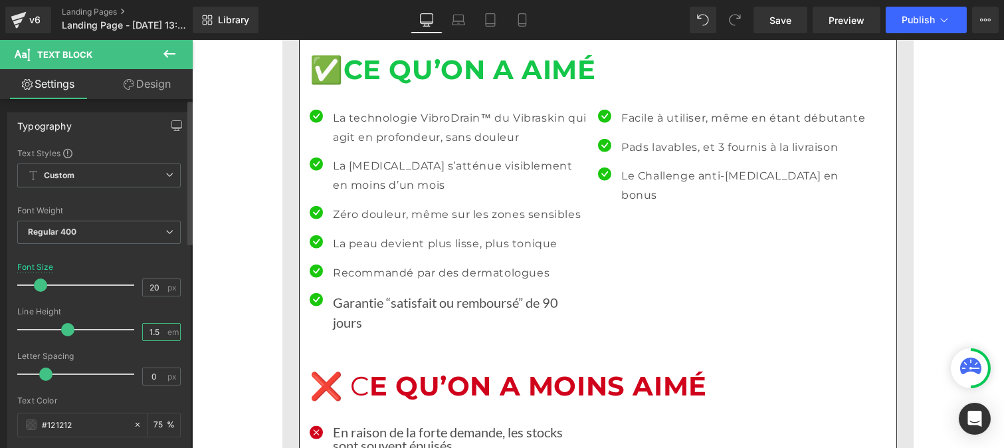
click at [158, 333] on input "1.5" at bounding box center [154, 331] width 23 height 17
type input "1"
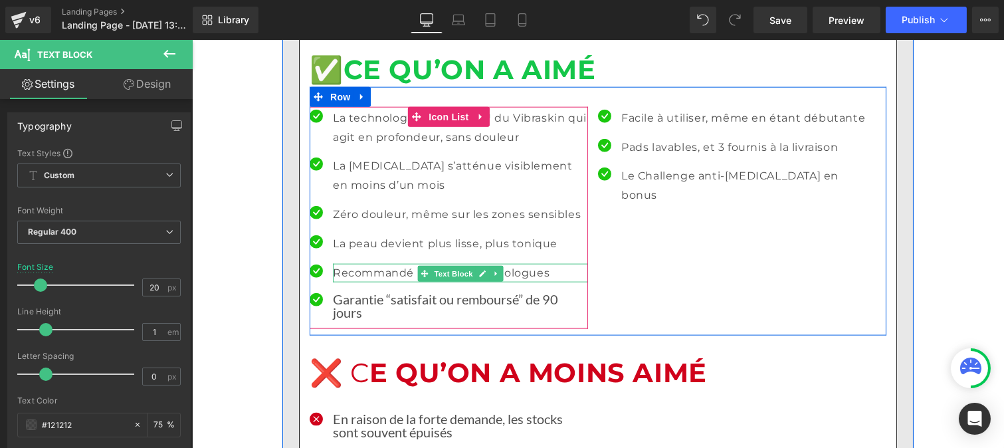
click at [349, 264] on p "Recommandé par des dermatologues" at bounding box center [459, 273] width 255 height 19
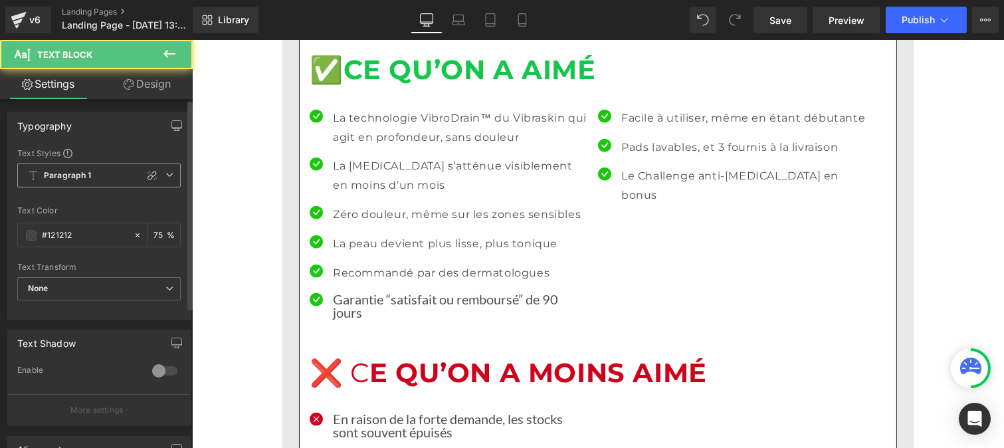
click at [90, 175] on b "Paragraph 1" at bounding box center [68, 175] width 48 height 11
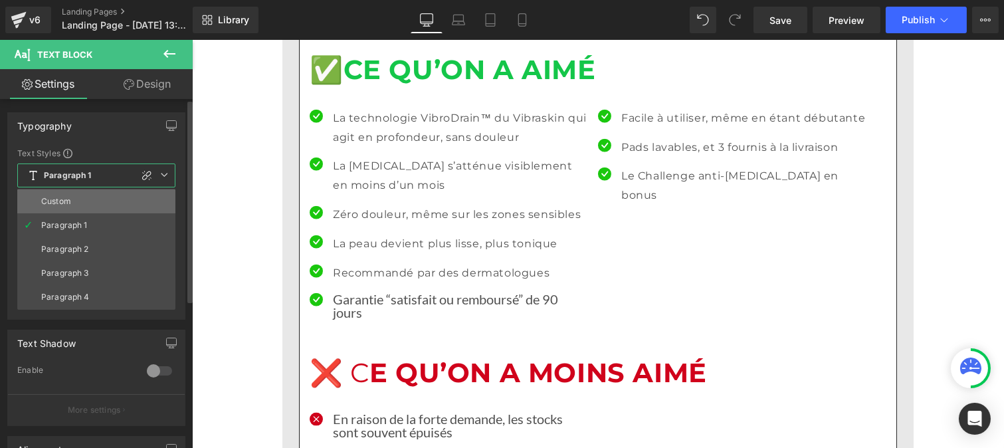
click at [82, 193] on li "Custom" at bounding box center [96, 201] width 158 height 24
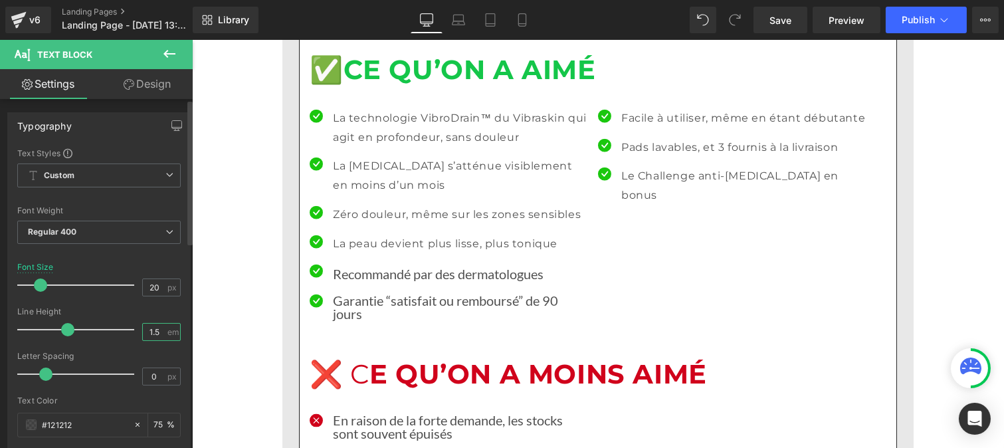
click at [157, 329] on input "1.5" at bounding box center [154, 331] width 23 height 17
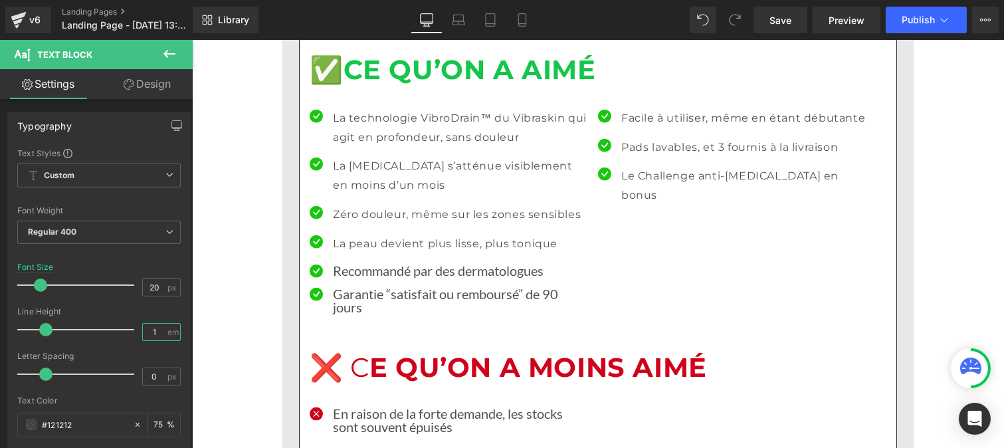
type input "1"
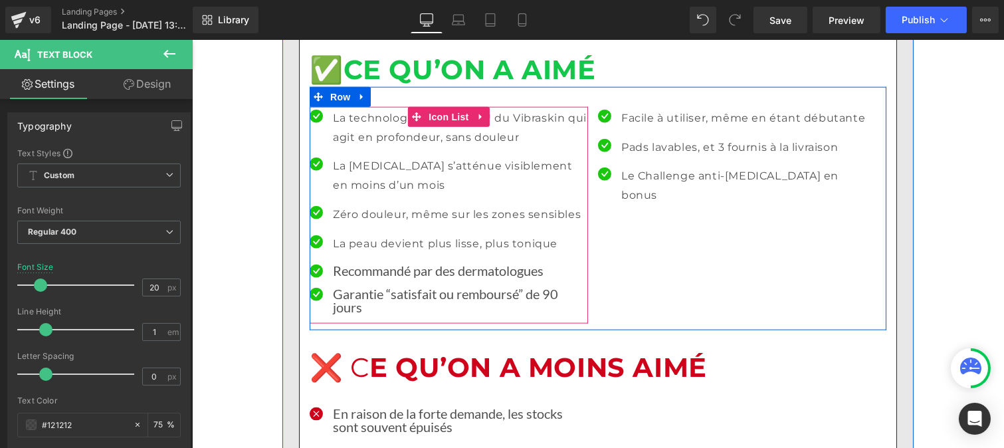
click at [343, 234] on p "La peau devient plus lisse, plus tonique" at bounding box center [459, 243] width 255 height 19
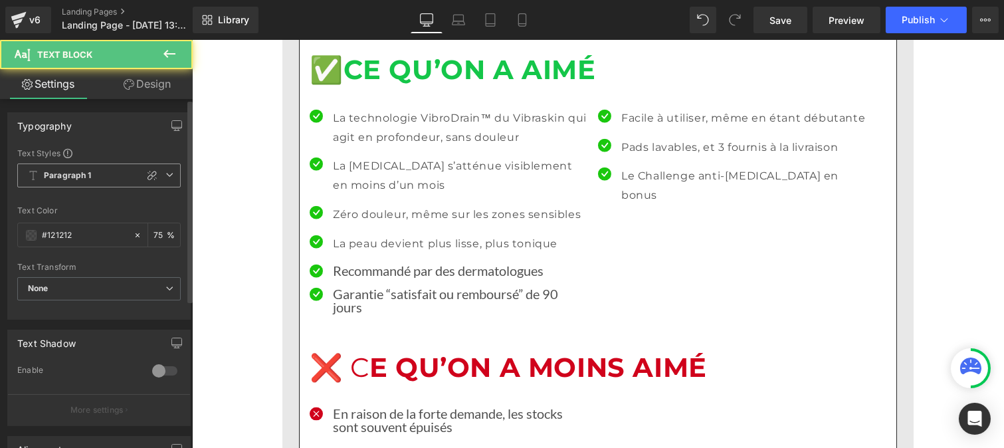
click at [67, 170] on b "Paragraph 1" at bounding box center [68, 175] width 48 height 11
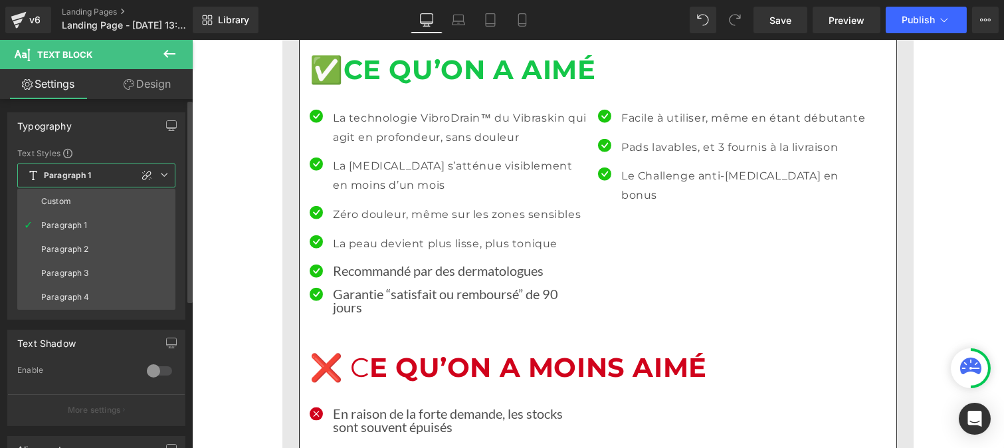
click at [62, 190] on li "Custom" at bounding box center [96, 201] width 158 height 24
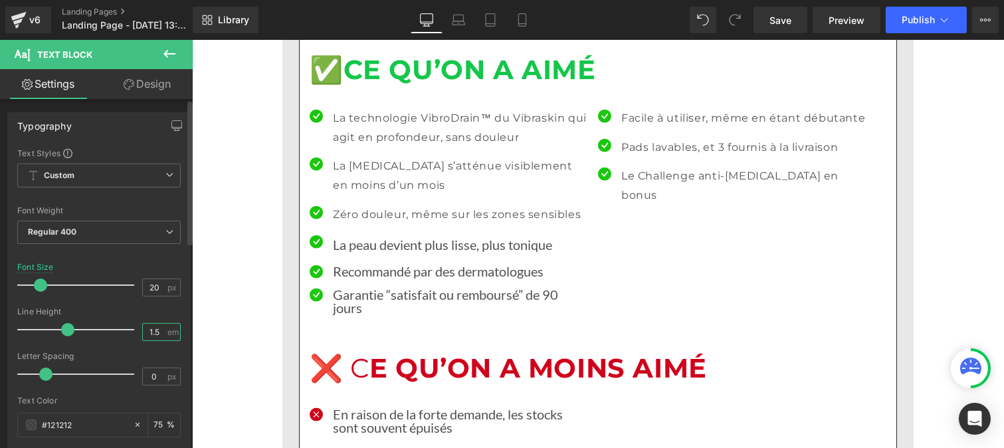
click at [157, 332] on input "1.5" at bounding box center [154, 331] width 23 height 17
type input "1"
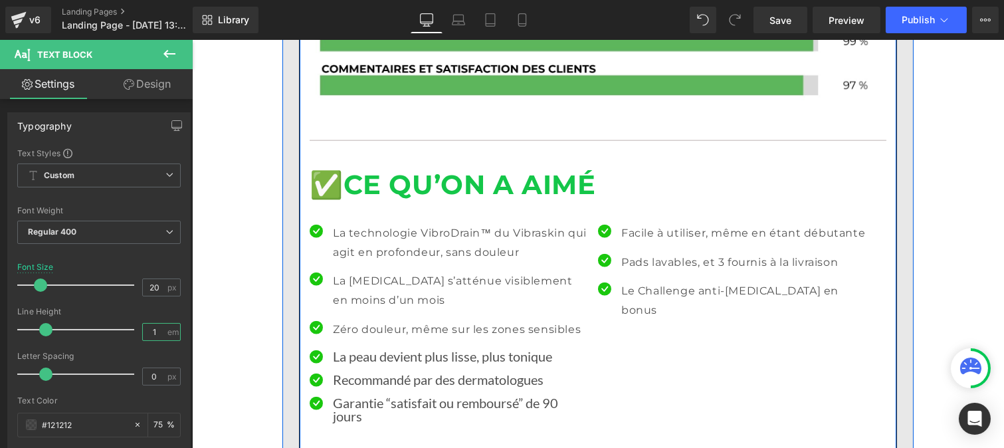
scroll to position [2956, 0]
click at [341, 321] on p "Zéro douleur, même sur les zones sensibles" at bounding box center [459, 330] width 255 height 19
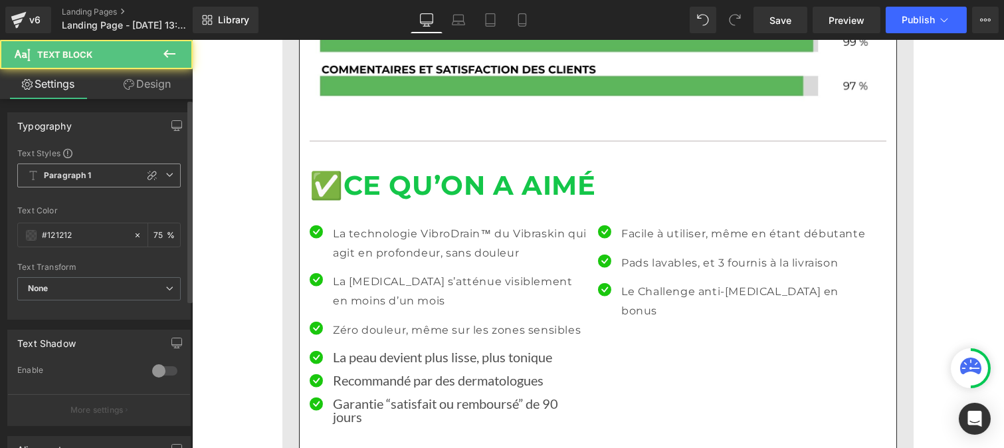
click at [88, 183] on span "Paragraph 1" at bounding box center [98, 175] width 163 height 24
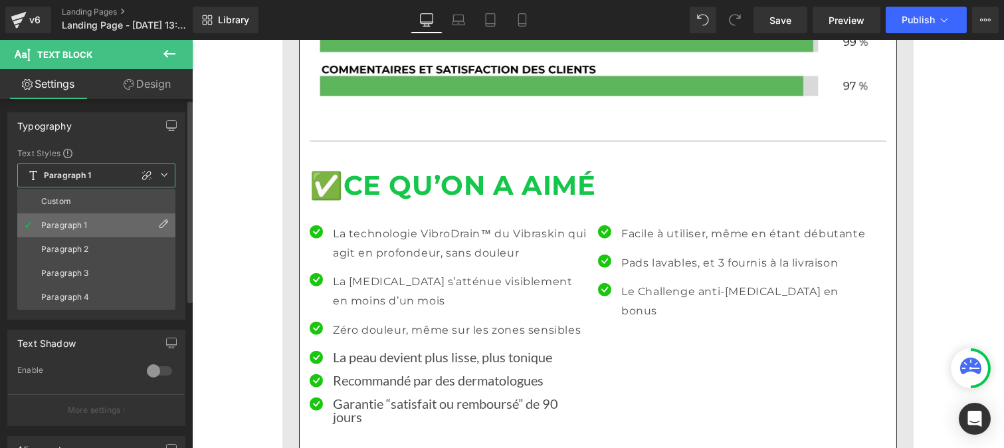
click at [70, 213] on li "Paragraph 1" at bounding box center [96, 225] width 158 height 24
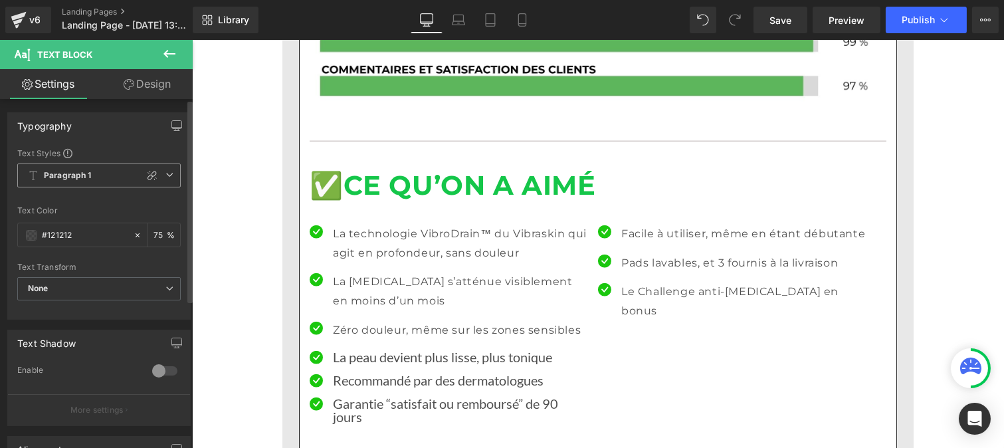
click at [68, 183] on span "Paragraph 1" at bounding box center [98, 175] width 163 height 24
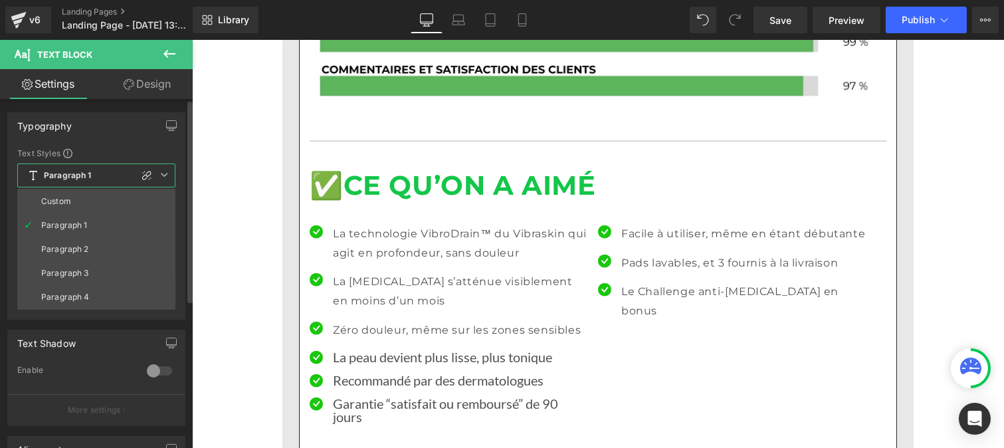
click at [68, 189] on ul "Custom Paragraph 1 Paragraph 2 Paragraph 3 Paragraph 4" at bounding box center [96, 249] width 158 height 121
click at [68, 198] on div "Custom" at bounding box center [56, 201] width 30 height 9
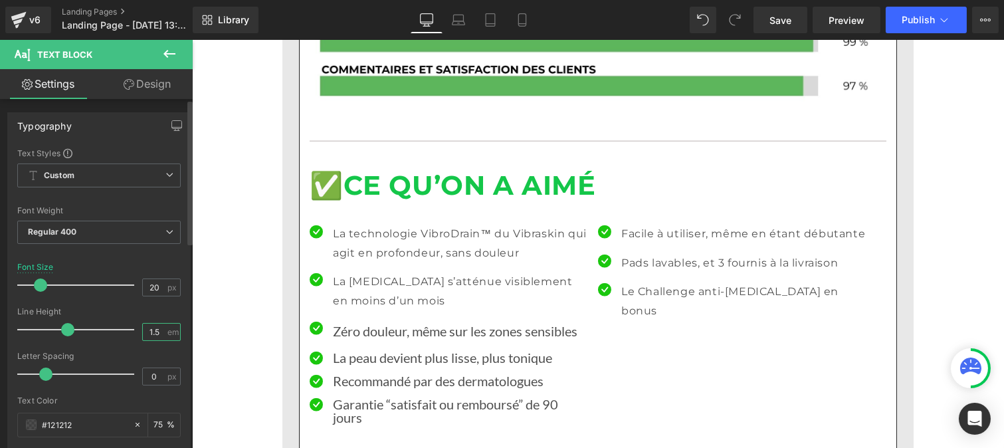
click at [155, 331] on input "1.5" at bounding box center [154, 331] width 23 height 17
type input "1"
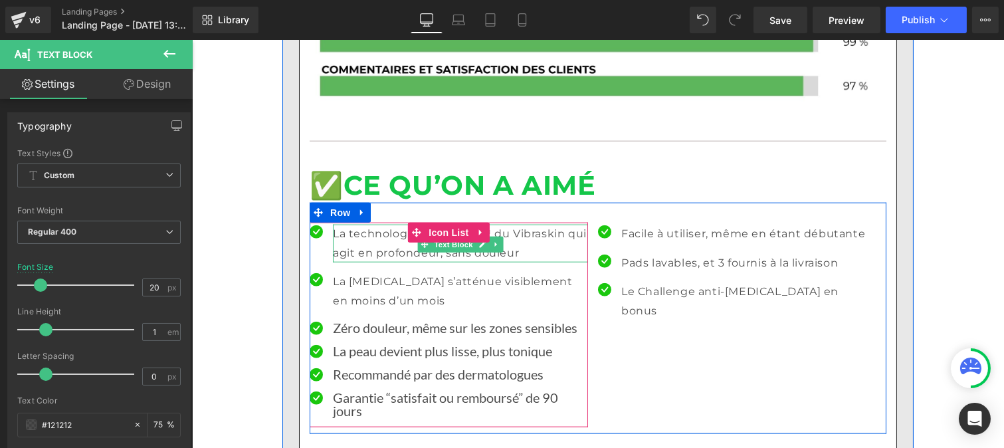
click at [365, 224] on p "La technologie VibroDrain™ du Vibraskin qui agit en profondeur, sans douleur" at bounding box center [459, 243] width 255 height 39
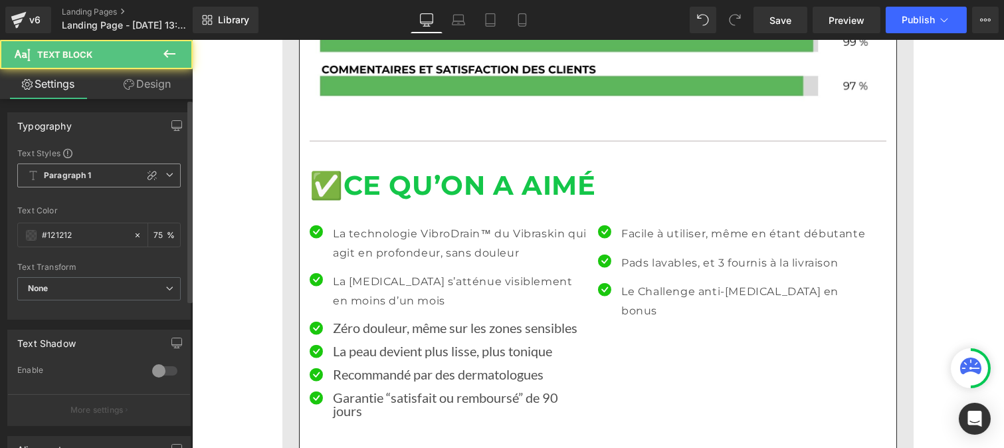
click at [62, 164] on span "Paragraph 1" at bounding box center [98, 175] width 163 height 24
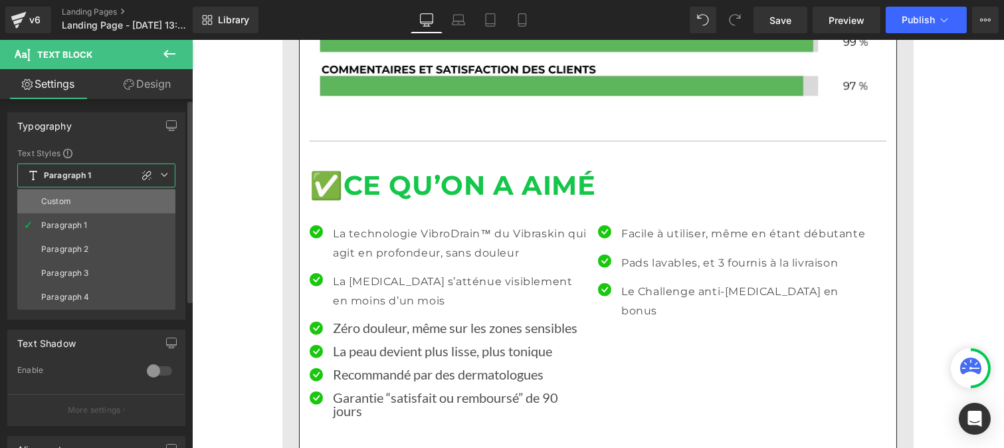
click at [67, 197] on div "Custom" at bounding box center [56, 201] width 30 height 9
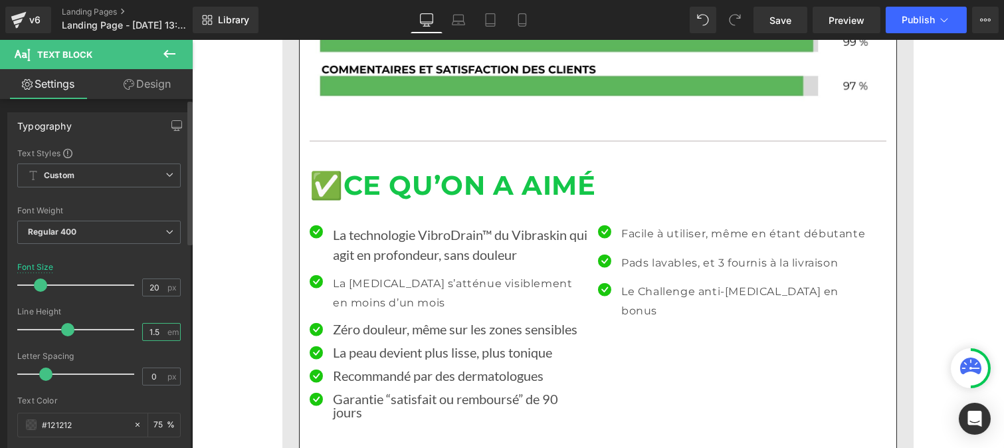
click at [159, 337] on input "1.5" at bounding box center [154, 331] width 23 height 17
type input "1"
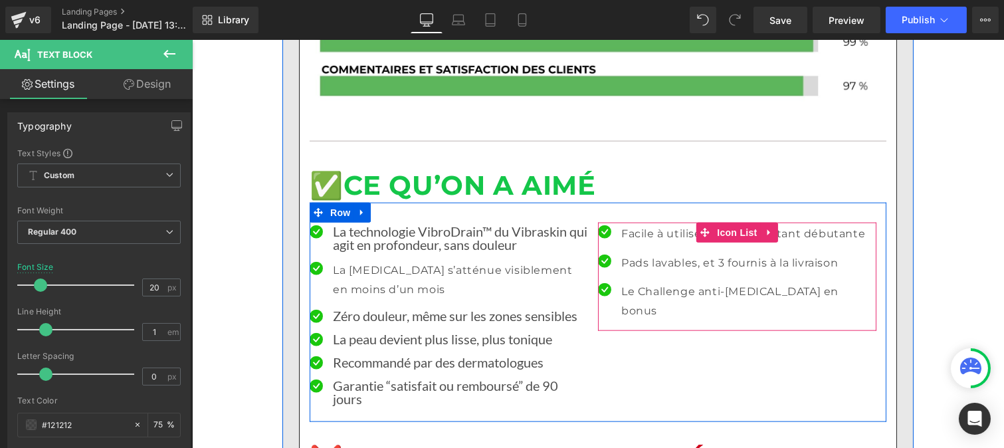
click at [640, 224] on p "Facile à utiliser, même en étant débutante" at bounding box center [747, 233] width 255 height 19
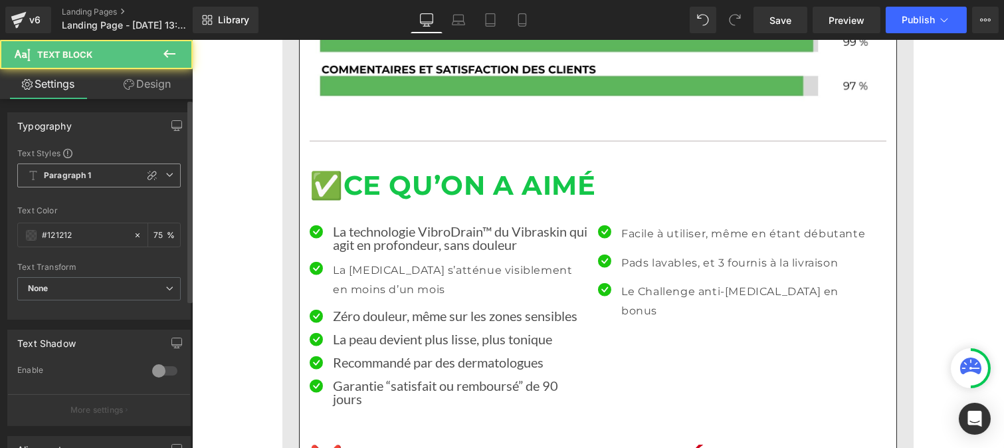
click at [81, 176] on b "Paragraph 1" at bounding box center [68, 175] width 48 height 11
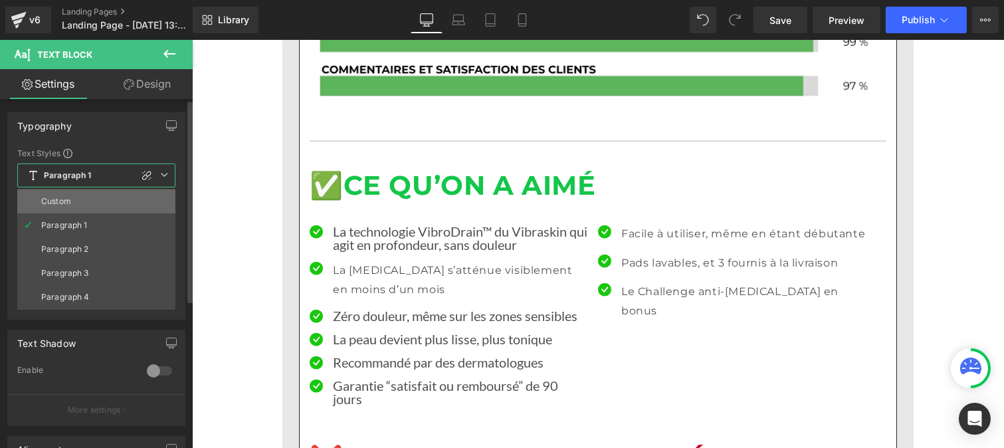
click at [74, 195] on li "Custom" at bounding box center [96, 201] width 158 height 24
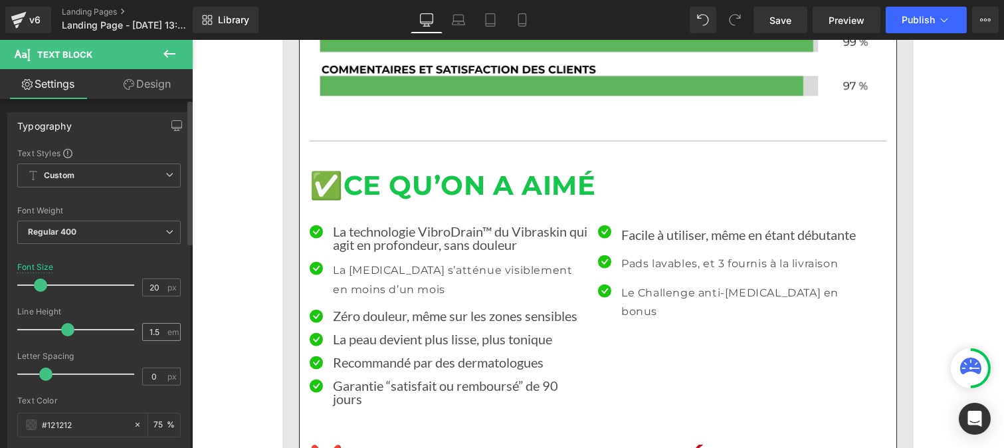
click at [161, 337] on div "1.5 em" at bounding box center [161, 332] width 39 height 18
click at [156, 333] on input "1.5" at bounding box center [154, 331] width 23 height 17
type input "1"
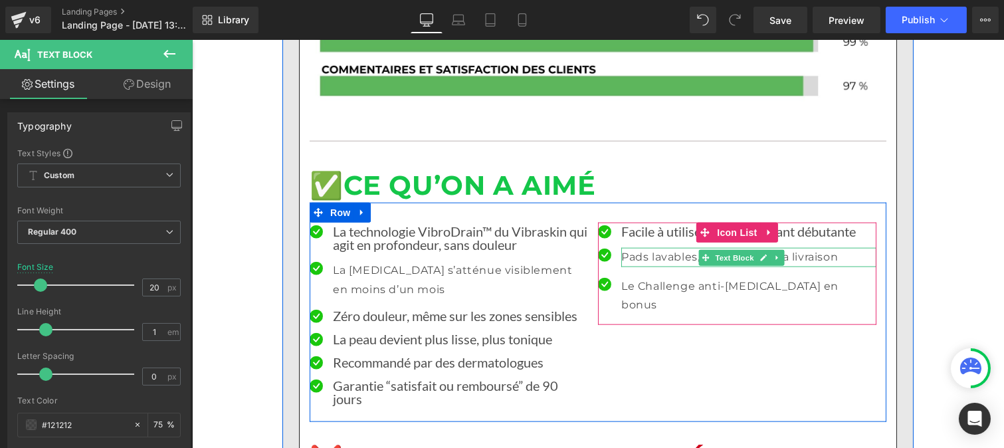
click at [632, 248] on p "Pads lavables, et 3 fournis à la livraison" at bounding box center [747, 257] width 255 height 19
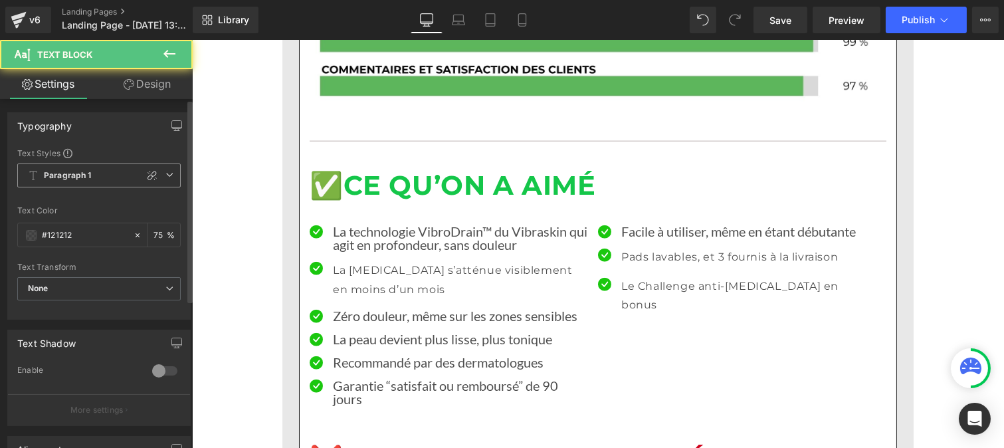
click at [86, 169] on span "Paragraph 1" at bounding box center [98, 175] width 163 height 24
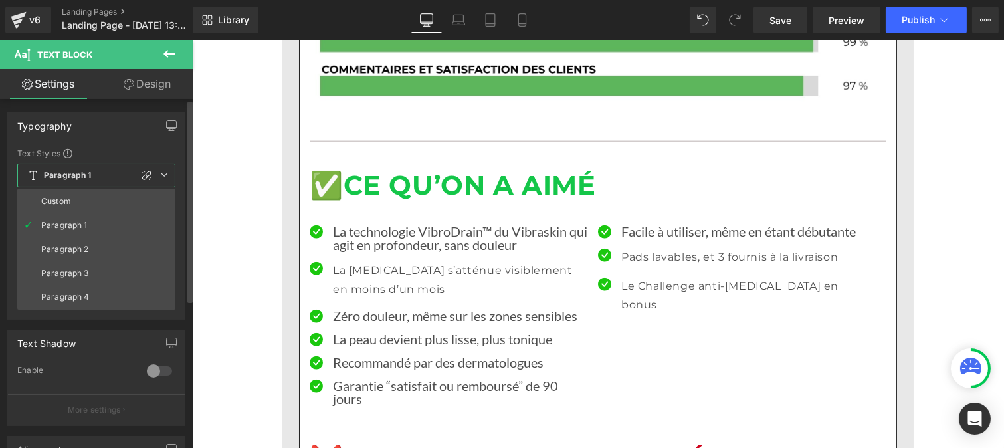
click at [56, 206] on div "Custom" at bounding box center [56, 201] width 30 height 9
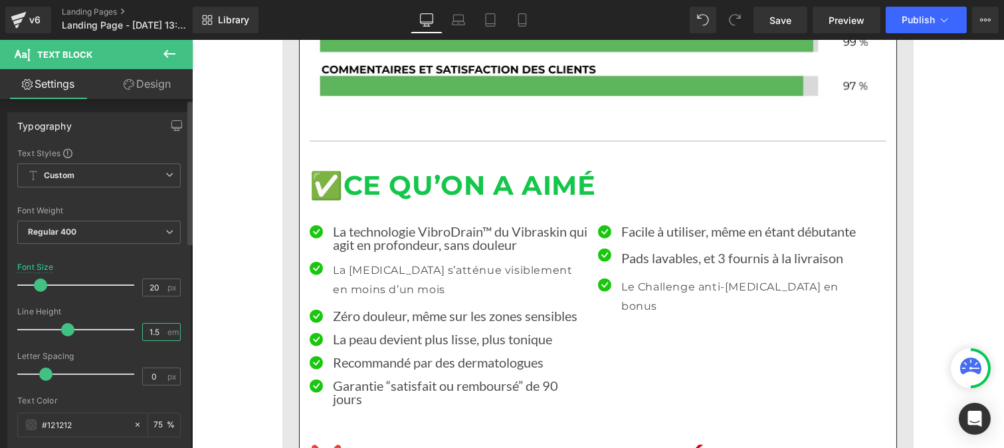
click at [155, 329] on input "1.5" at bounding box center [154, 331] width 23 height 17
type input "1"
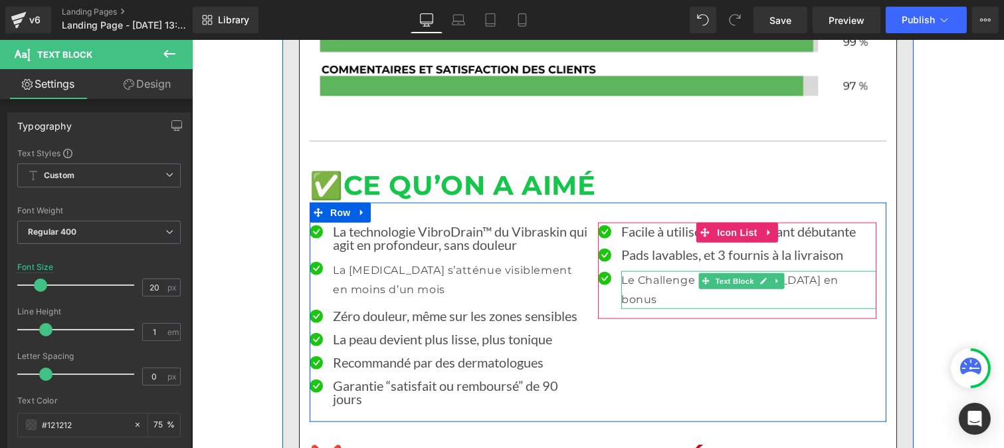
click at [639, 271] on p "Le Challenge anti-[MEDICAL_DATA] en bonus" at bounding box center [747, 290] width 255 height 39
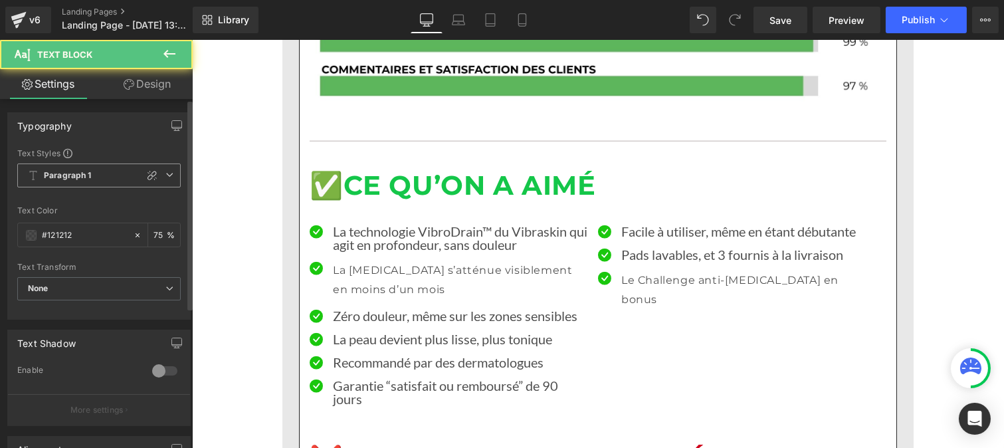
click at [78, 181] on b "Paragraph 1" at bounding box center [68, 175] width 48 height 11
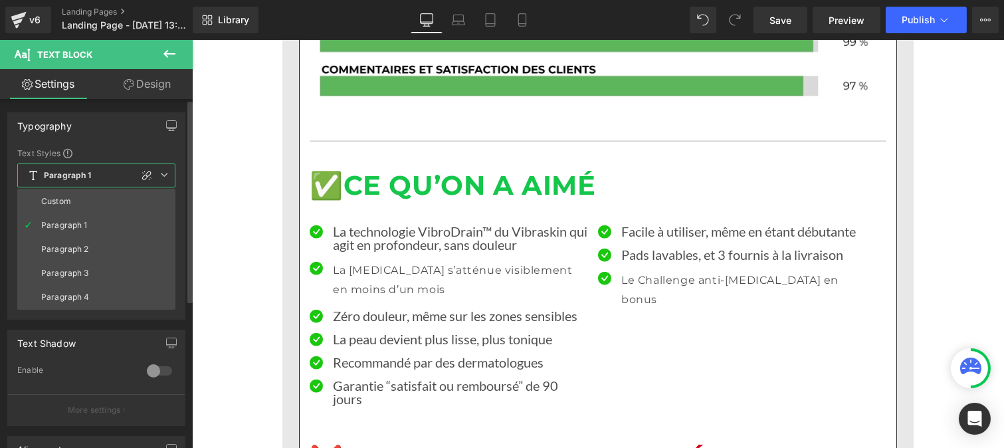
click at [64, 205] on div "Custom" at bounding box center [56, 201] width 30 height 9
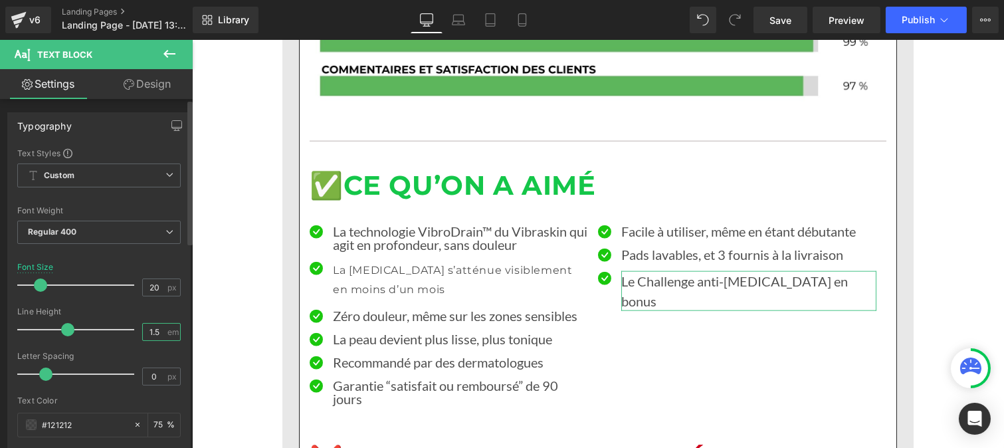
click at [159, 333] on input "1.5" at bounding box center [154, 331] width 23 height 17
type input "1"
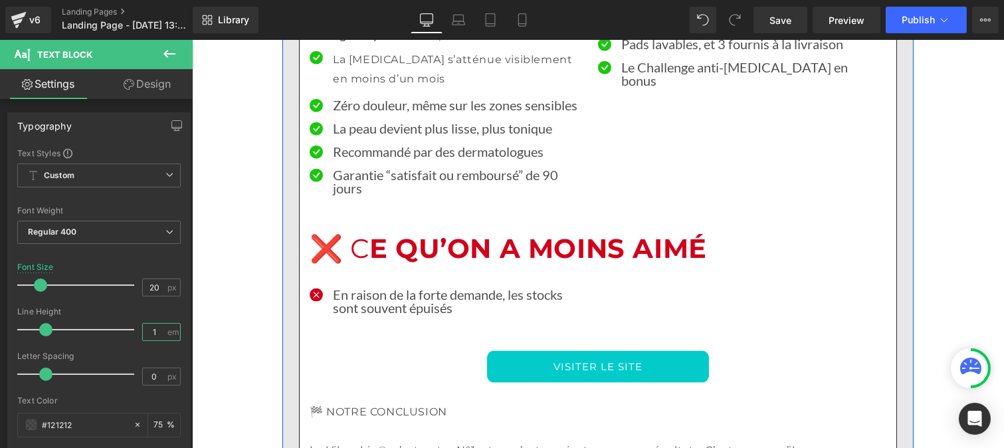
scroll to position [3169, 0]
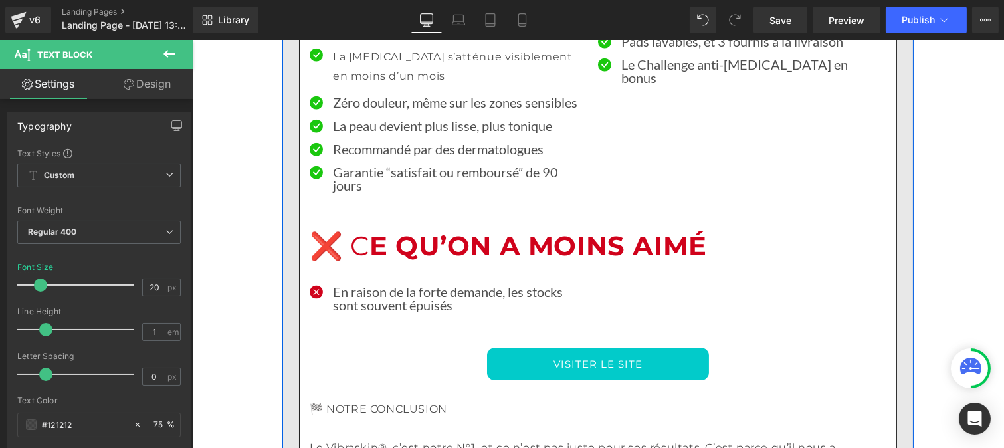
click at [447, 400] on p "🏁 NOTRE CONCLUSION" at bounding box center [597, 409] width 576 height 19
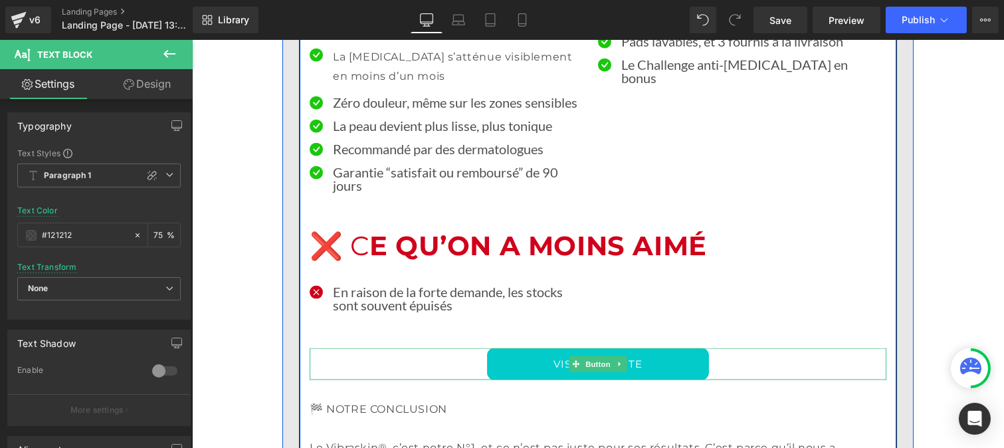
click at [523, 348] on link "VISITER LE SITE" at bounding box center [597, 364] width 222 height 32
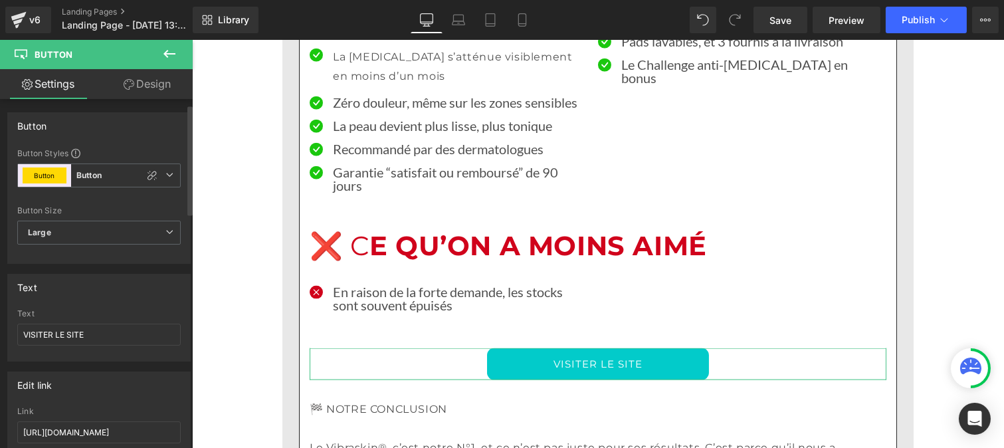
scroll to position [21, 0]
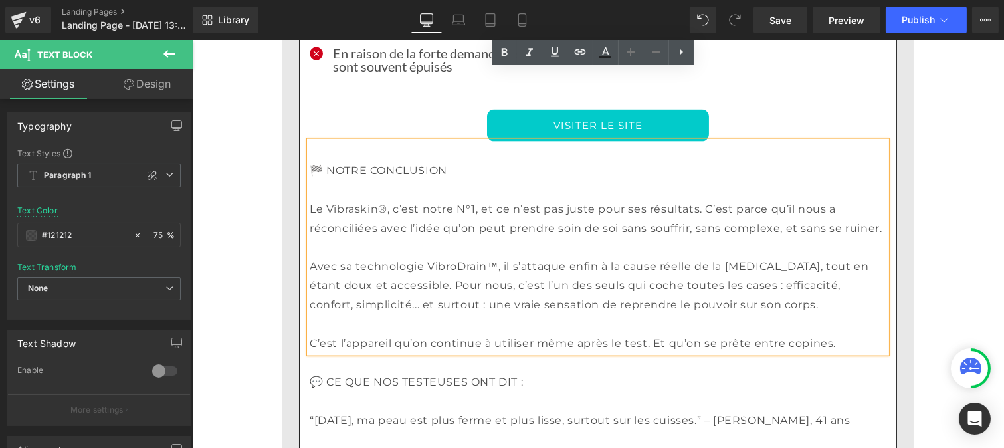
scroll to position [3451, 0]
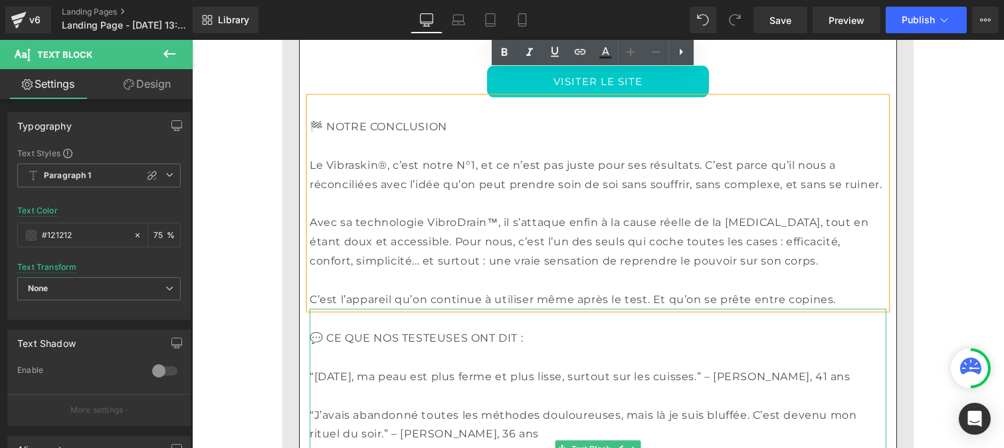
click at [433, 367] on p "“[DATE], ma peau est plus ferme et plus lisse, surtout sur les cuisses.” – [PER…" at bounding box center [597, 376] width 576 height 19
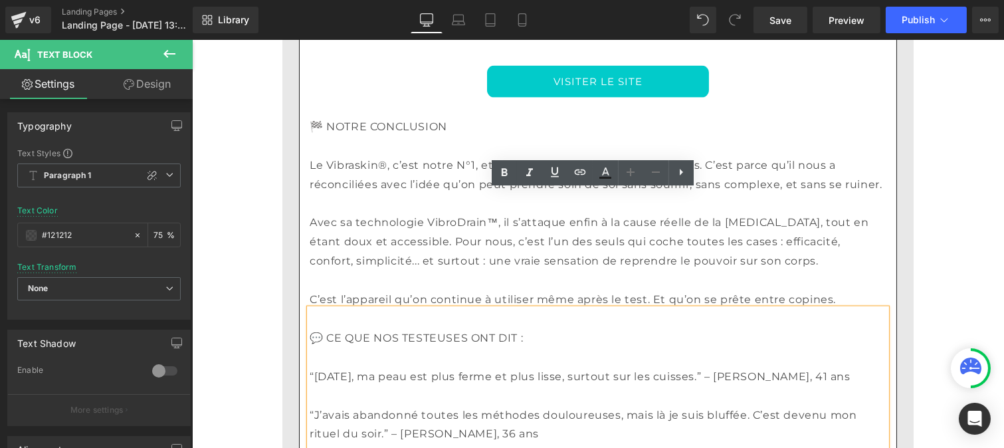
click at [396, 367] on p "“[DATE], ma peau est plus ferme et plus lisse, surtout sur les cuisses.” – [PER…" at bounding box center [597, 376] width 576 height 19
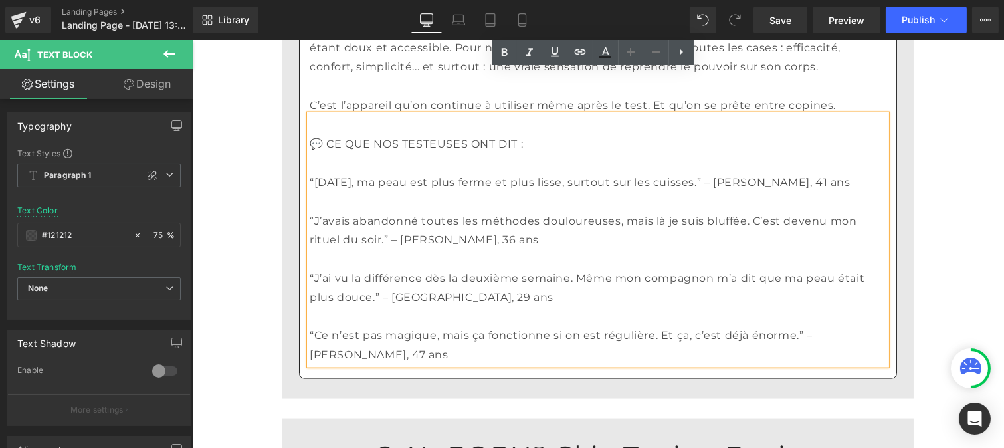
scroll to position [3646, 0]
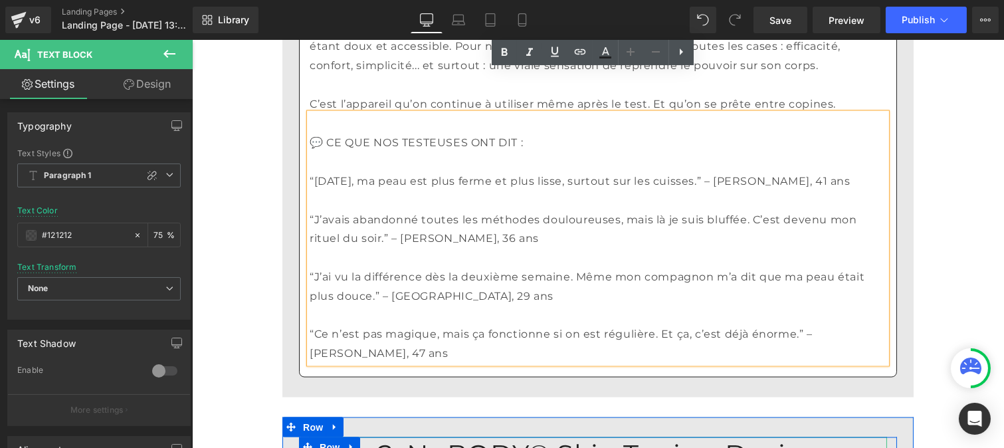
click at [423, 438] on u "2. NuBODY® Skin Toning Device" at bounding box center [597, 454] width 440 height 33
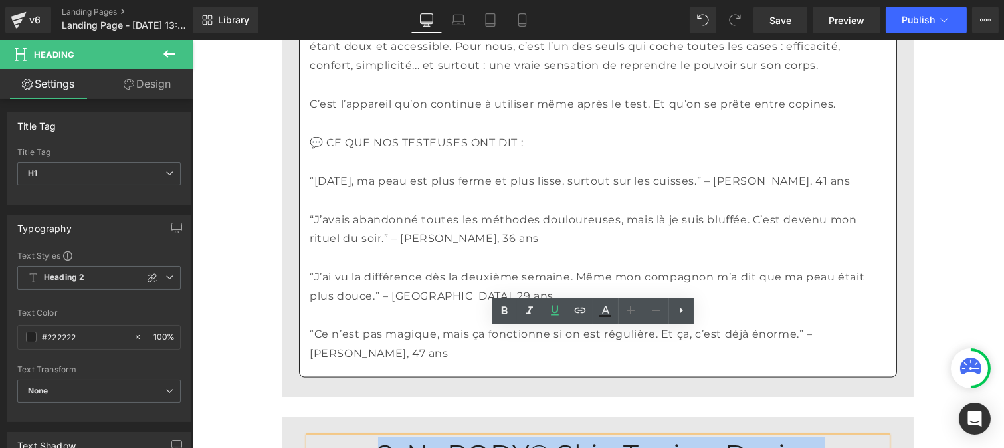
drag, startPoint x: 423, startPoint y: 346, endPoint x: 726, endPoint y: 382, distance: 305.0
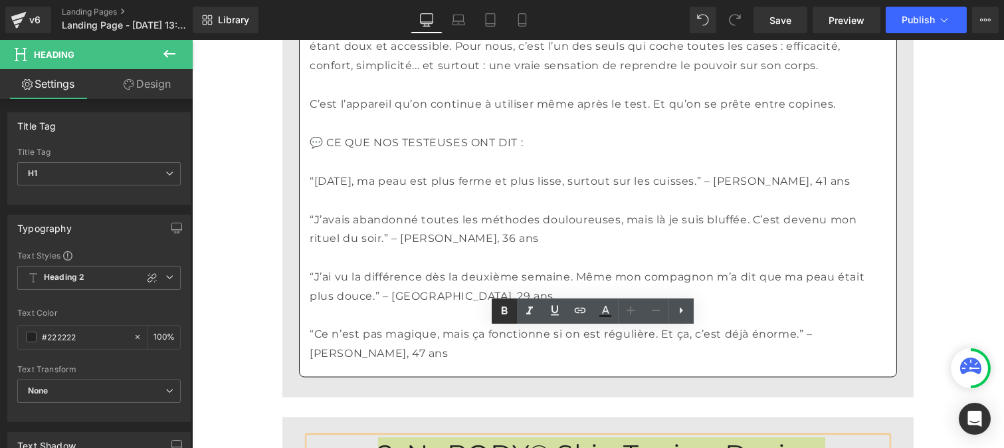
click at [500, 310] on icon at bounding box center [504, 311] width 16 height 16
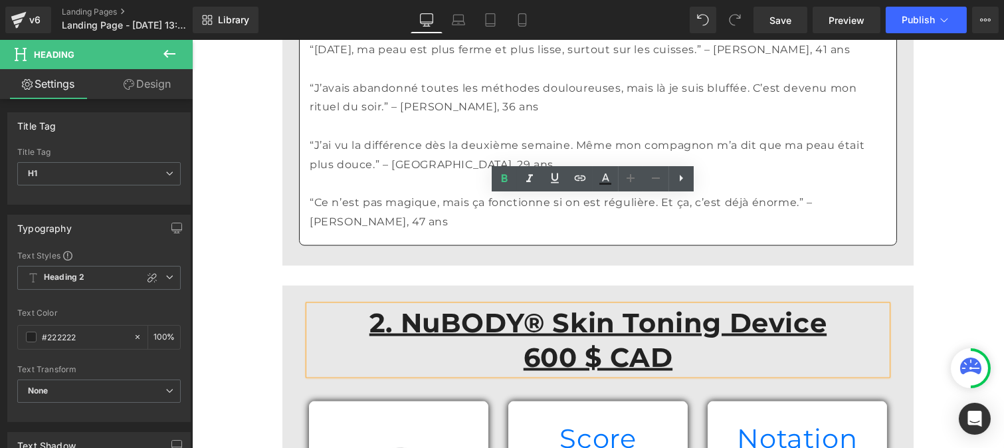
scroll to position [3779, 0]
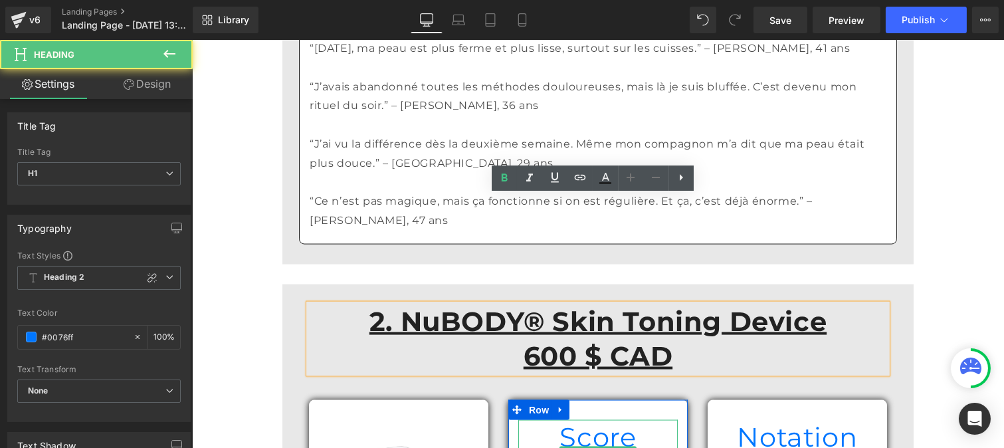
click at [528, 420] on h1 "Score global" at bounding box center [596, 454] width 159 height 69
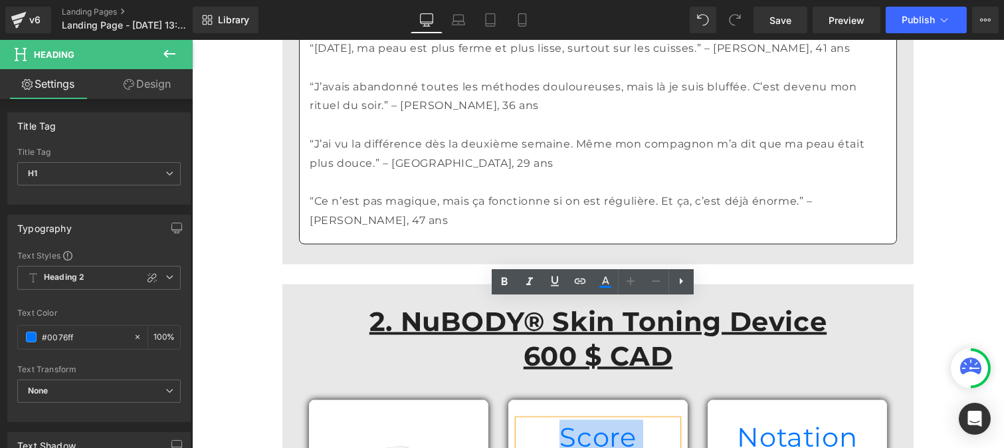
drag, startPoint x: 528, startPoint y: 315, endPoint x: 660, endPoint y: 310, distance: 131.6
click at [660, 420] on h1 "Score global" at bounding box center [596, 454] width 159 height 69
click at [496, 276] on icon at bounding box center [504, 282] width 16 height 16
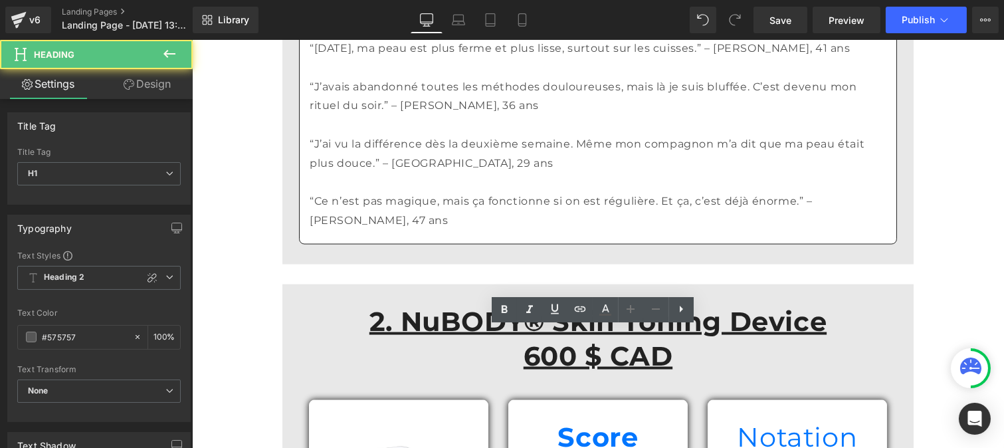
click at [506, 306] on icon at bounding box center [504, 310] width 6 height 8
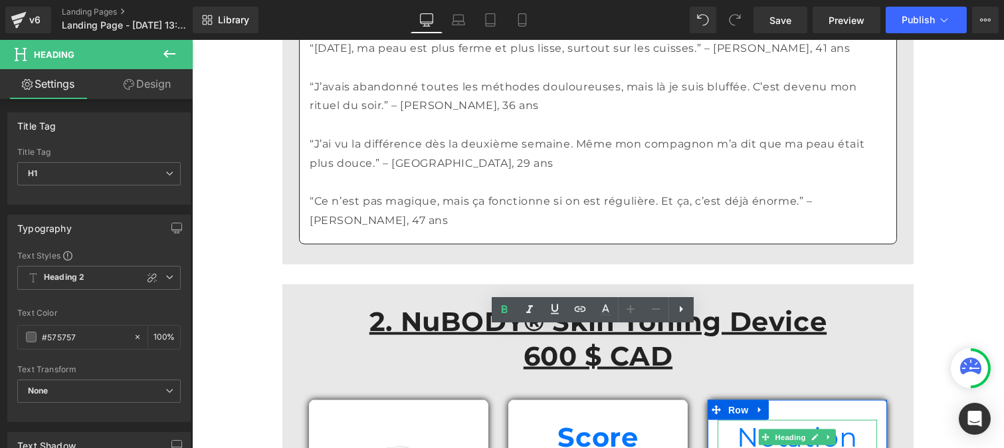
click at [725, 420] on h1 "Notation" at bounding box center [796, 437] width 159 height 35
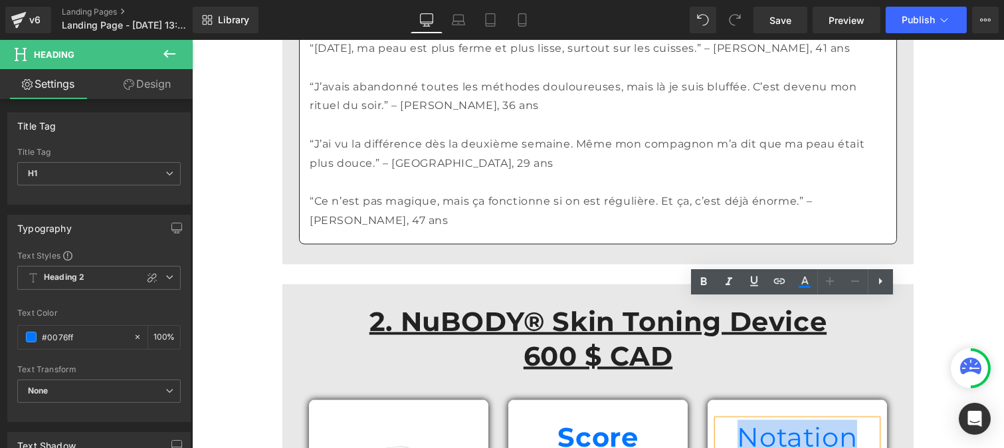
drag, startPoint x: 725, startPoint y: 308, endPoint x: 840, endPoint y: 315, distance: 115.1
click at [840, 420] on h1 "Notation" at bounding box center [796, 437] width 159 height 35
drag, startPoint x: 889, startPoint y: 322, endPoint x: 738, endPoint y: 331, distance: 151.0
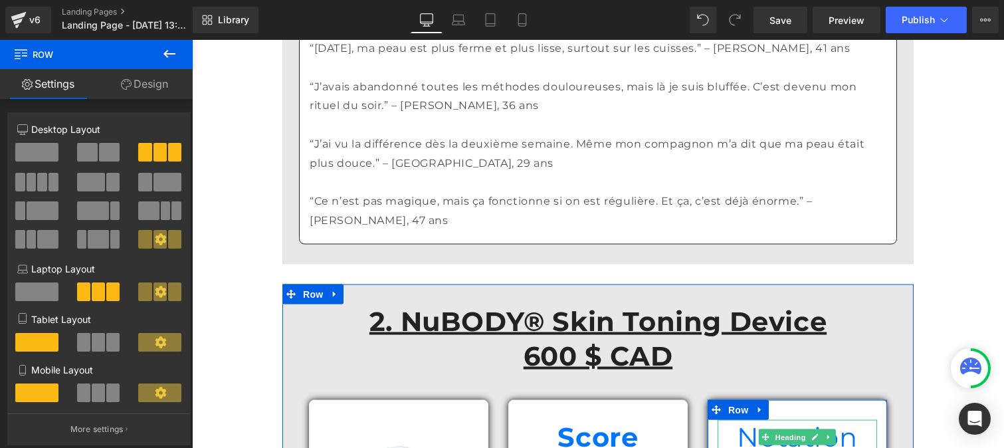
click at [742, 420] on h1 "Notation" at bounding box center [796, 437] width 159 height 35
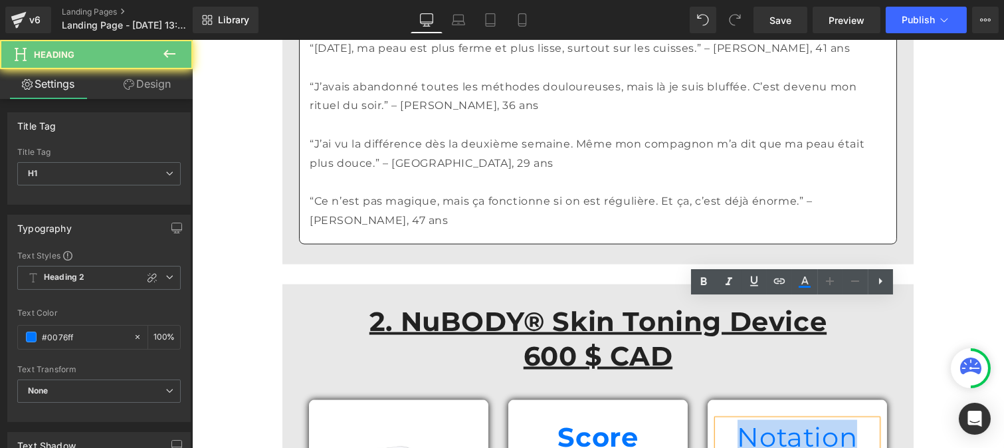
drag, startPoint x: 745, startPoint y: 315, endPoint x: 793, endPoint y: 294, distance: 52.9
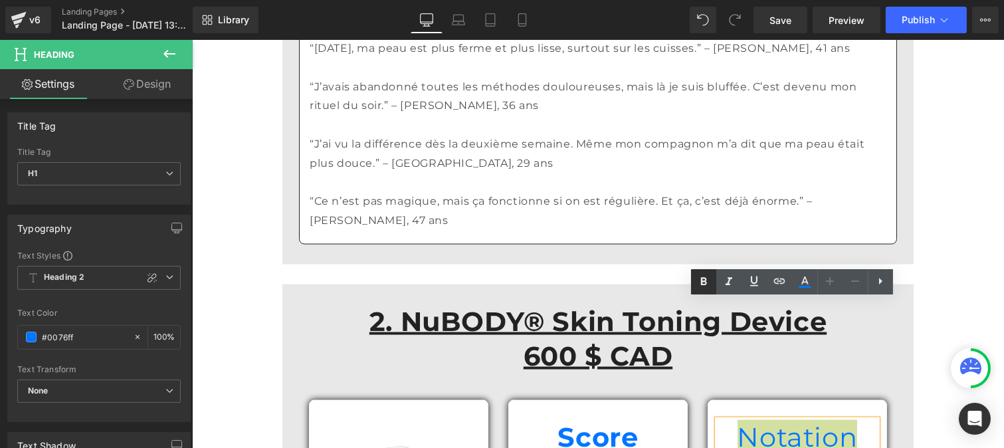
click at [704, 278] on icon at bounding box center [704, 281] width 6 height 8
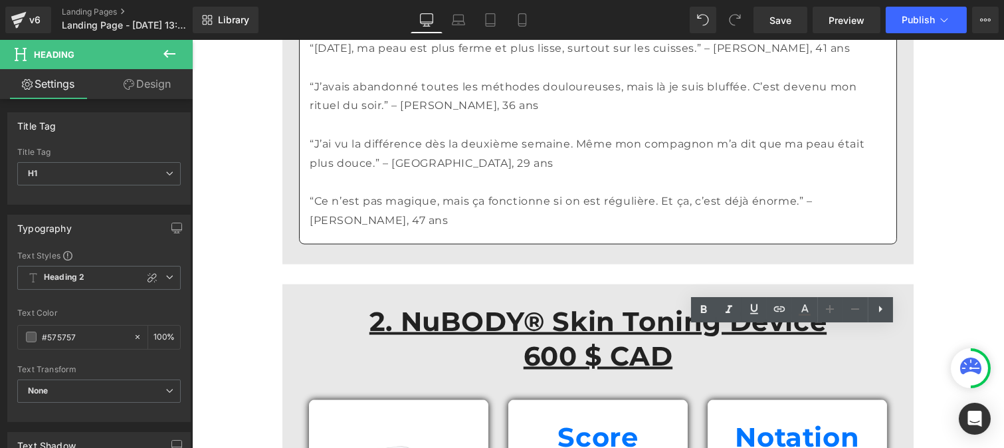
drag, startPoint x: 891, startPoint y: 337, endPoint x: 853, endPoint y: 326, distance: 39.3
click at [719, 306] on link at bounding box center [728, 309] width 25 height 25
click at [727, 311] on icon at bounding box center [728, 310] width 7 height 8
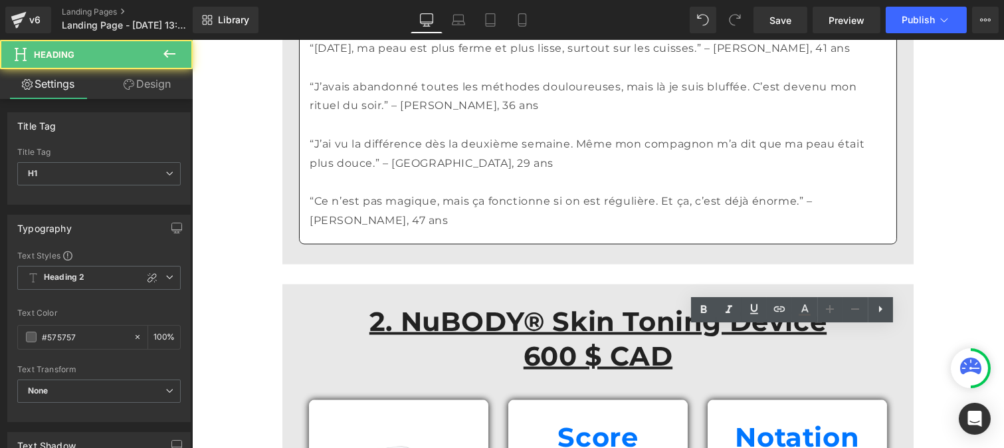
drag, startPoint x: 749, startPoint y: 335, endPoint x: 836, endPoint y: 344, distance: 87.4
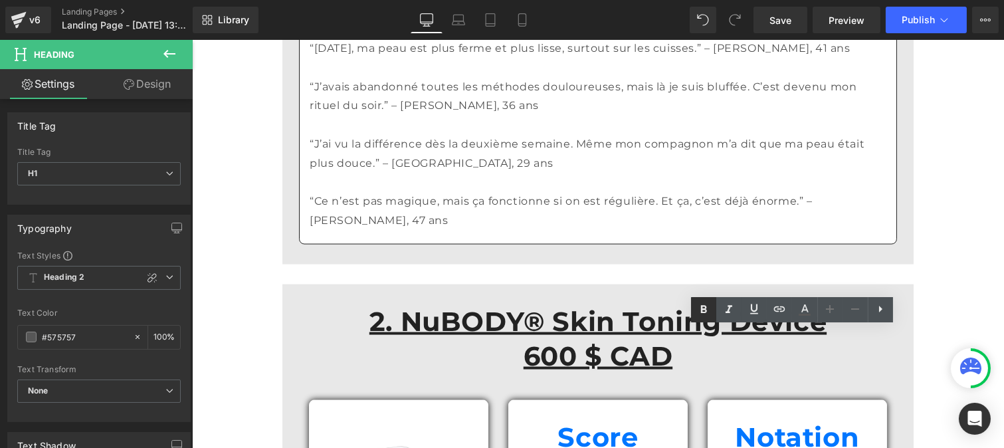
click at [706, 304] on icon at bounding box center [703, 310] width 16 height 16
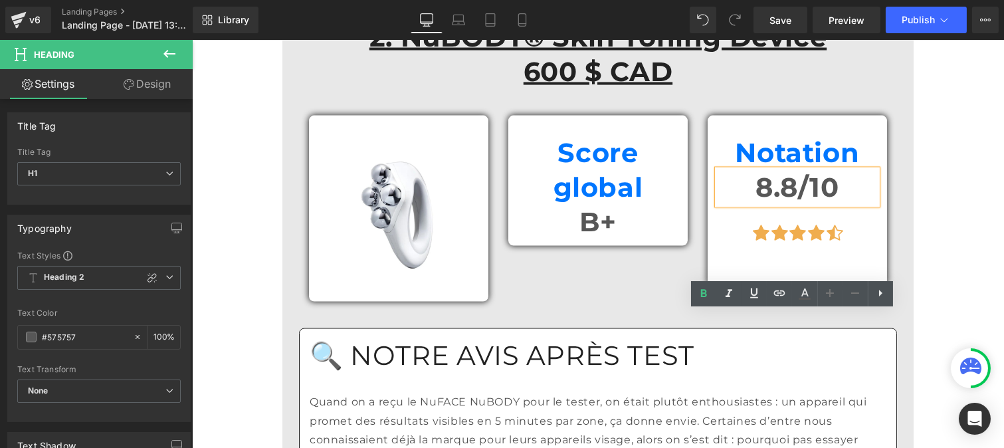
scroll to position [4065, 0]
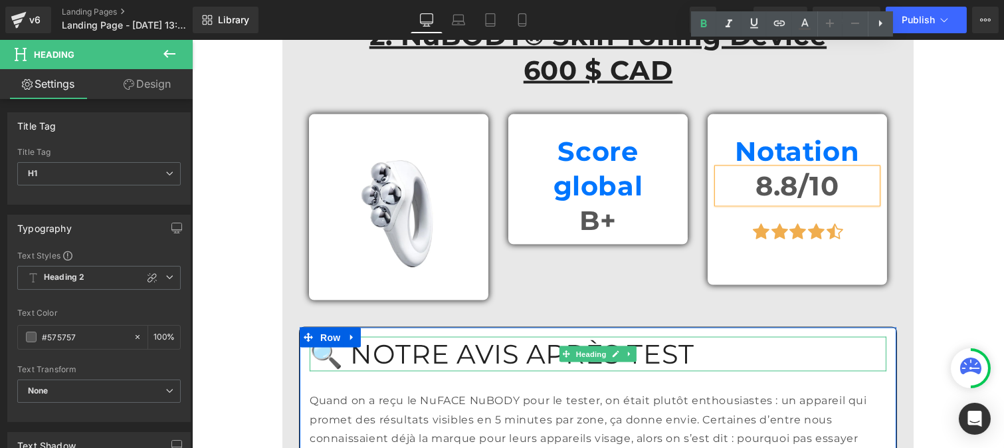
click at [514, 337] on h1 "🔍 NOTRE AVIS APRÈS TEST" at bounding box center [597, 354] width 576 height 35
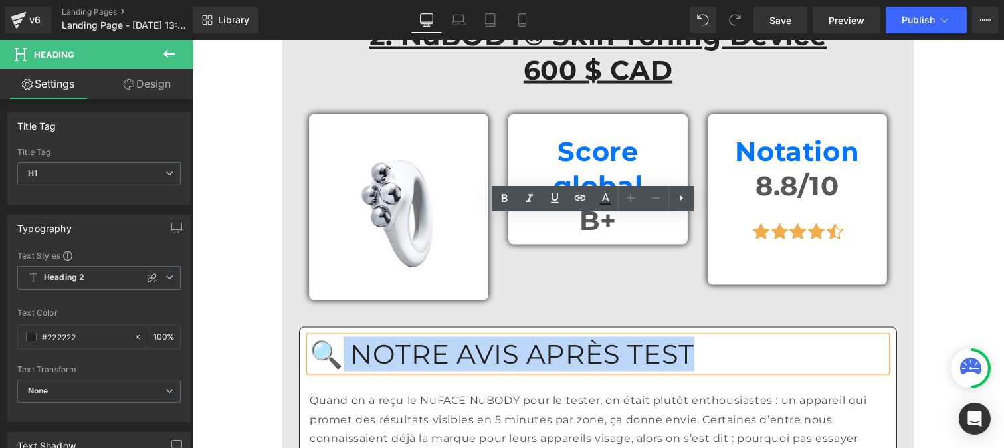
drag, startPoint x: 665, startPoint y: 241, endPoint x: 337, endPoint y: 236, distance: 328.8
click at [337, 337] on h1 "🔍 NOTRE AVIS APRÈS TEST" at bounding box center [597, 354] width 576 height 35
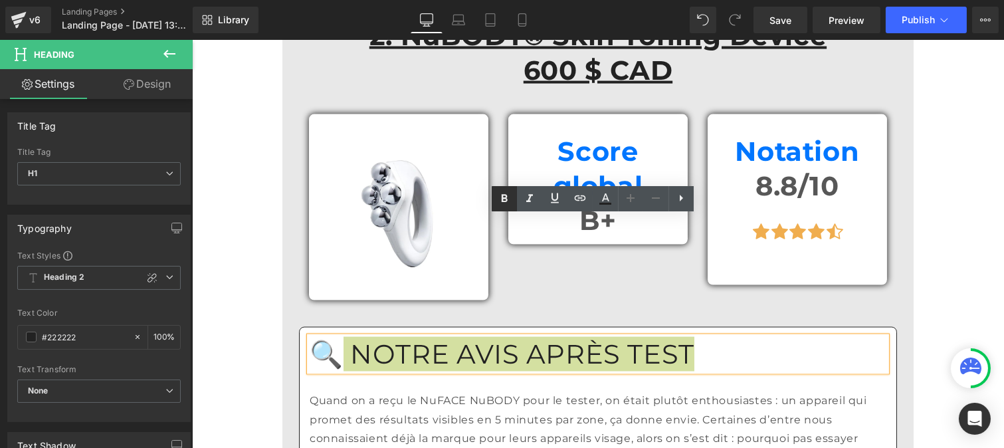
click at [502, 201] on icon at bounding box center [504, 198] width 6 height 8
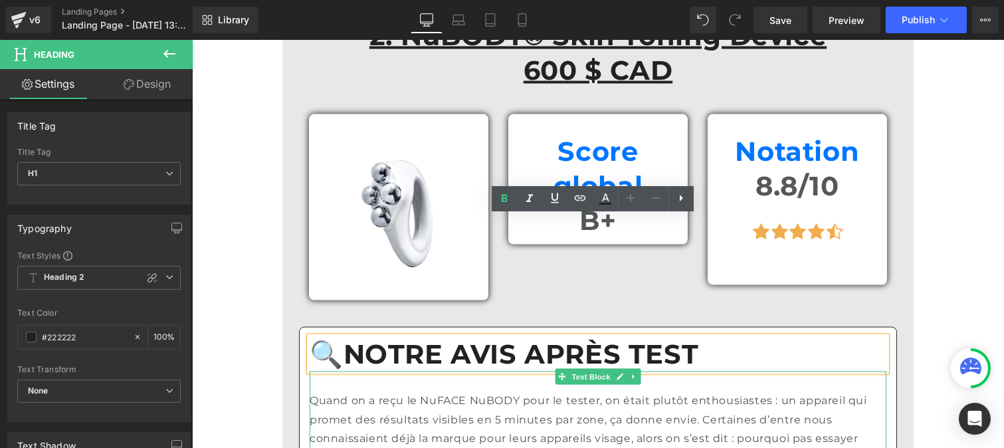
click at [389, 391] on p "Quand on a reçu le NuFACE NuBODY pour le tester, on était plutôt enthousiastes …" at bounding box center [597, 429] width 576 height 76
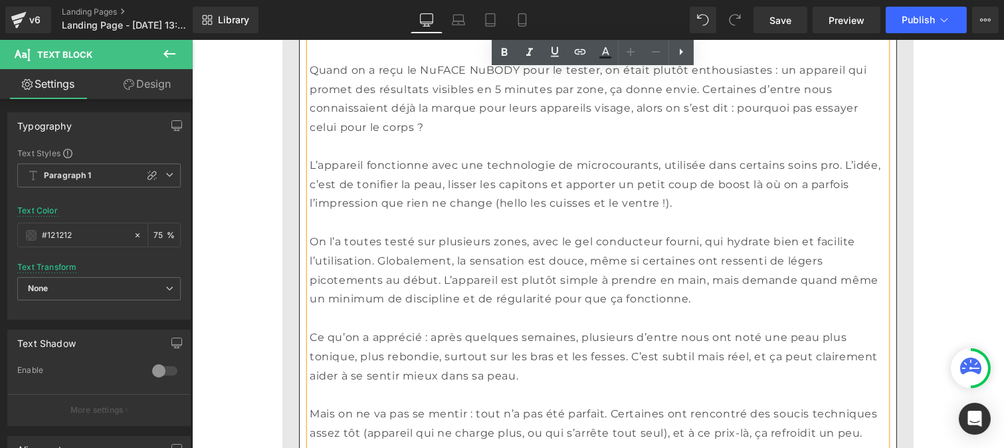
scroll to position [4677, 0]
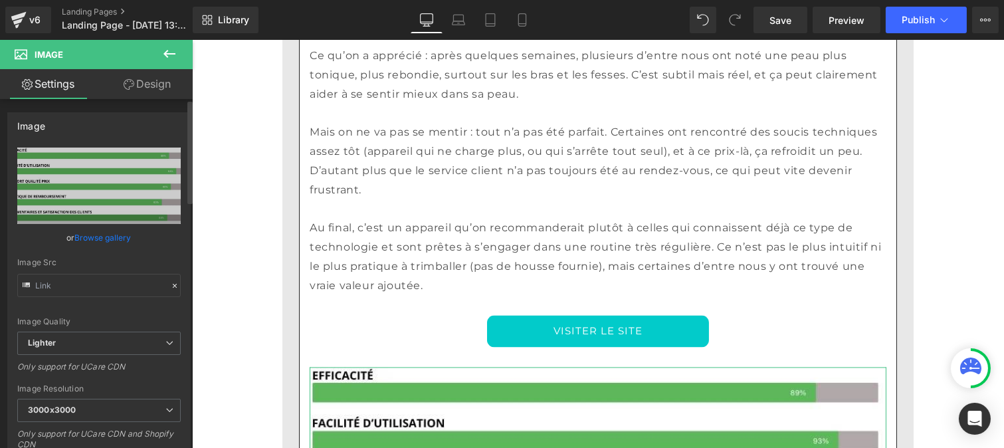
click at [171, 284] on icon at bounding box center [174, 285] width 9 height 9
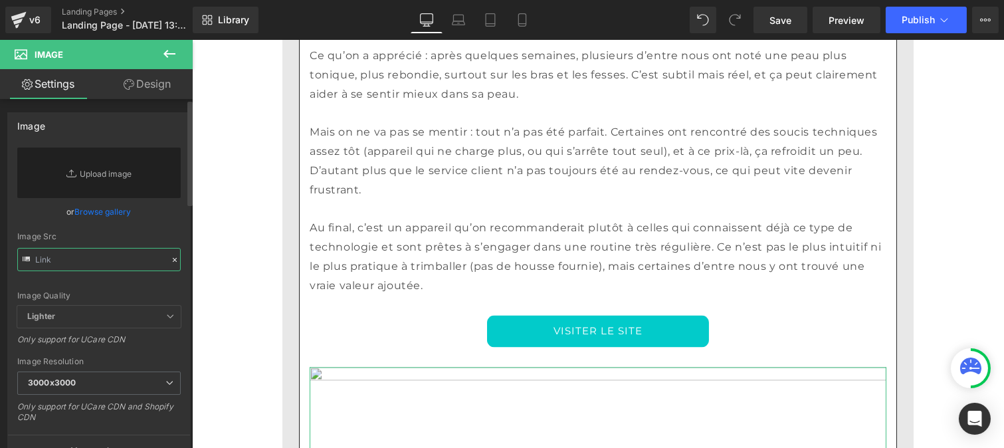
click at [98, 259] on input "text" at bounding box center [98, 259] width 163 height 23
paste input "[URL][DOMAIN_NAME]"
type input "[URL][DOMAIN_NAME]"
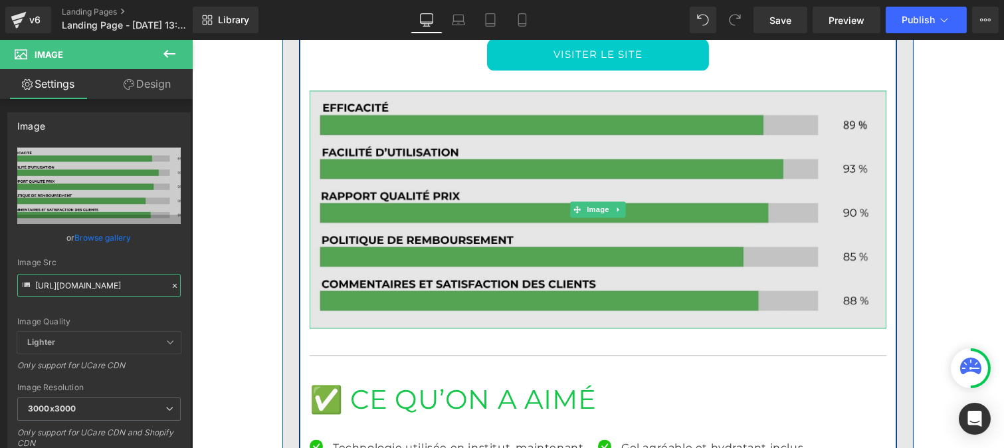
scroll to position [4955, 0]
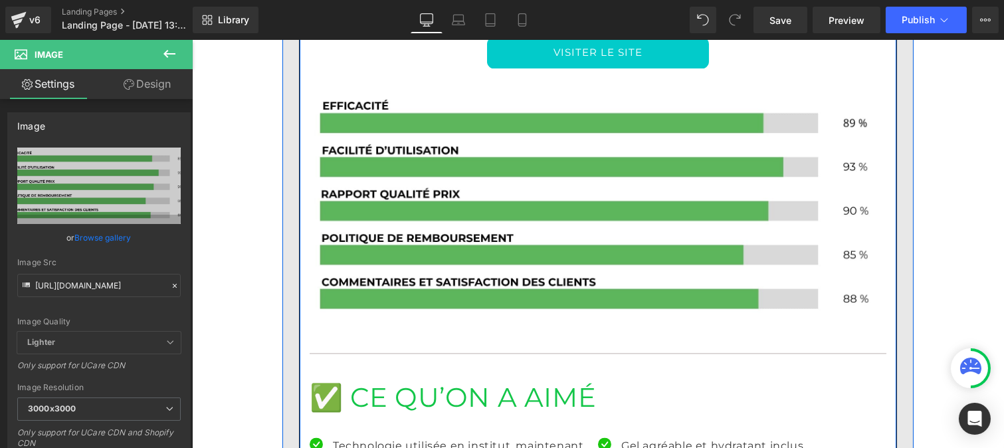
click at [350, 380] on h1 "✅ CE QU’ON A AIMÉ" at bounding box center [597, 397] width 576 height 35
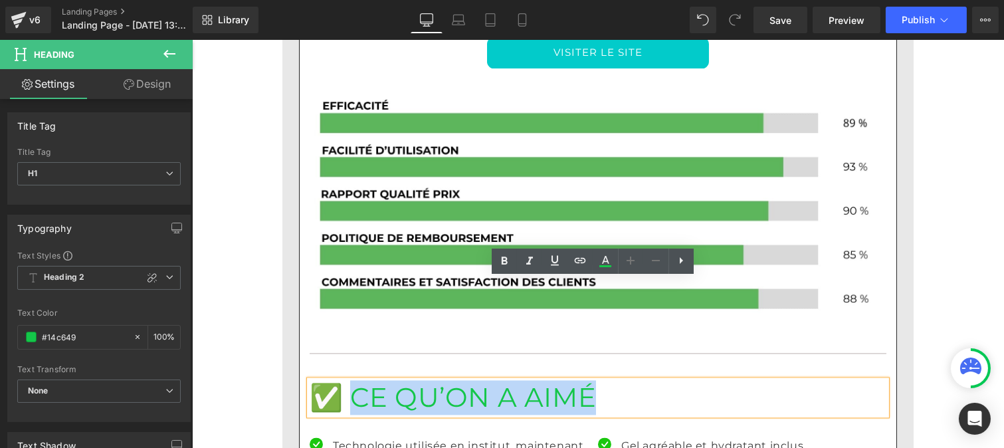
drag, startPoint x: 343, startPoint y: 297, endPoint x: 541, endPoint y: 297, distance: 197.9
click at [541, 380] on h1 "✅ CE QU’ON A AIMÉ" at bounding box center [597, 397] width 576 height 35
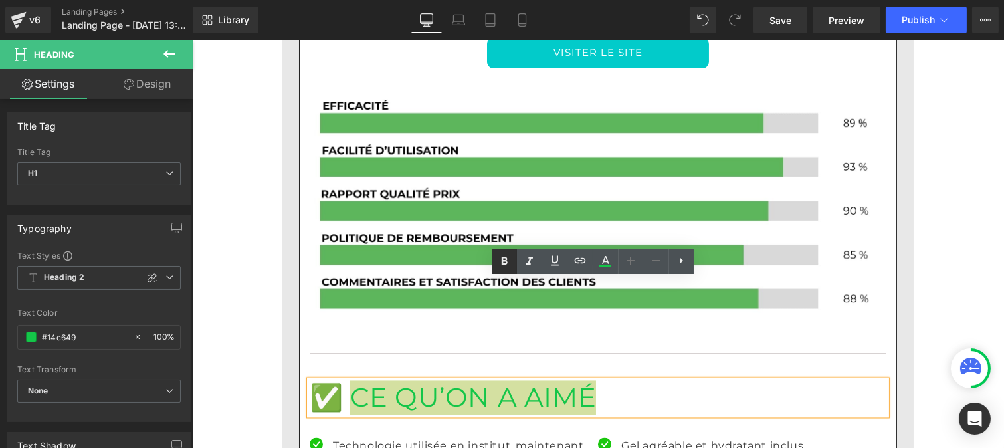
click at [505, 259] on icon at bounding box center [504, 261] width 16 height 16
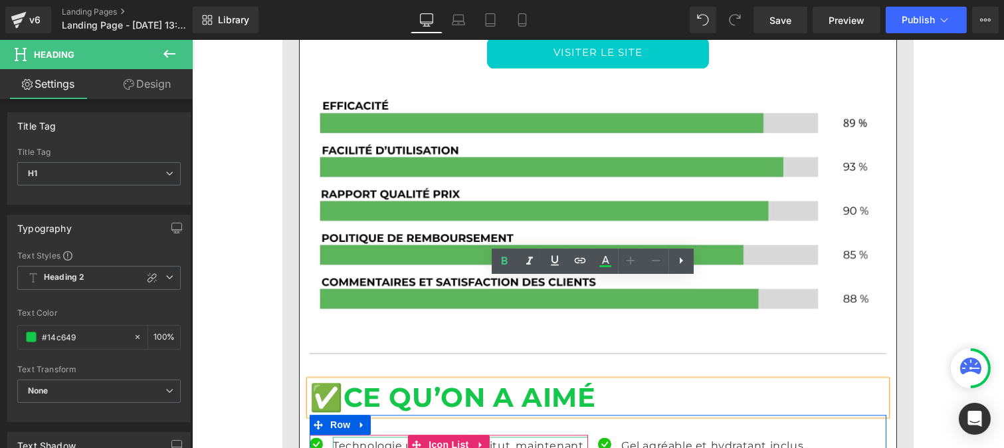
scroll to position [5232, 0]
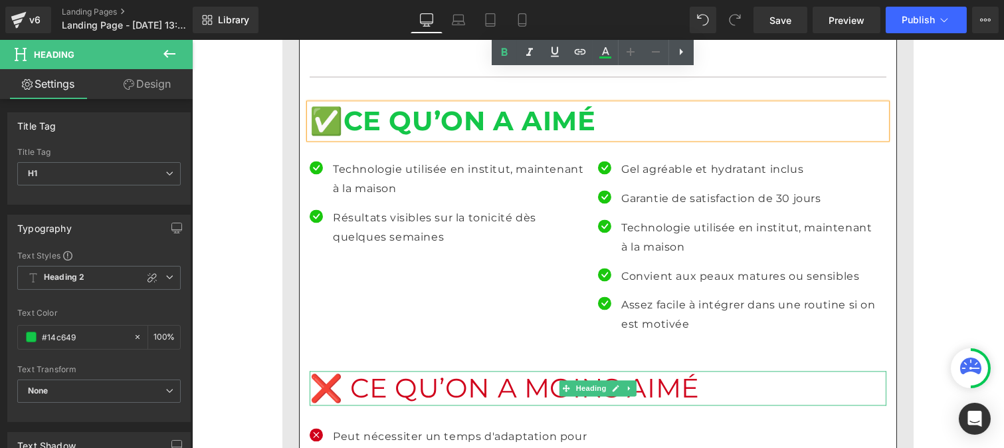
click at [341, 371] on h1 "❌ CE QU’ON A MOINS AIMÉ" at bounding box center [597, 388] width 576 height 35
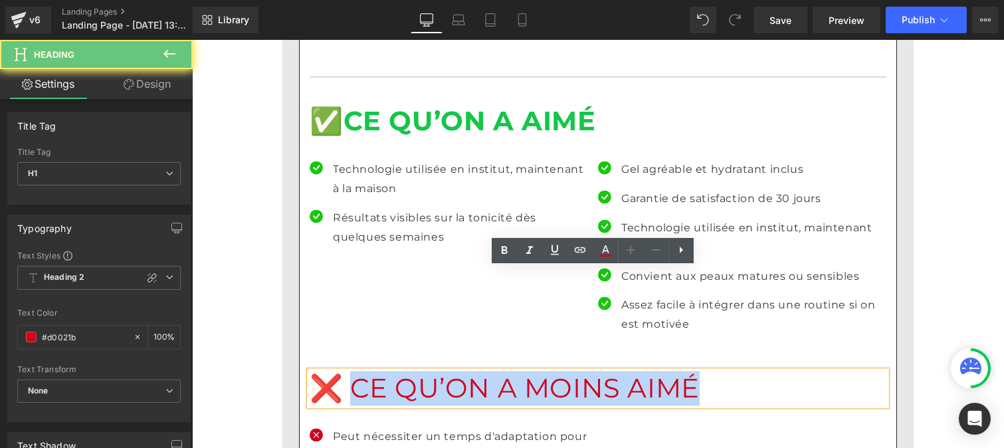
drag, startPoint x: 341, startPoint y: 284, endPoint x: 604, endPoint y: 284, distance: 262.3
click at [604, 371] on h1 "❌ CE QU’ON A MOINS AIMÉ" at bounding box center [597, 388] width 576 height 35
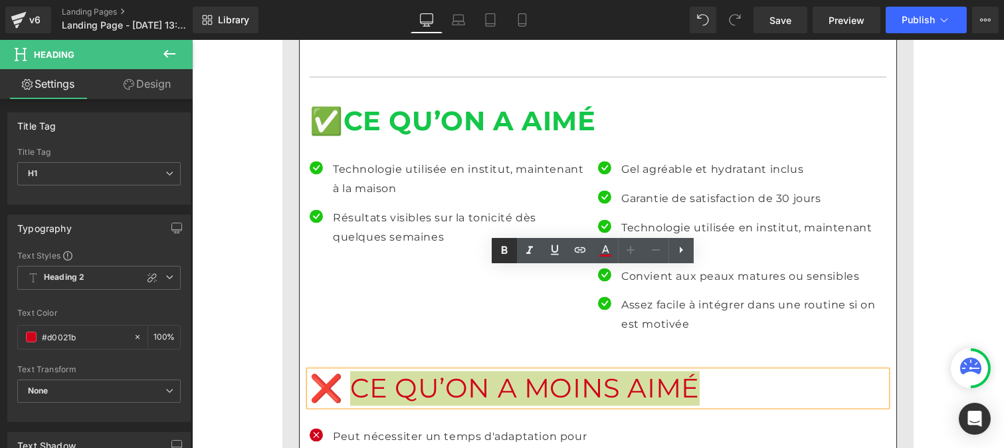
click at [502, 247] on icon at bounding box center [504, 250] width 6 height 8
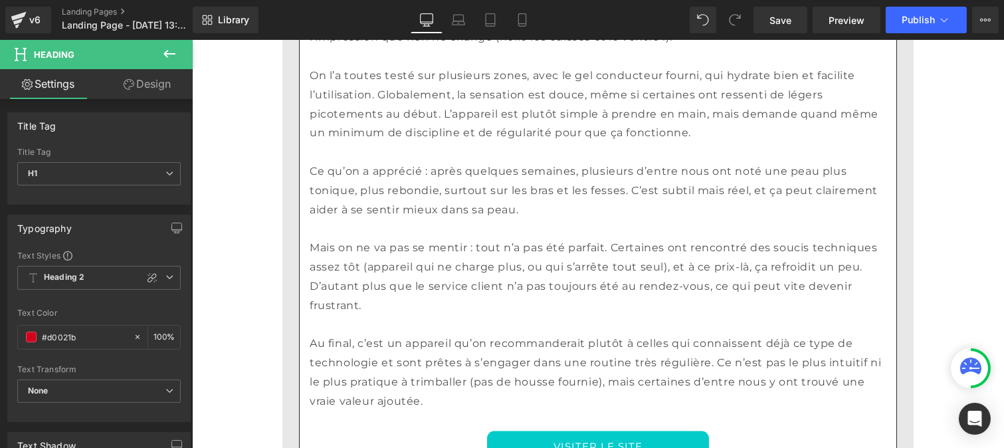
scroll to position [4561, 0]
click at [368, 335] on p "Au final, c’est un appareil qu’on recommanderait plutôt à celles qui connaissen…" at bounding box center [597, 373] width 576 height 76
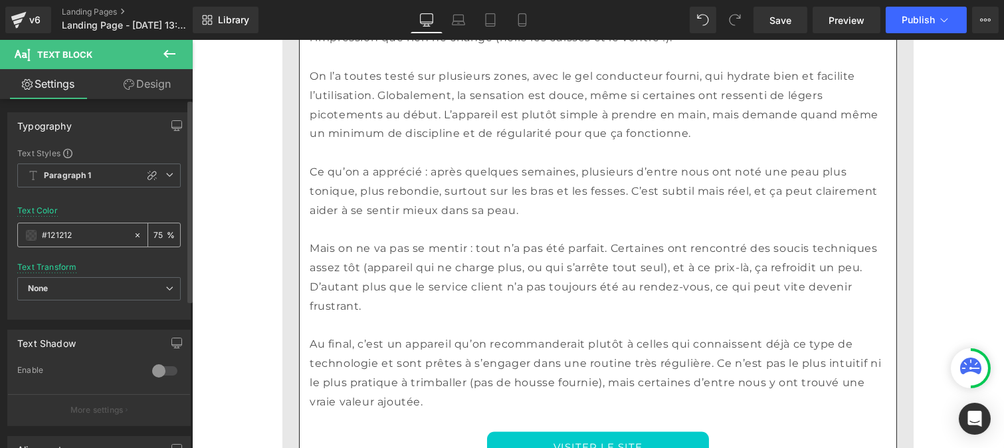
click at [83, 242] on div "#121212" at bounding box center [75, 234] width 115 height 23
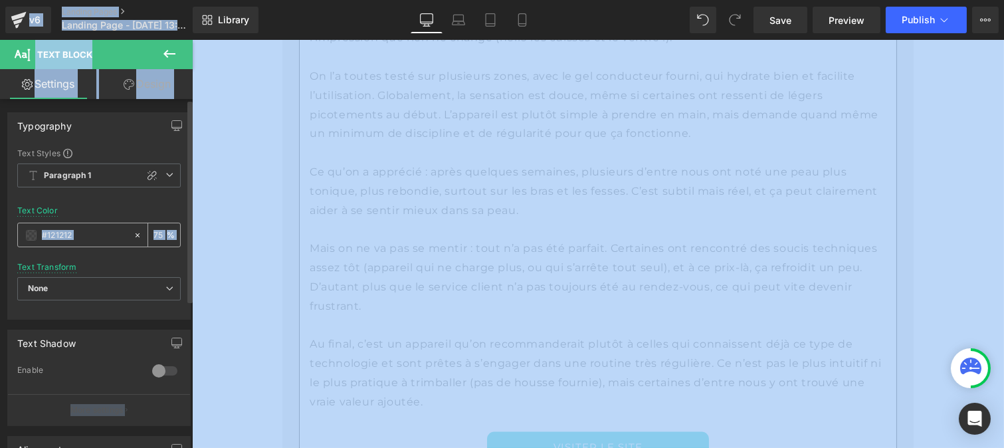
click at [83, 242] on div "#121212" at bounding box center [75, 234] width 115 height 23
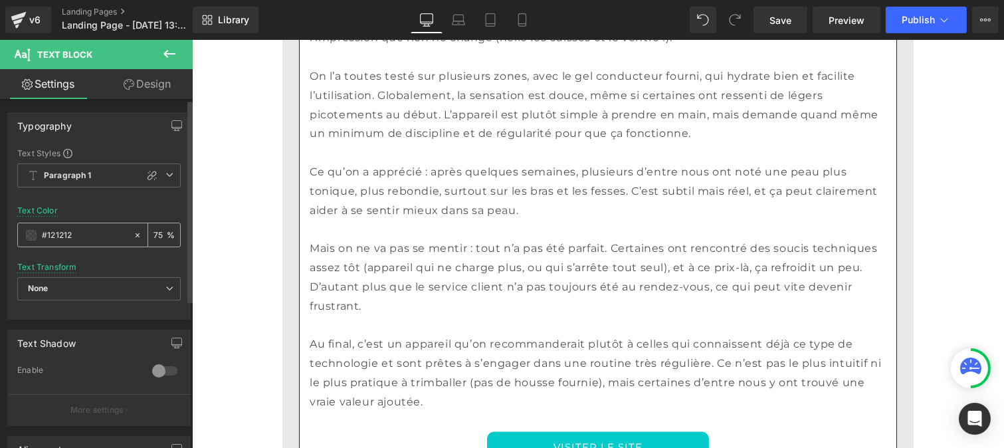
click at [78, 236] on input "#121212" at bounding box center [84, 235] width 85 height 15
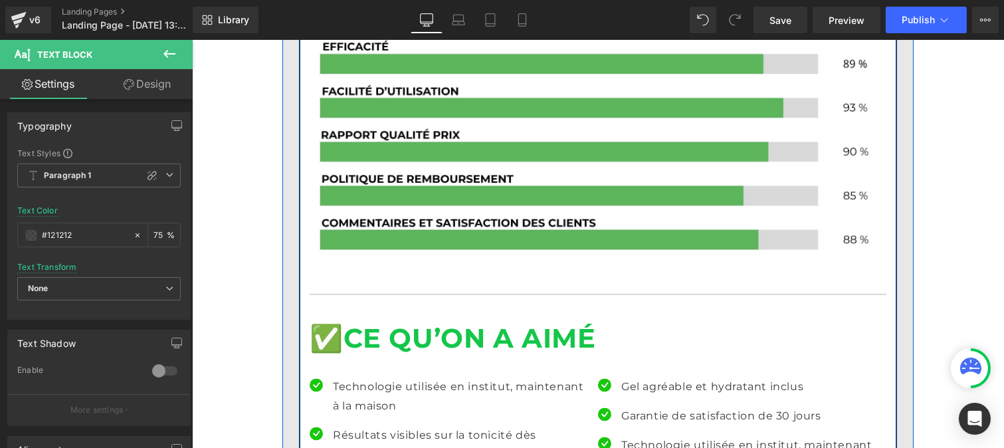
scroll to position [5015, 0]
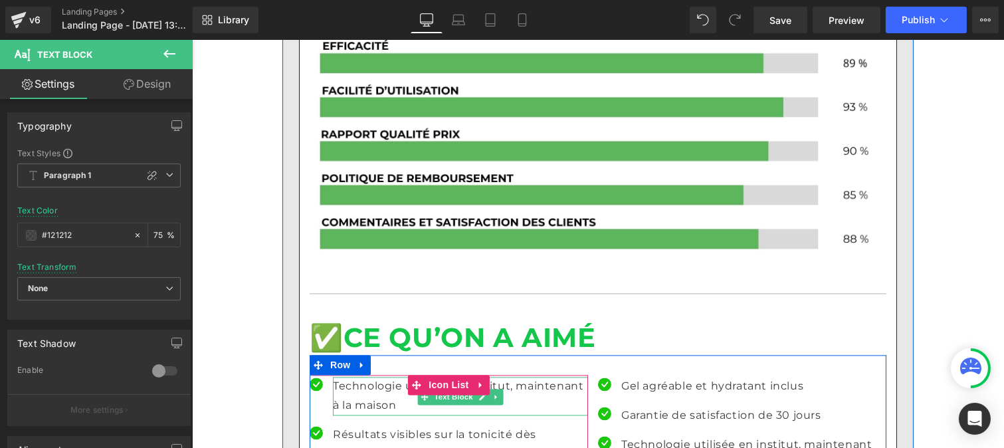
click at [349, 377] on p "Technologie utilisée en institut, maintenant à la maison" at bounding box center [459, 396] width 255 height 39
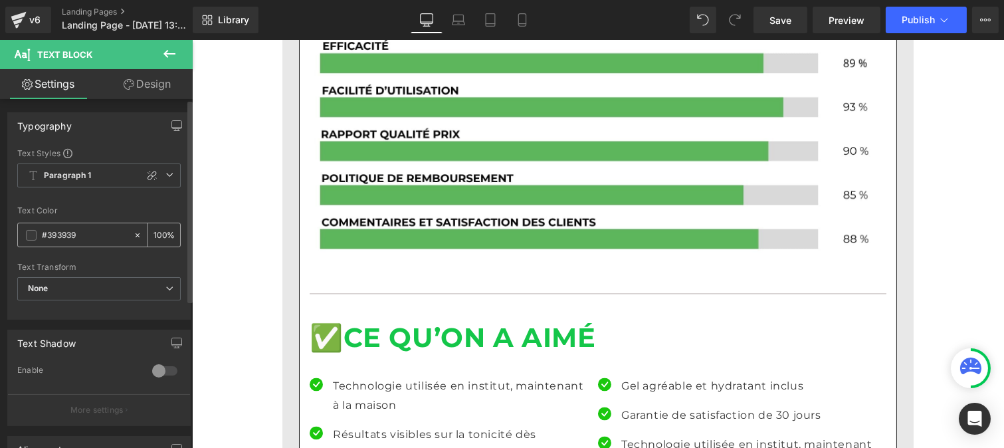
click at [85, 234] on input "#393939" at bounding box center [84, 235] width 85 height 15
paste input "121212"
type input "#121212"
click at [161, 231] on div "100 %" at bounding box center [164, 234] width 32 height 23
click at [161, 229] on input "100" at bounding box center [159, 234] width 13 height 15
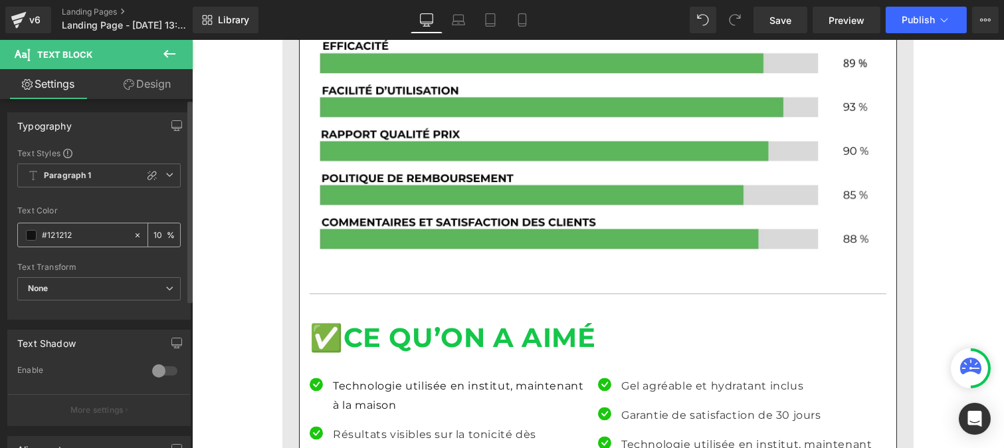
type input "1"
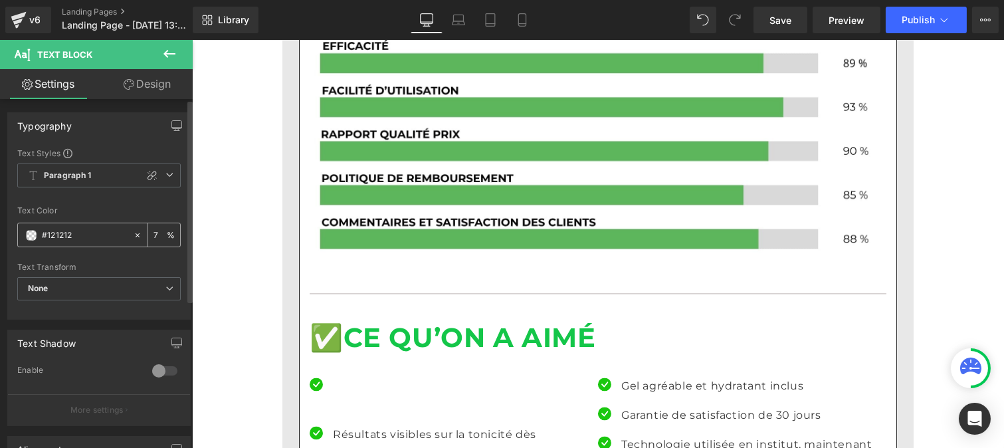
type input "75"
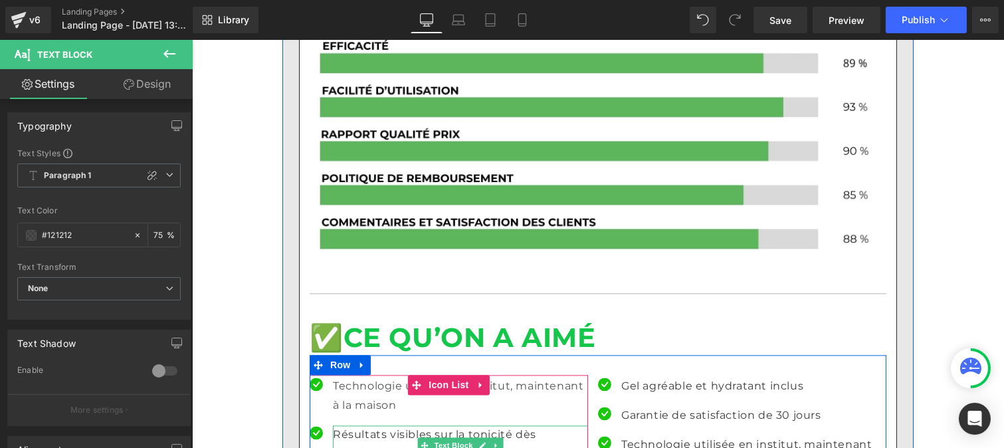
click at [369, 425] on p "Résultats visibles sur la tonicité dès quelques semaines" at bounding box center [459, 444] width 255 height 39
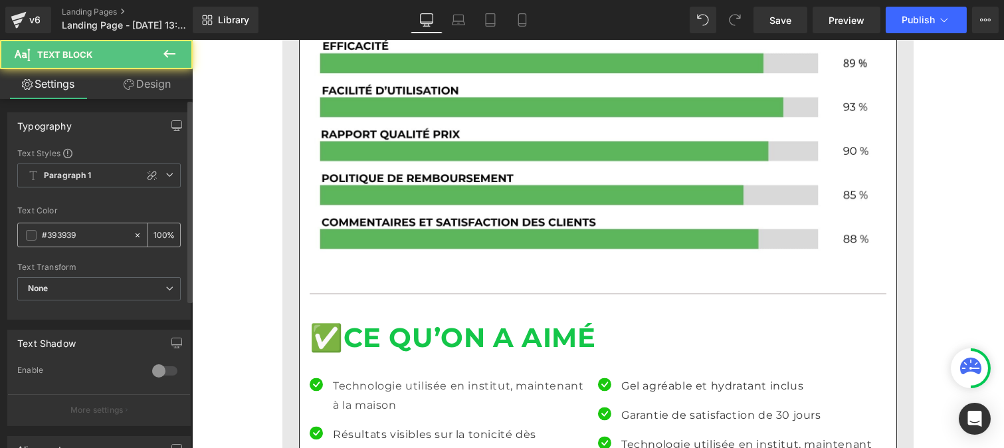
click at [86, 236] on input "#393939" at bounding box center [84, 235] width 85 height 15
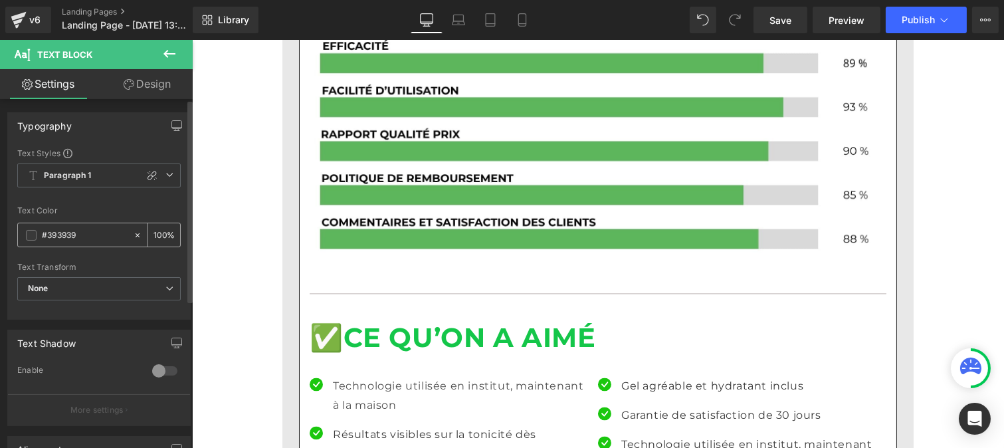
paste input "121212"
type input "#121212"
click at [159, 230] on input "100" at bounding box center [159, 234] width 13 height 15
type input "1"
type input "75"
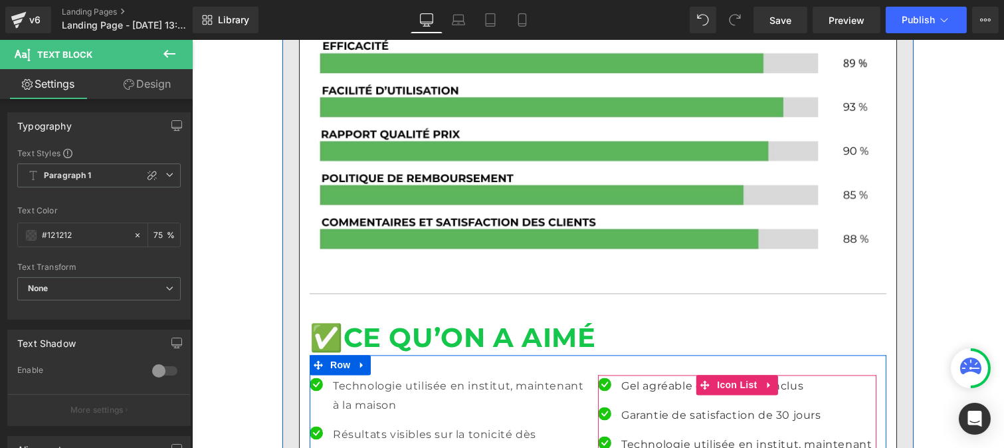
click at [628, 377] on p "Gel agréable et hydratant inclus" at bounding box center [747, 386] width 255 height 19
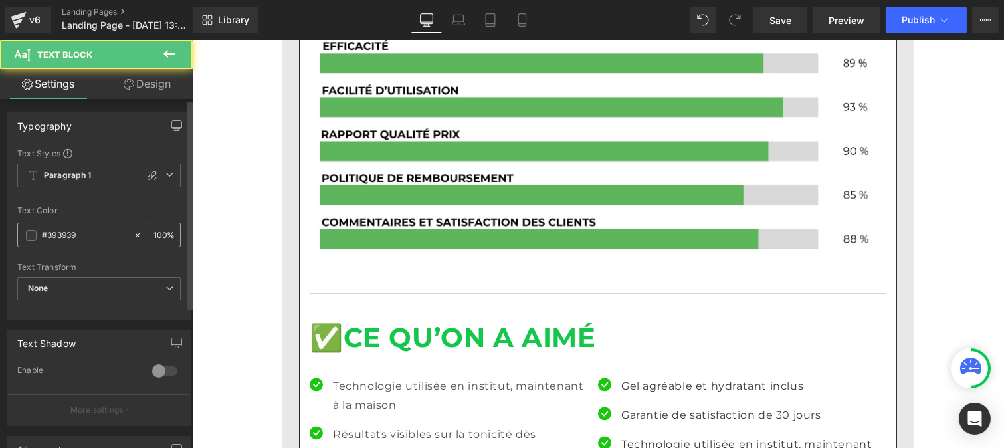
click at [93, 247] on div "#393939 100 %" at bounding box center [98, 234] width 163 height 25
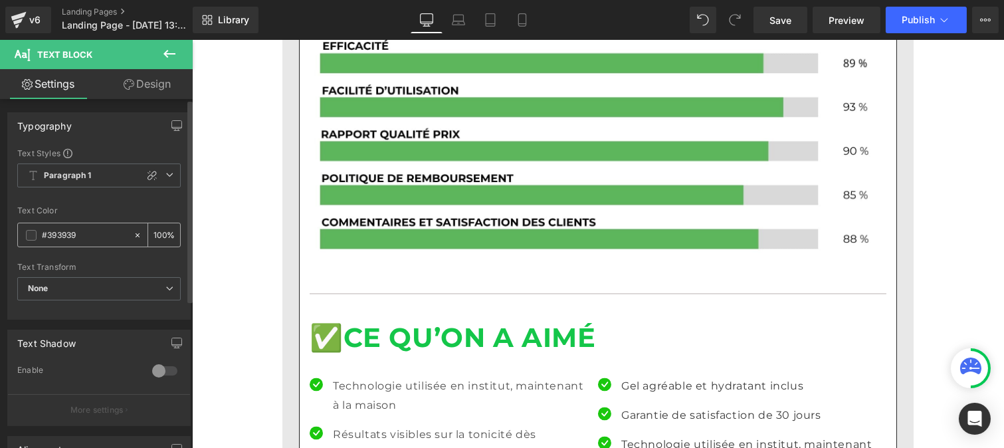
click at [78, 237] on input "#393939" at bounding box center [84, 235] width 85 height 15
paste input "121212"
type input "#121212"
click at [159, 231] on input "100" at bounding box center [159, 234] width 13 height 15
